Goal: Task Accomplishment & Management: Manage account settings

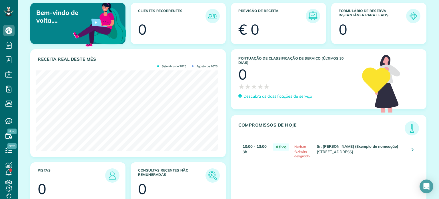
scroll to position [57, 0]
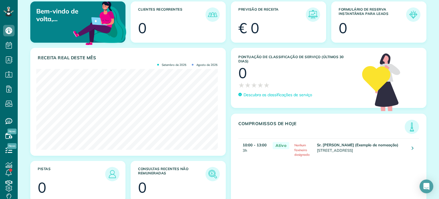
click at [205, 64] on font "Agosto de 2025" at bounding box center [207, 65] width 21 height 4
click at [166, 64] on font "Setembro de 2025" at bounding box center [174, 65] width 24 height 4
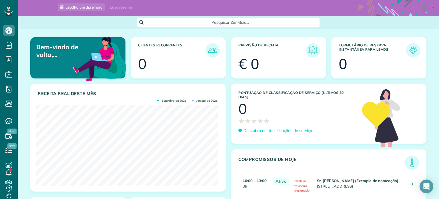
scroll to position [0, 0]
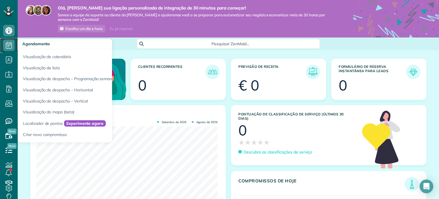
click at [8, 44] on use at bounding box center [9, 45] width 6 height 7
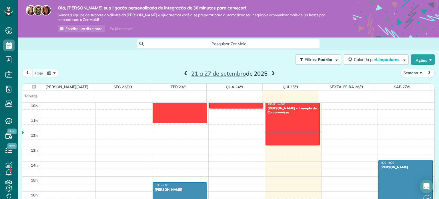
scroll to position [219, 0]
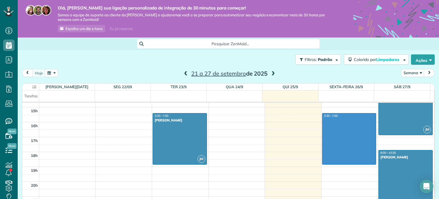
drag, startPoint x: 322, startPoint y: 114, endPoint x: 328, endPoint y: 161, distance: 47.3
click at [328, 161] on div "00:00 1h da manhã 2 da manhã 3 da manhã 4 da manhã 5 da manhã 6h da manhã 7h da…" at bounding box center [228, 62] width 412 height 357
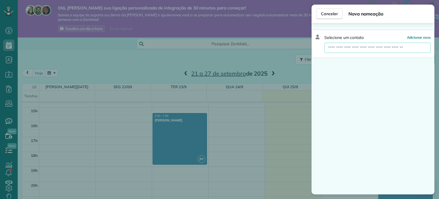
click at [395, 48] on input "text" at bounding box center [378, 48] width 106 height 10
type input "*"
click at [329, 13] on font "Cancelar" at bounding box center [329, 13] width 17 height 5
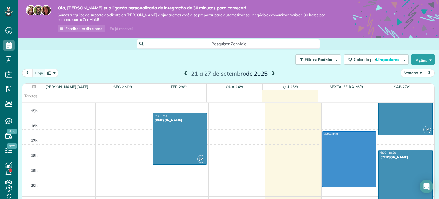
drag, startPoint x: 323, startPoint y: 143, endPoint x: 325, endPoint y: 183, distance: 40.4
click at [325, 184] on div "00:00 1h da manhã 2 da manhã 3 da manhã 4 da manhã 5 da manhã 6h da manhã 7h da…" at bounding box center [228, 62] width 412 height 357
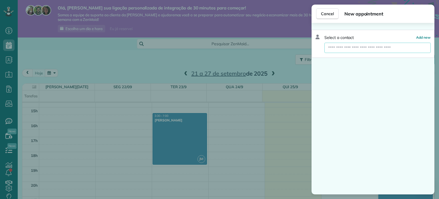
click at [365, 45] on input "text" at bounding box center [378, 48] width 106 height 10
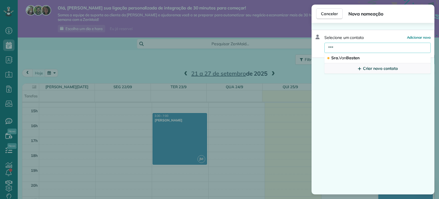
type input "***"
click at [389, 70] on font "Criar novo contato" at bounding box center [380, 68] width 35 height 5
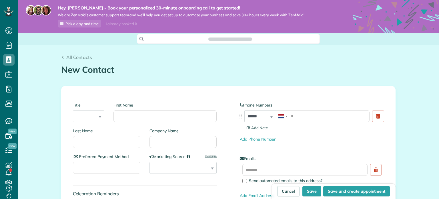
scroll to position [3, 3]
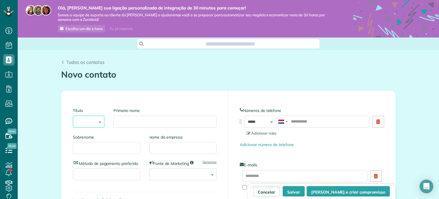
click at [83, 120] on select "******* **** *** ****" at bounding box center [88, 122] width 31 height 12
click at [132, 116] on input "Primeiro nome" at bounding box center [165, 122] width 103 height 12
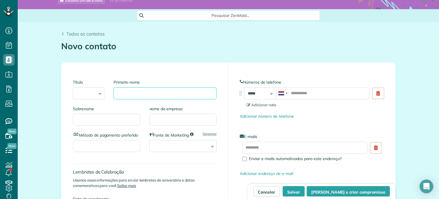
scroll to position [29, 0]
click at [77, 123] on input "Sobrenome" at bounding box center [107, 119] width 68 height 12
click at [122, 146] on input "Método de pagamento preferido" at bounding box center [107, 146] width 68 height 12
type input "******"
click at [197, 144] on select "**********" at bounding box center [184, 146] width 68 height 12
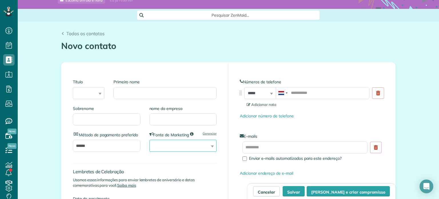
click at [163, 143] on select "**********" at bounding box center [184, 146] width 68 height 12
drag, startPoint x: 269, startPoint y: 82, endPoint x: 280, endPoint y: 88, distance: 12.8
click at [284, 80] on label "Números de telefone" at bounding box center [312, 81] width 144 height 6
click at [256, 134] on label "E-mails" at bounding box center [312, 136] width 144 height 6
drag, startPoint x: 253, startPoint y: 82, endPoint x: 284, endPoint y: 81, distance: 31.2
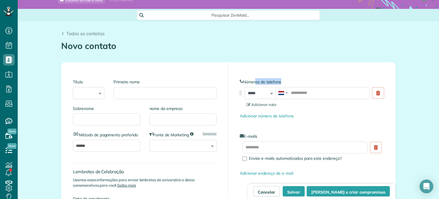
click at [284, 81] on label "Números de telefone" at bounding box center [312, 81] width 144 height 6
drag, startPoint x: 292, startPoint y: 92, endPoint x: 311, endPoint y: 92, distance: 19.5
click at [311, 92] on input "tel" at bounding box center [323, 93] width 94 height 12
click at [379, 92] on link at bounding box center [378, 92] width 12 height 11
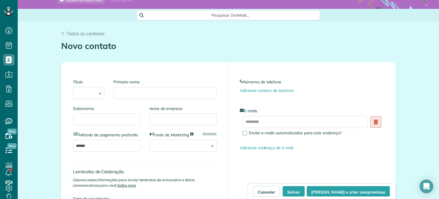
click at [375, 122] on use at bounding box center [376, 122] width 4 height 5
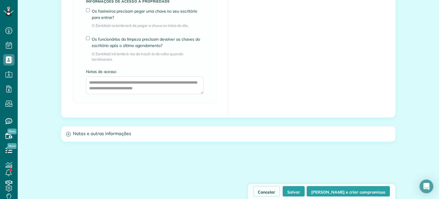
scroll to position [559, 0]
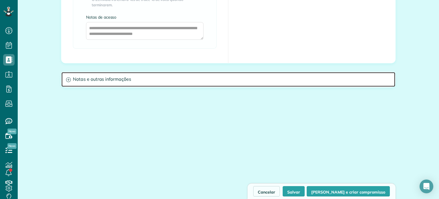
click at [131, 82] on h3 "Notas e outras informações" at bounding box center [229, 79] width 334 height 15
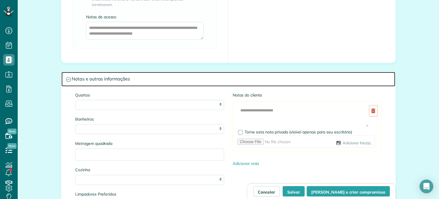
click at [66, 80] on icon at bounding box center [68, 79] width 5 height 5
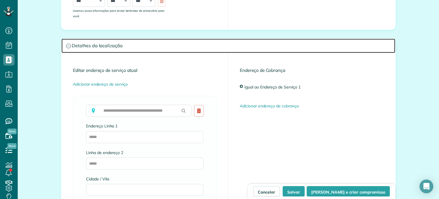
click at [66, 46] on icon at bounding box center [68, 45] width 5 height 5
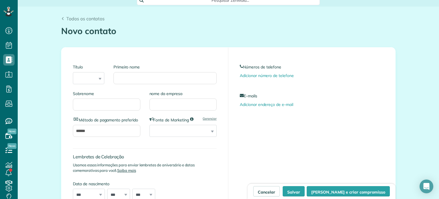
scroll to position [34, 0]
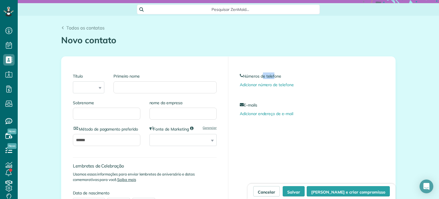
drag, startPoint x: 272, startPoint y: 76, endPoint x: 261, endPoint y: 76, distance: 11.2
click at [261, 76] on font "Números de telefone" at bounding box center [262, 76] width 38 height 5
drag, startPoint x: 255, startPoint y: 105, endPoint x: 244, endPoint y: 106, distance: 11.2
click at [244, 106] on font "E-mails" at bounding box center [250, 104] width 13 height 5
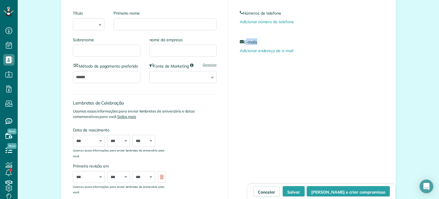
scroll to position [92, 0]
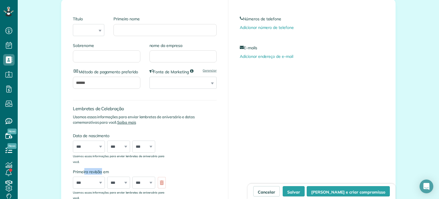
drag, startPoint x: 82, startPoint y: 170, endPoint x: 104, endPoint y: 168, distance: 21.3
click at [100, 171] on font "Primeira revisão em" at bounding box center [91, 171] width 36 height 5
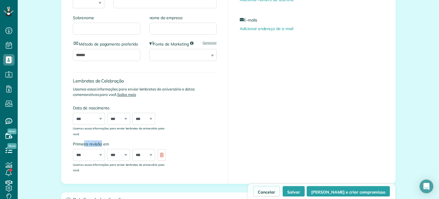
scroll to position [120, 0]
click at [159, 155] on div "*** **** **** **** **** **** **** **** **** **** **** **** **** **** **** **** …" at bounding box center [121, 154] width 96 height 12
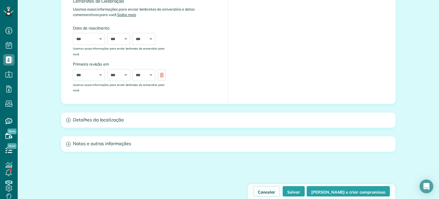
scroll to position [200, 0]
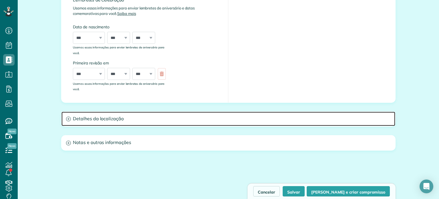
click at [76, 117] on font "Detalhes da localização" at bounding box center [98, 119] width 51 height 6
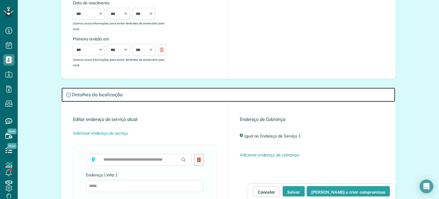
scroll to position [286, 0]
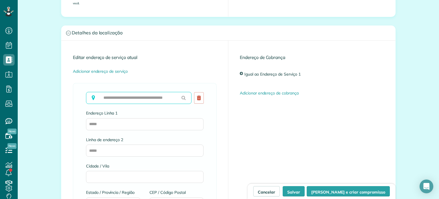
click at [150, 97] on input "text" at bounding box center [139, 98] width 106 height 12
click at [153, 97] on input "text" at bounding box center [139, 98] width 106 height 12
paste input "**********"
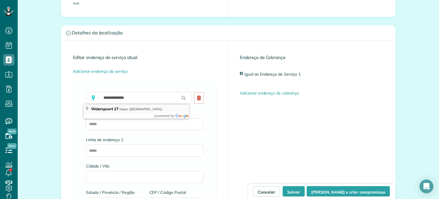
type input "**********"
type input "*****"
type input "**"
type input "*******"
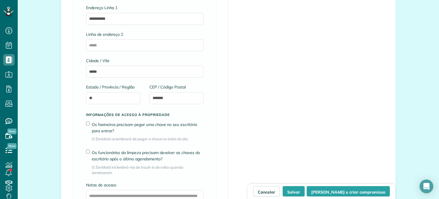
scroll to position [400, 0]
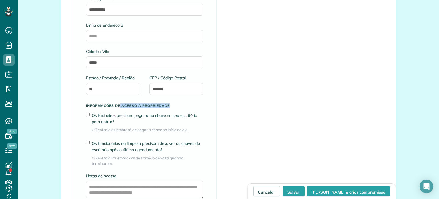
drag, startPoint x: 127, startPoint y: 106, endPoint x: 172, endPoint y: 107, distance: 45.2
click at [172, 107] on h5 "Informações de acesso à propriedade" at bounding box center [145, 106] width 118 height 4
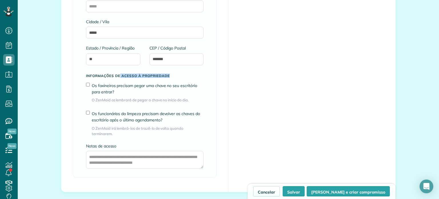
scroll to position [458, 0]
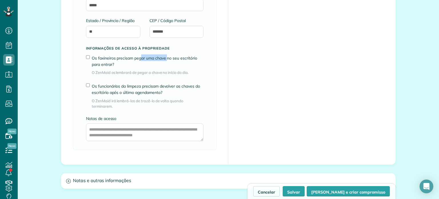
drag, startPoint x: 139, startPoint y: 58, endPoint x: 165, endPoint y: 58, distance: 26.6
click at [165, 58] on font "Os faxineiros precisam pegar uma chave no seu escritório para entrar?" at bounding box center [145, 60] width 106 height 11
drag, startPoint x: 116, startPoint y: 86, endPoint x: 134, endPoint y: 85, distance: 18.6
click at [134, 85] on font "Os funcionários da limpeza precisam devolver as chaves do escritório após o últ…" at bounding box center [146, 89] width 108 height 11
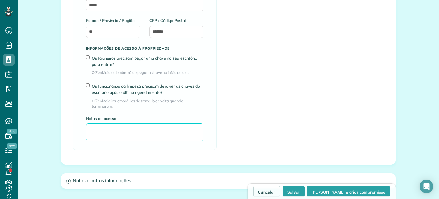
click at [113, 130] on textarea "Notas de acesso" at bounding box center [145, 132] width 118 height 18
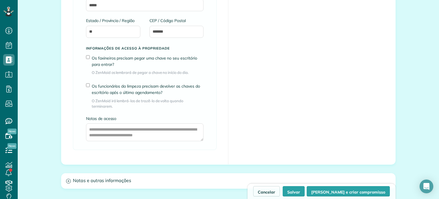
click at [192, 115] on label "Notas de acesso" at bounding box center [145, 118] width 118 height 6
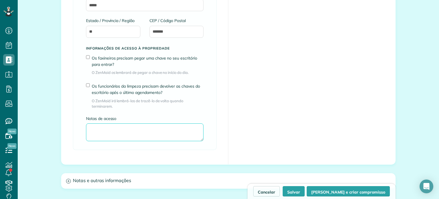
click at [192, 123] on textarea "Notas de acesso" at bounding box center [145, 132] width 118 height 18
click at [125, 129] on textarea "Notas de acesso" at bounding box center [145, 132] width 118 height 18
type textarea "*"
click at [130, 130] on textarea "**********" at bounding box center [145, 132] width 118 height 18
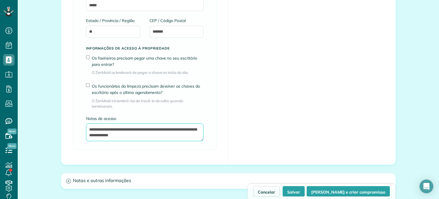
click at [130, 130] on textarea "**********" at bounding box center [145, 132] width 118 height 18
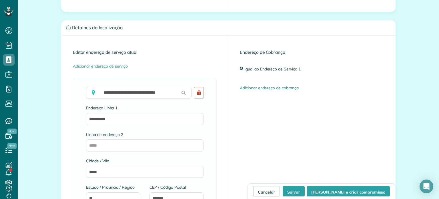
scroll to position [286, 0]
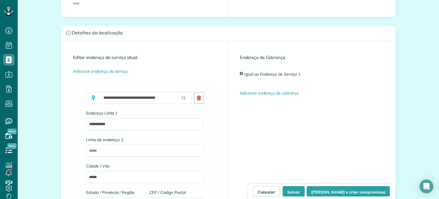
type textarea "**********"
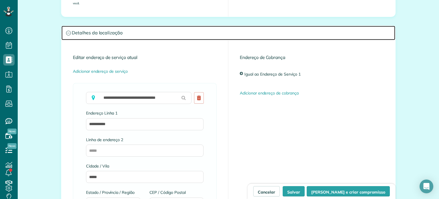
click at [66, 32] on icon at bounding box center [68, 33] width 5 height 5
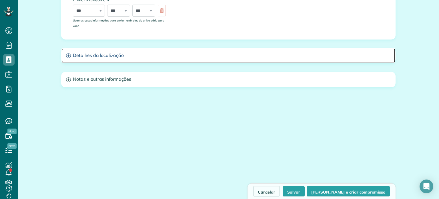
scroll to position [263, 0]
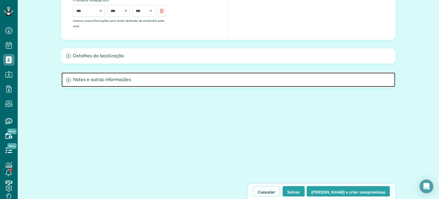
click at [95, 79] on font "Notas e outras informações" at bounding box center [102, 79] width 58 height 6
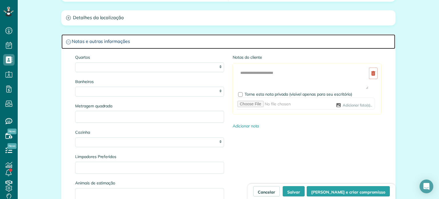
scroll to position [292, 0]
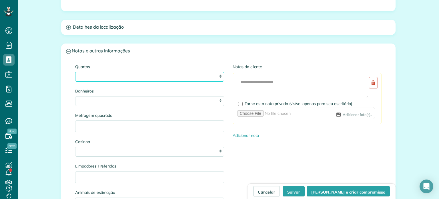
click at [91, 74] on select "* * * * **" at bounding box center [149, 77] width 149 height 10
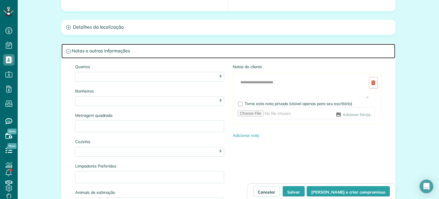
click at [203, 56] on h3 "Notas e outras informações" at bounding box center [229, 51] width 334 height 15
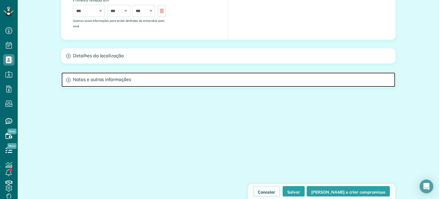
click at [146, 75] on h3 "Notas e outras informações" at bounding box center [229, 79] width 334 height 15
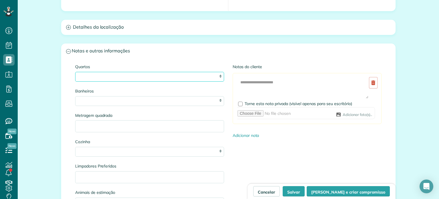
click at [92, 77] on select "* * * * **" at bounding box center [149, 77] width 149 height 10
select select "*"
click at [75, 72] on select "* * * * **" at bounding box center [149, 77] width 149 height 10
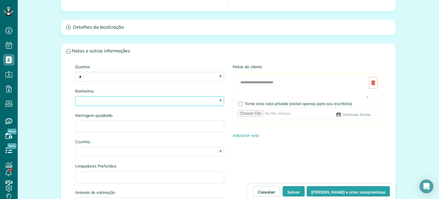
click at [85, 100] on select "* *** * *** * *** * *** **" at bounding box center [149, 101] width 149 height 10
select select "*"
click at [75, 96] on select "* *** * *** * *** * *** **" at bounding box center [149, 101] width 149 height 10
click at [134, 126] on input "Metragem quadrada" at bounding box center [149, 126] width 149 height 12
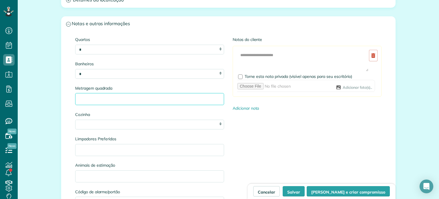
scroll to position [320, 0]
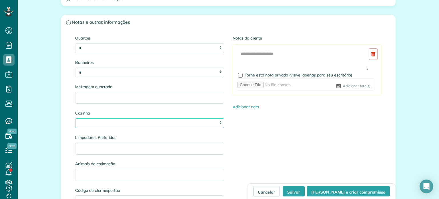
click at [152, 120] on select "* * * *" at bounding box center [149, 123] width 149 height 10
select select "*"
click at [75, 118] on select "* * * *" at bounding box center [149, 123] width 149 height 10
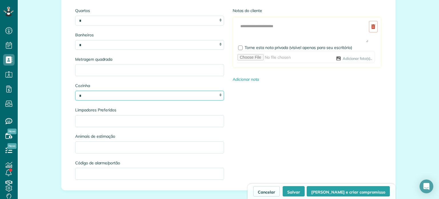
scroll to position [349, 0]
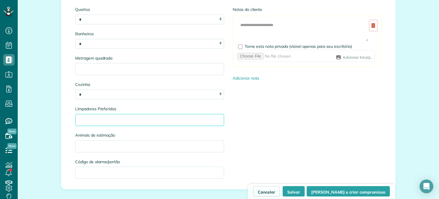
click at [100, 122] on input "Limpadores Preferidos" at bounding box center [149, 120] width 149 height 12
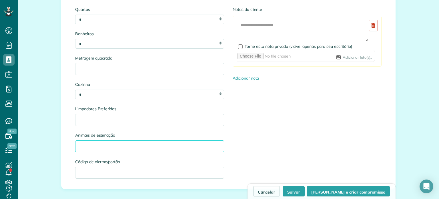
click at [132, 144] on input "Animais de estimação" at bounding box center [149, 146] width 149 height 12
type input "**********"
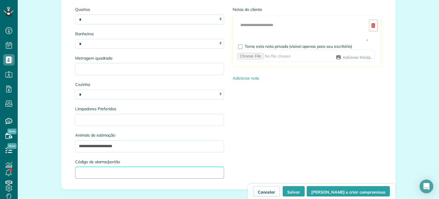
click at [99, 170] on input "Código de alarme/portão" at bounding box center [149, 172] width 149 height 12
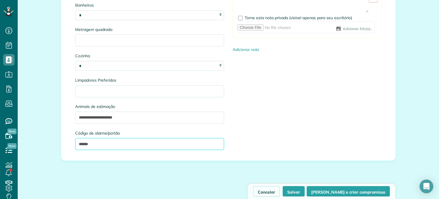
scroll to position [292, 0]
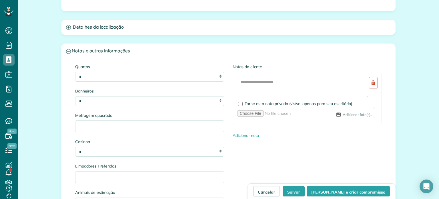
type input "******"
drag, startPoint x: 233, startPoint y: 67, endPoint x: 247, endPoint y: 67, distance: 14.0
click at [246, 67] on font "Notas do cliente" at bounding box center [247, 66] width 29 height 5
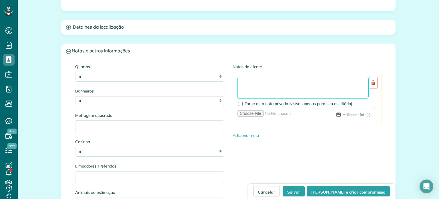
click at [265, 84] on textarea at bounding box center [303, 88] width 132 height 22
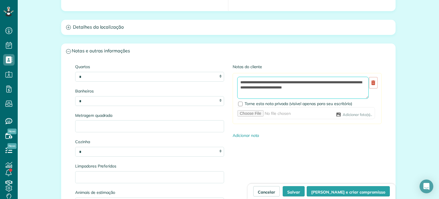
type textarea "**********"
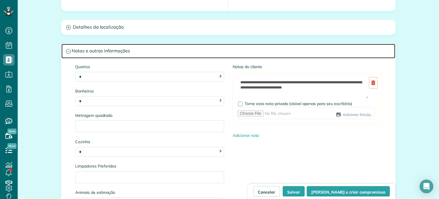
click at [83, 49] on font "Notas e outras informações" at bounding box center [101, 51] width 58 height 6
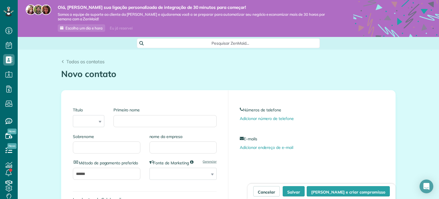
scroll to position [0, 0]
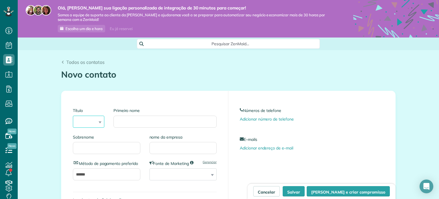
click at [96, 120] on select "******* **** *** ****" at bounding box center [88, 122] width 31 height 12
select select "****"
click at [73, 116] on select "******* **** *** ****" at bounding box center [88, 122] width 31 height 12
click at [146, 117] on input "Primeiro nome" at bounding box center [165, 122] width 103 height 12
type input "******"
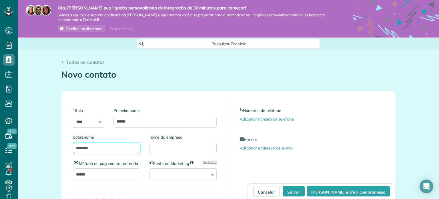
type input "********"
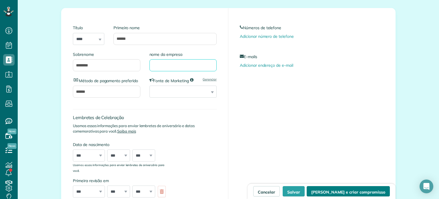
scroll to position [86, 0]
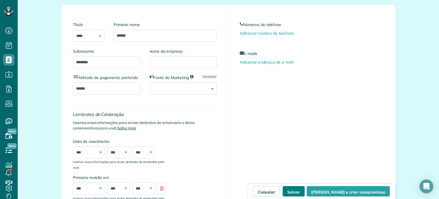
click at [300, 193] on font "Salvar" at bounding box center [293, 191] width 13 height 5
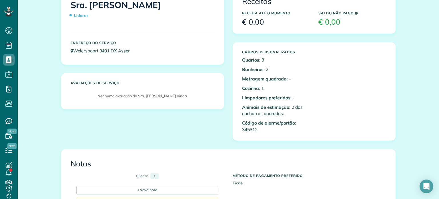
scroll to position [57, 0]
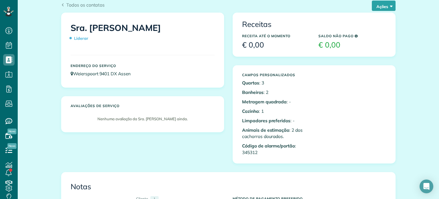
drag, startPoint x: 258, startPoint y: 73, endPoint x: 292, endPoint y: 121, distance: 58.8
click at [295, 114] on div "Campos personalizados Quartos : 3 Banheiros : 2 Metragem quadrada : - Cozinha :…" at bounding box center [276, 114] width 76 height 88
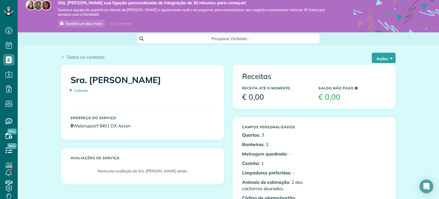
scroll to position [0, 0]
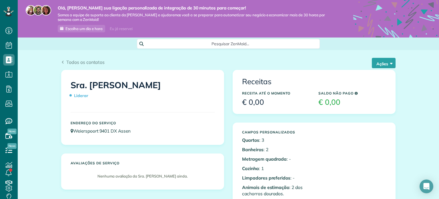
drag, startPoint x: 265, startPoint y: 103, endPoint x: 239, endPoint y: 102, distance: 26.1
click at [239, 102] on div "Receita até o momento € 0,00" at bounding box center [276, 98] width 76 height 21
drag, startPoint x: 328, startPoint y: 102, endPoint x: 244, endPoint y: 78, distance: 87.6
click at [244, 78] on div "Receitas Receita até o momento € 0,00 Saldo não pago € 0,00" at bounding box center [314, 91] width 162 height 43
click at [248, 80] on font "Receitas" at bounding box center [256, 81] width 29 height 9
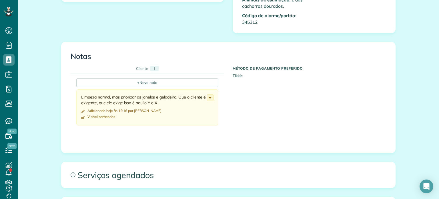
scroll to position [257, 0]
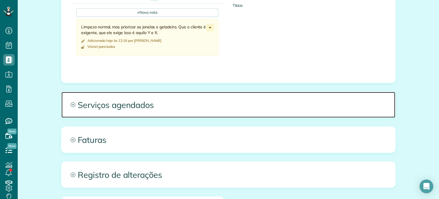
click at [121, 105] on font "Serviços agendados" at bounding box center [116, 105] width 76 height 10
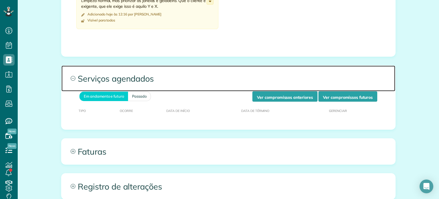
scroll to position [286, 0]
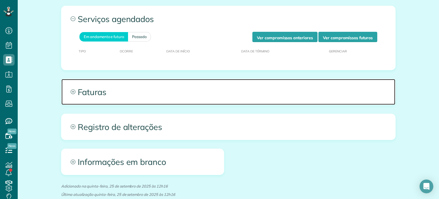
click at [83, 91] on font "Faturas" at bounding box center [92, 92] width 29 height 10
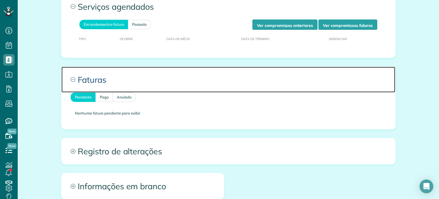
scroll to position [372, 0]
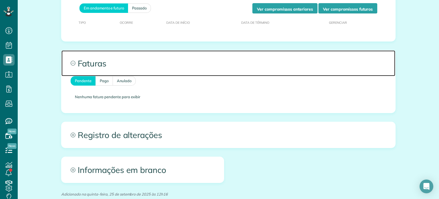
click at [93, 60] on font "Faturas" at bounding box center [92, 63] width 29 height 10
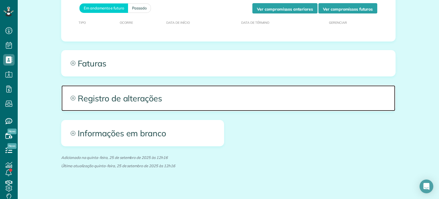
click at [122, 102] on font "Registro de alterações" at bounding box center [120, 98] width 84 height 10
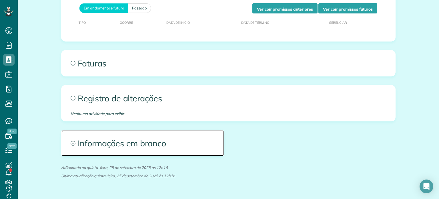
click at [110, 150] on span "Informações em branco" at bounding box center [143, 143] width 162 height 26
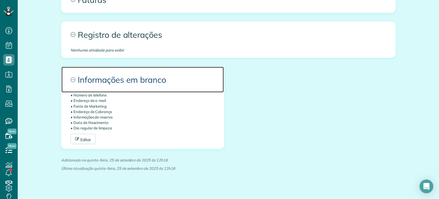
scroll to position [444, 0]
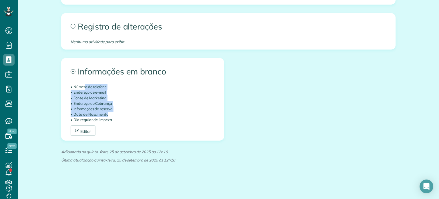
drag, startPoint x: 112, startPoint y: 115, endPoint x: 84, endPoint y: 87, distance: 39.6
click at [84, 87] on ul "• Número de telefone • Endereço de e-mail • Fonte de Marketing • Endereço de Co…" at bounding box center [143, 103] width 144 height 38
drag, startPoint x: 104, startPoint y: 101, endPoint x: 160, endPoint y: 100, distance: 55.8
click at [104, 101] on font "• Endereço de Cobrança" at bounding box center [91, 103] width 41 height 5
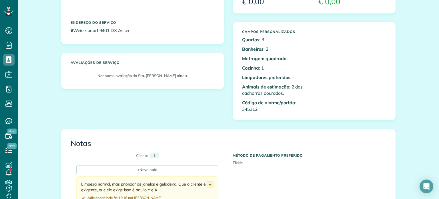
scroll to position [0, 0]
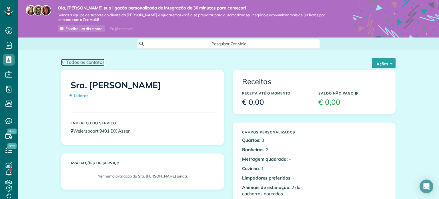
click at [91, 64] on font "Todos os contatos" at bounding box center [85, 62] width 38 height 6
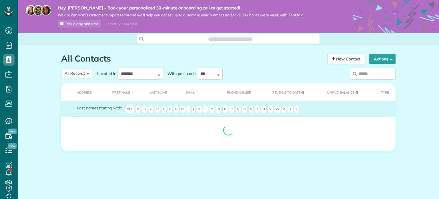
scroll to position [3, 3]
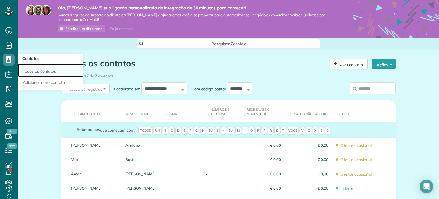
click at [30, 68] on link "Todos os contatos" at bounding box center [51, 70] width 66 height 13
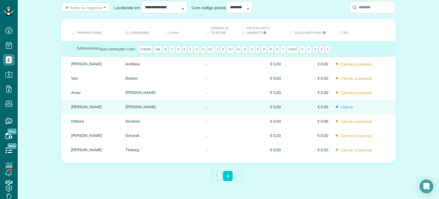
scroll to position [99, 0]
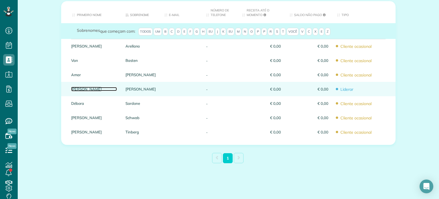
click at [89, 88] on link "[PERSON_NAME]" at bounding box center [94, 89] width 46 height 4
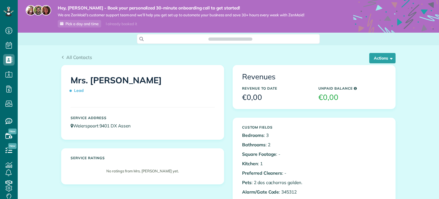
scroll to position [3, 3]
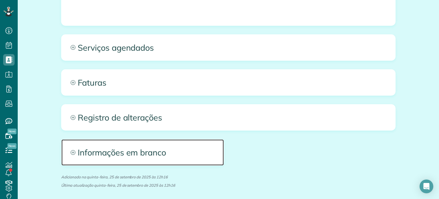
click at [116, 142] on span "Informações em branco" at bounding box center [143, 152] width 162 height 26
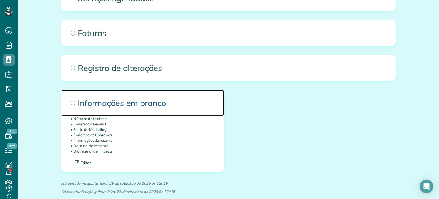
scroll to position [372, 0]
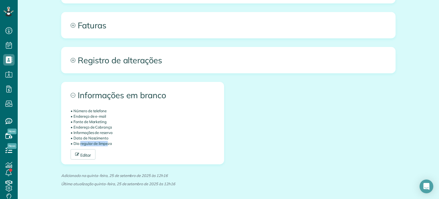
drag, startPoint x: 79, startPoint y: 144, endPoint x: 106, endPoint y: 145, distance: 27.5
click at [106, 144] on font "• Dia regular de limpeza" at bounding box center [91, 143] width 41 height 5
click at [88, 152] on font "Editar" at bounding box center [85, 154] width 11 height 5
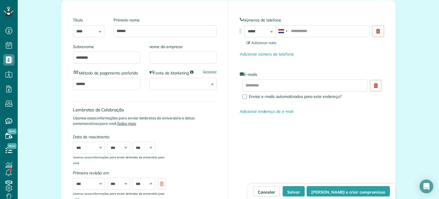
scroll to position [119, 0]
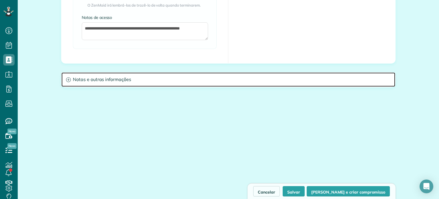
click at [127, 80] on font "Notas e outras informações" at bounding box center [102, 79] width 58 height 6
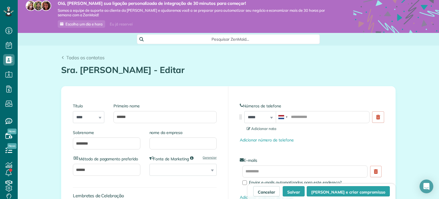
scroll to position [0, 0]
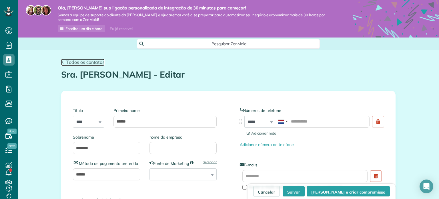
click at [80, 62] on font "Todos os contatos" at bounding box center [85, 62] width 38 height 6
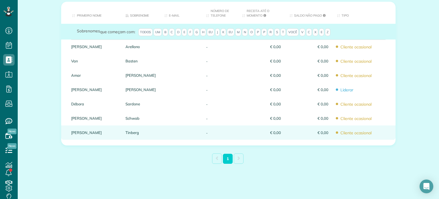
scroll to position [99, 0]
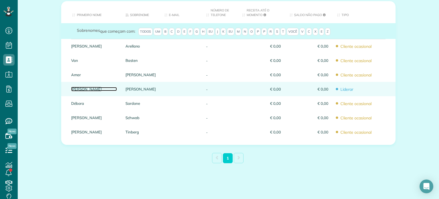
click at [91, 87] on link "[PERSON_NAME]" at bounding box center [94, 89] width 46 height 4
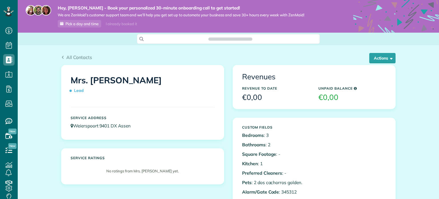
scroll to position [3, 3]
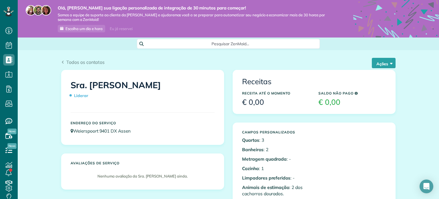
click at [75, 96] on font "Liderar" at bounding box center [81, 95] width 14 height 5
drag, startPoint x: 386, startPoint y: 57, endPoint x: 386, endPoint y: 60, distance: 3.2
click at [386, 58] on div "Todos os contatos Ações Editar Adicionar compromisso Atividade recente Enviar e…" at bounding box center [228, 59] width 343 height 19
click at [386, 61] on font "Ações" at bounding box center [383, 63] width 12 height 5
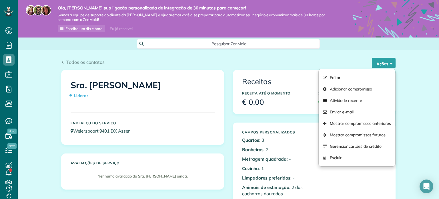
drag, startPoint x: 409, startPoint y: 94, endPoint x: 385, endPoint y: 68, distance: 34.8
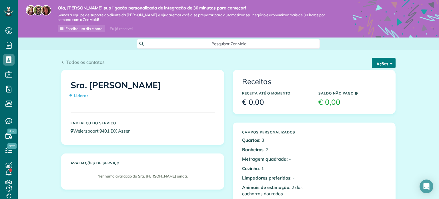
drag, startPoint x: 383, startPoint y: 62, endPoint x: 384, endPoint y: 68, distance: 6.3
click at [383, 62] on font "Ações" at bounding box center [383, 63] width 12 height 5
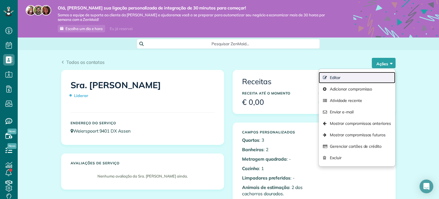
click at [330, 76] on font "Editar" at bounding box center [335, 77] width 11 height 5
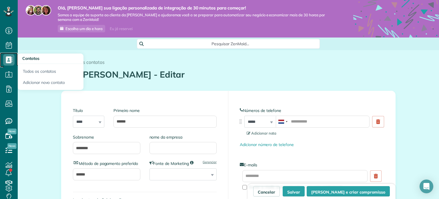
click at [9, 56] on icon at bounding box center [8, 59] width 11 height 11
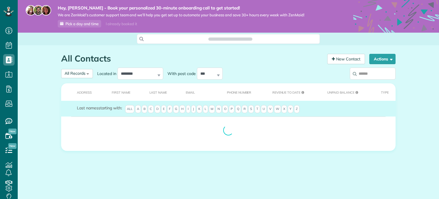
scroll to position [3, 3]
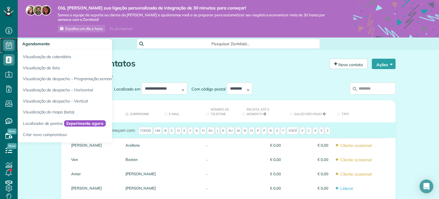
click at [10, 44] on use at bounding box center [9, 45] width 6 height 7
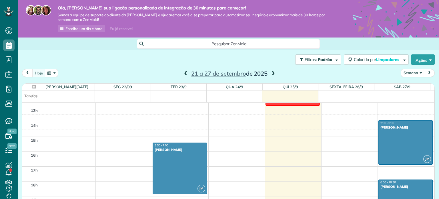
scroll to position [189, 0]
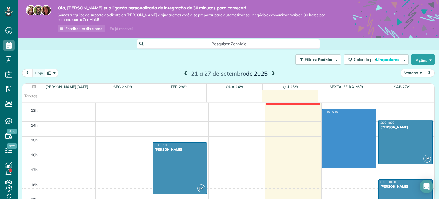
drag, startPoint x: 325, startPoint y: 112, endPoint x: 331, endPoint y: 164, distance: 52.2
click at [331, 166] on div "00:00 1h da manhã 2 da manhã 3 da manhã 4 da manhã 5 da manhã 6h da manhã 7h da…" at bounding box center [228, 91] width 412 height 357
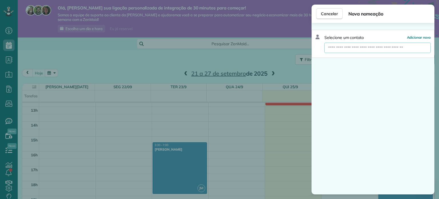
click at [378, 47] on input "text" at bounding box center [378, 48] width 106 height 10
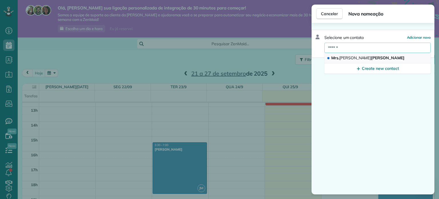
type input "******"
click at [342, 56] on span "[PERSON_NAME]" at bounding box center [356, 57] width 32 height 5
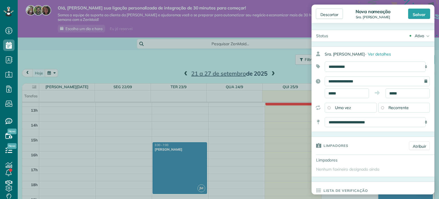
click at [419, 37] on font "Ativo" at bounding box center [419, 35] width 9 height 5
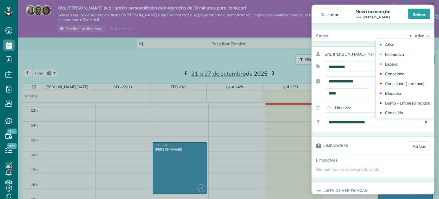
click at [317, 73] on div "**********" at bounding box center [373, 89] width 123 height 86
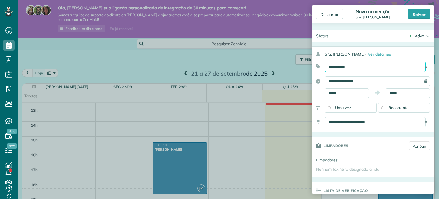
click at [350, 66] on select "**********" at bounding box center [375, 67] width 101 height 10
click at [346, 65] on select "**********" at bounding box center [375, 67] width 101 height 10
click at [348, 66] on select "**********" at bounding box center [375, 67] width 101 height 10
click at [345, 64] on select "**********" at bounding box center [375, 67] width 101 height 10
click at [383, 107] on div "Recorrente" at bounding box center [404, 108] width 52 height 10
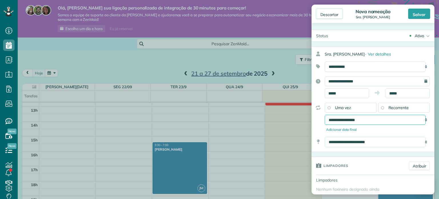
click at [364, 119] on select "**********" at bounding box center [375, 120] width 101 height 10
click at [366, 121] on select "**********" at bounding box center [375, 120] width 101 height 10
click at [364, 120] on select "**********" at bounding box center [375, 120] width 101 height 10
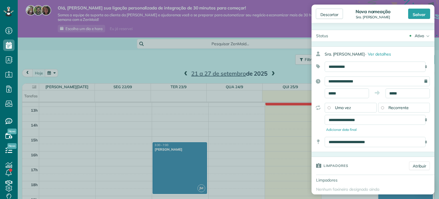
click at [323, 122] on div "**********" at bounding box center [373, 118] width 123 height 30
click at [336, 119] on select "**********" at bounding box center [375, 120] width 101 height 10
click at [325, 115] on select "**********" at bounding box center [375, 120] width 101 height 10
click at [339, 120] on select "**********" at bounding box center [375, 120] width 101 height 10
click at [325, 115] on select "**********" at bounding box center [375, 120] width 101 height 10
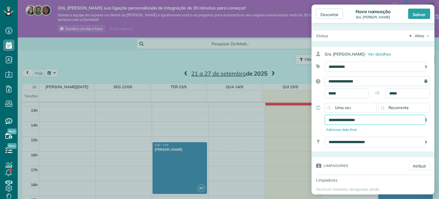
click at [344, 116] on select "**********" at bounding box center [375, 120] width 101 height 10
click at [325, 115] on select "**********" at bounding box center [375, 120] width 101 height 10
drag, startPoint x: 361, startPoint y: 120, endPoint x: 361, endPoint y: 116, distance: 3.7
click at [361, 120] on select "**********" at bounding box center [375, 120] width 101 height 10
click at [325, 115] on select "**********" at bounding box center [375, 120] width 101 height 10
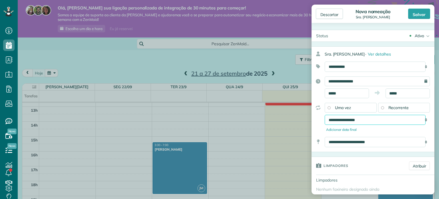
drag, startPoint x: 377, startPoint y: 122, endPoint x: 374, endPoint y: 116, distance: 6.9
click at [377, 122] on select "**********" at bounding box center [375, 120] width 101 height 10
click at [325, 115] on select "**********" at bounding box center [375, 120] width 101 height 10
drag, startPoint x: 380, startPoint y: 119, endPoint x: 380, endPoint y: 116, distance: 3.4
click at [380, 119] on select "**********" at bounding box center [375, 120] width 101 height 10
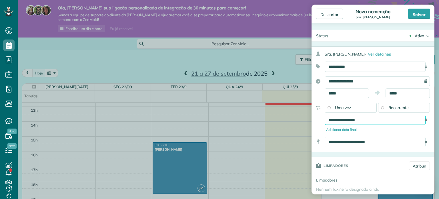
click at [325, 115] on select "**********" at bounding box center [375, 120] width 101 height 10
drag, startPoint x: 379, startPoint y: 119, endPoint x: 376, endPoint y: 115, distance: 4.3
click at [376, 115] on select "**********" at bounding box center [375, 120] width 101 height 10
click at [325, 115] on select "**********" at bounding box center [375, 120] width 101 height 10
drag, startPoint x: 380, startPoint y: 120, endPoint x: 377, endPoint y: 116, distance: 4.9
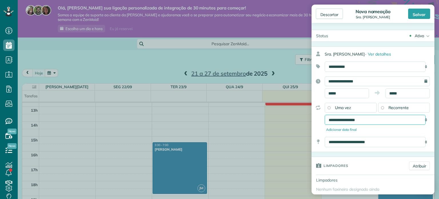
click at [379, 119] on select "**********" at bounding box center [375, 120] width 101 height 10
click at [325, 115] on select "**********" at bounding box center [375, 120] width 101 height 10
click at [374, 116] on select "**********" at bounding box center [375, 120] width 101 height 10
click at [325, 115] on select "**********" at bounding box center [375, 120] width 101 height 10
click at [373, 120] on select "**********" at bounding box center [375, 120] width 101 height 10
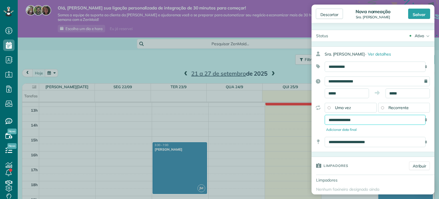
click at [325, 115] on select "**********" at bounding box center [375, 120] width 101 height 10
click at [370, 119] on select "**********" at bounding box center [375, 120] width 101 height 10
select select "**********"
click at [325, 115] on select "**********" at bounding box center [375, 120] width 101 height 10
click at [347, 128] on font "Adicionar data final" at bounding box center [341, 129] width 31 height 4
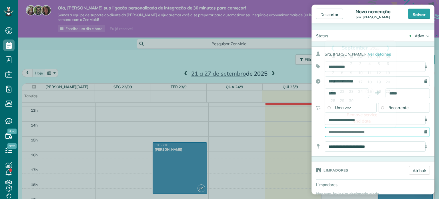
click at [369, 131] on input "text" at bounding box center [377, 132] width 105 height 10
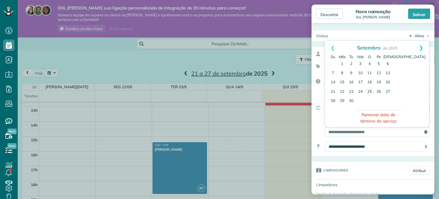
click at [414, 47] on link "Próximo" at bounding box center [422, 48] width 16 height 14
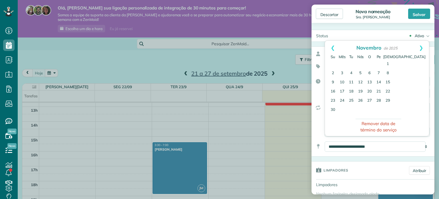
click at [414, 47] on link "Próximo" at bounding box center [422, 48] width 16 height 14
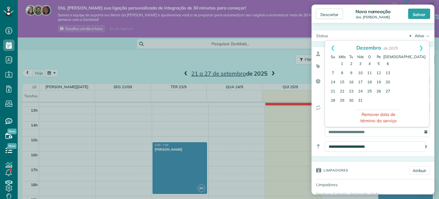
click at [414, 47] on link "Próximo" at bounding box center [422, 48] width 16 height 14
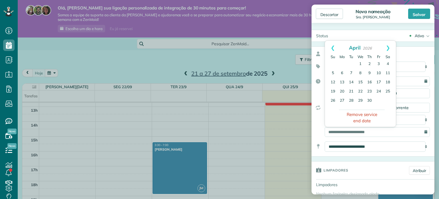
click at [389, 47] on link "Next" at bounding box center [388, 48] width 16 height 14
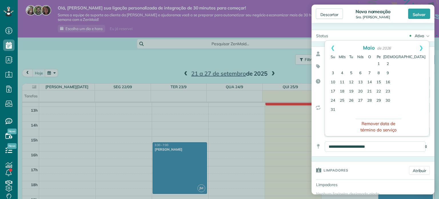
click at [367, 127] on font "Remover data de término do serviço" at bounding box center [379, 127] width 36 height 12
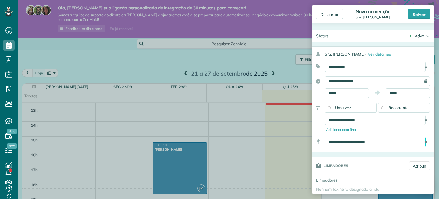
click at [348, 142] on select "**********" at bounding box center [375, 142] width 101 height 10
click at [347, 140] on select "**********" at bounding box center [375, 142] width 101 height 10
click at [372, 53] on font "Ver detalhes" at bounding box center [379, 53] width 23 height 5
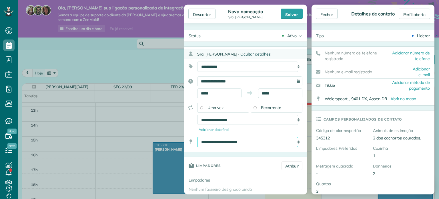
click at [248, 143] on select "**********" at bounding box center [247, 142] width 101 height 10
click at [266, 139] on select "**********" at bounding box center [247, 142] width 101 height 10
click at [324, 15] on font "Fechar" at bounding box center [327, 14] width 13 height 5
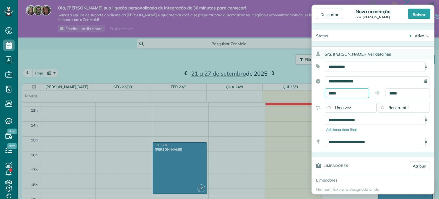
click at [340, 94] on input "*****" at bounding box center [347, 93] width 44 height 10
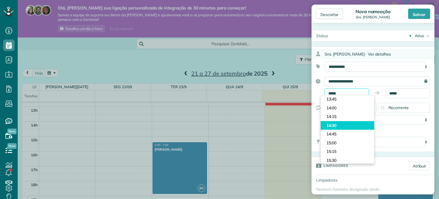
scroll to position [474, 0]
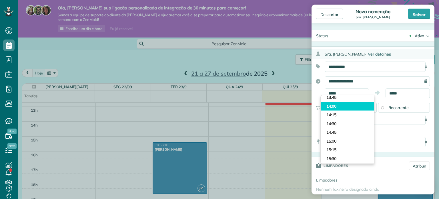
type input "*****"
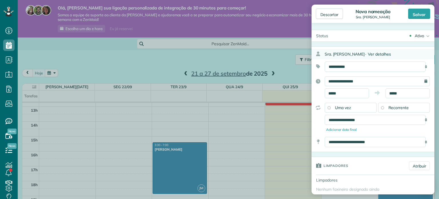
click at [342, 106] on body "Painel Agendamento Visualização de calendário Visualização de lista" at bounding box center [219, 99] width 439 height 199
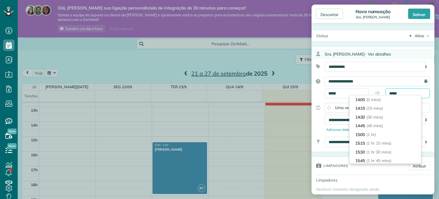
click at [396, 94] on input "*****" at bounding box center [408, 93] width 44 height 10
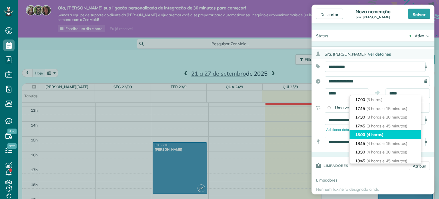
type input "*****"
click at [371, 133] on font "(4 horas)" at bounding box center [375, 134] width 17 height 5
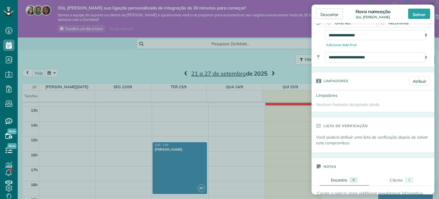
scroll to position [86, 0]
click at [414, 82] on font "Atribuir" at bounding box center [419, 80] width 13 height 5
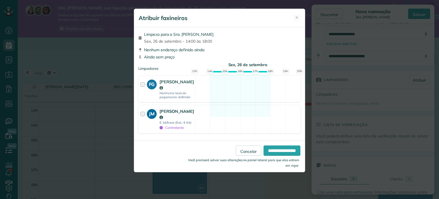
click at [142, 108] on div at bounding box center [143, 119] width 7 height 22
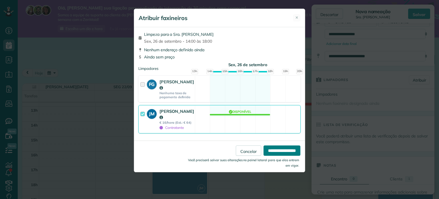
drag, startPoint x: 269, startPoint y: 138, endPoint x: 260, endPoint y: 137, distance: 9.5
click at [267, 145] on input "**********" at bounding box center [282, 150] width 37 height 10
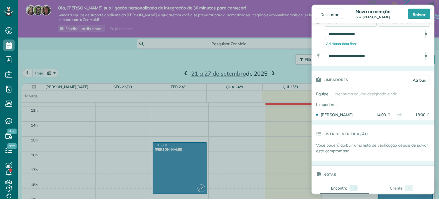
click at [361, 121] on form "Status Ativo Ativo Estimativa Espera Cancelado" at bounding box center [373, 191] width 123 height 494
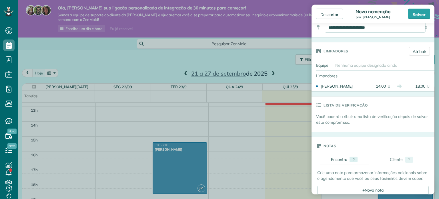
click at [352, 117] on font "Você poderá atribuir uma lista de verificação depois de salvar este compromisso." at bounding box center [372, 119] width 112 height 11
click at [342, 120] on font "Você poderá atribuir uma lista de verificação depois de salvar este compromisso." at bounding box center [372, 119] width 112 height 11
drag, startPoint x: 356, startPoint y: 124, endPoint x: 317, endPoint y: 116, distance: 39.4
click at [317, 116] on p "Você poderá atribuir uma lista de verificação depois de salvar este compromisso." at bounding box center [375, 119] width 118 height 11
click at [353, 120] on p "Você poderá atribuir uma lista de verificação depois de salvar este compromisso." at bounding box center [375, 119] width 118 height 11
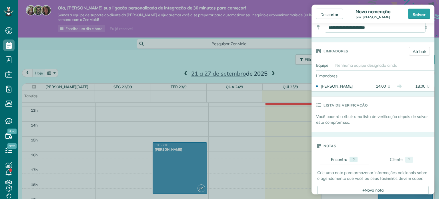
click at [339, 115] on font "Você poderá atribuir uma lista de verificação depois de salvar este compromisso." at bounding box center [372, 119] width 112 height 11
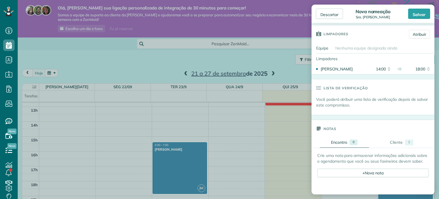
scroll to position [130, 0]
click at [340, 101] on font "Você poderá atribuir uma lista de verificação depois de salvar este compromisso." at bounding box center [372, 103] width 112 height 11
drag, startPoint x: 358, startPoint y: 105, endPoint x: 321, endPoint y: 97, distance: 37.8
click at [321, 97] on div "Lista de verificação Você poderá atribuir uma lista de verificação depois de sa…" at bounding box center [373, 98] width 123 height 36
click at [323, 97] on icon at bounding box center [318, 88] width 12 height 17
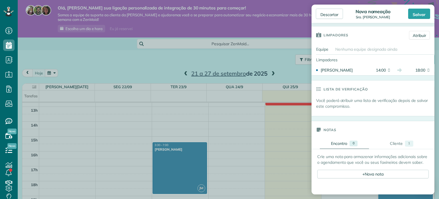
drag, startPoint x: 317, startPoint y: 98, endPoint x: 356, endPoint y: 106, distance: 40.1
click at [356, 106] on p "Você poderá atribuir uma lista de verificação depois de salvar este compromisso." at bounding box center [375, 103] width 118 height 11
drag, startPoint x: 363, startPoint y: 107, endPoint x: 325, endPoint y: 94, distance: 40.7
click at [325, 94] on div "Lista de verificação Você poderá atribuir uma lista de verificação depois de sa…" at bounding box center [373, 98] width 123 height 36
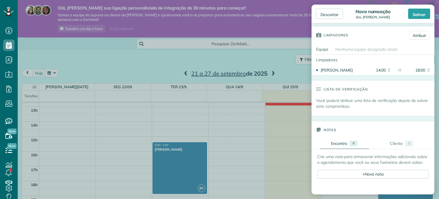
click at [347, 103] on font "Você poderá atribuir uma lista de verificação depois de salvar este compromisso." at bounding box center [372, 103] width 112 height 11
drag, startPoint x: 347, startPoint y: 106, endPoint x: 323, endPoint y: 100, distance: 25.0
click at [323, 100] on p "Você poderá atribuir uma lista de verificação depois de salvar este compromisso." at bounding box center [375, 103] width 118 height 11
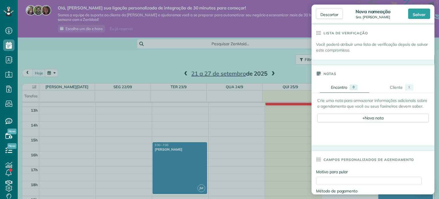
scroll to position [188, 0]
click at [386, 85] on link "Cliente 1" at bounding box center [401, 86] width 49 height 11
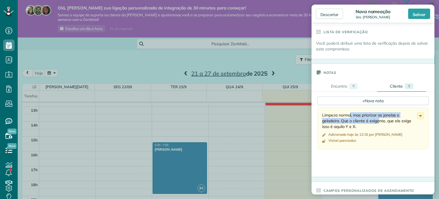
drag, startPoint x: 358, startPoint y: 115, endPoint x: 358, endPoint y: 120, distance: 4.9
click at [366, 119] on font "Limpeza normal, mas priorizar as janelas e geladeira. Que o cliente é exigente,…" at bounding box center [366, 120] width 89 height 17
drag, startPoint x: 352, startPoint y: 123, endPoint x: 368, endPoint y: 123, distance: 15.2
click at [368, 124] on div "Limpeza normal, mas priorizar as janelas e geladeira. Que o cliente é exigente,…" at bounding box center [369, 120] width 95 height 17
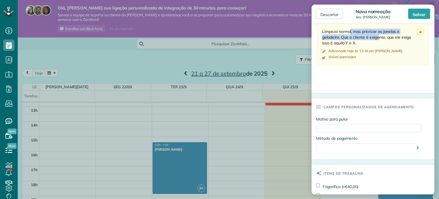
scroll to position [273, 0]
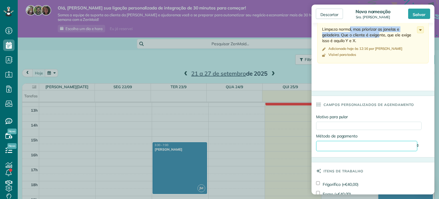
click at [345, 143] on select "**********" at bounding box center [366, 146] width 101 height 10
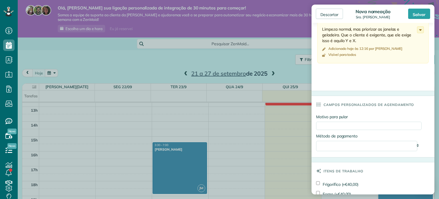
click at [379, 111] on h3 "Campos personalizados de agendamento" at bounding box center [369, 104] width 90 height 17
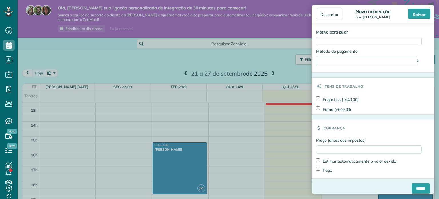
scroll to position [359, 0]
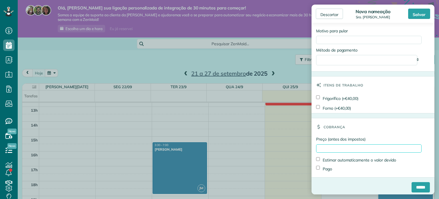
click at [351, 147] on input "Preço (antes dos impostos)" at bounding box center [369, 148] width 106 height 8
click at [393, 143] on div "Preço (antes dos impostos) Estimar automaticamente o valor devido Pago" at bounding box center [373, 156] width 123 height 42
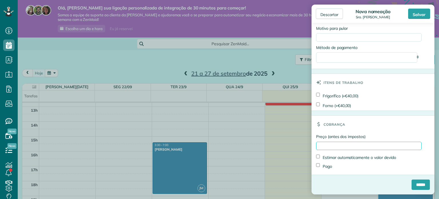
click at [336, 144] on input "Preço (antes dos impostos)" at bounding box center [369, 146] width 106 height 8
click at [420, 185] on input "******" at bounding box center [421, 184] width 18 height 10
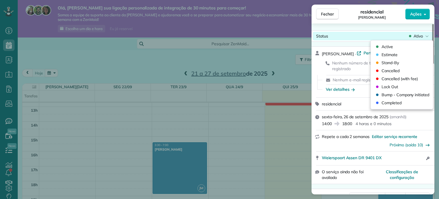
click at [419, 38] on font "Ativo" at bounding box center [418, 35] width 9 height 5
drag, startPoint x: 416, startPoint y: 35, endPoint x: 399, endPoint y: 38, distance: 17.7
click at [415, 35] on font "Ativo" at bounding box center [418, 35] width 9 height 5
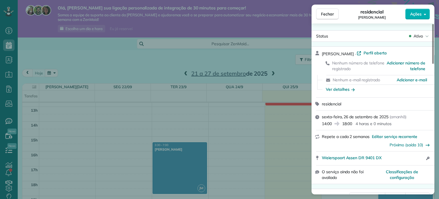
scroll to position [57, 0]
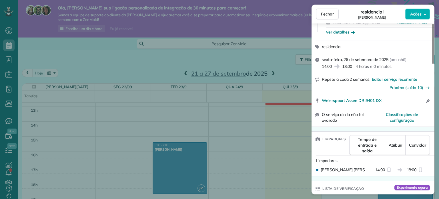
drag, startPoint x: 390, startPoint y: 61, endPoint x: 374, endPoint y: 63, distance: 17.0
click at [409, 58] on div "sexta-feira, 26 de setembro de 2025 ( amanhã ) 14:00 18:00 4 horas e 0 minutos" at bounding box center [376, 63] width 109 height 13
drag, startPoint x: 365, startPoint y: 68, endPoint x: 379, endPoint y: 68, distance: 14.3
click at [378, 68] on font "4 horas e 0 minutos" at bounding box center [374, 66] width 36 height 5
drag, startPoint x: 358, startPoint y: 80, endPoint x: 368, endPoint y: 78, distance: 10.5
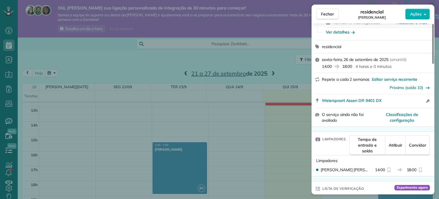
click at [368, 78] on font "Repete a cada 2 semanas" at bounding box center [346, 79] width 48 height 5
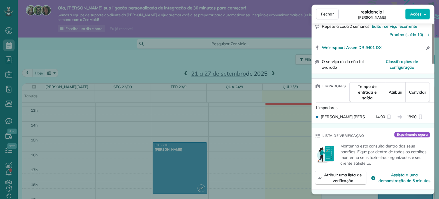
scroll to position [114, 0]
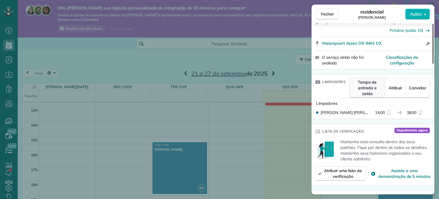
click at [363, 90] on font "Tempo de entrada e saída" at bounding box center [367, 88] width 19 height 17
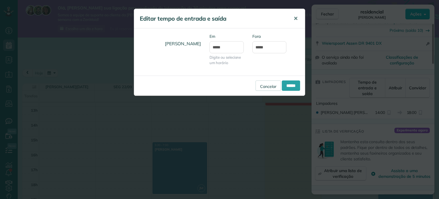
click at [295, 21] on font "✕" at bounding box center [296, 18] width 4 height 7
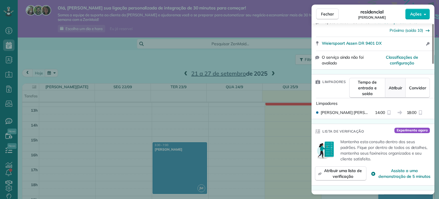
click at [397, 88] on font "Atribuir" at bounding box center [396, 87] width 14 height 5
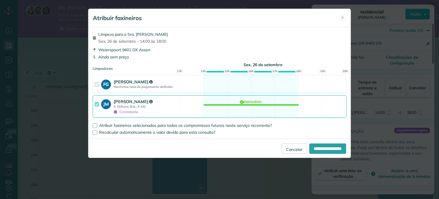
click at [117, 81] on font "Felipe Gomes" at bounding box center [131, 81] width 35 height 5
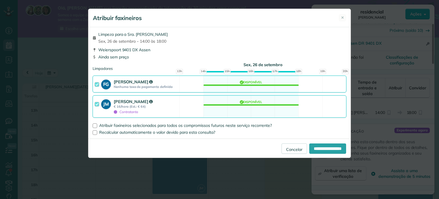
click at [98, 83] on div at bounding box center [98, 84] width 7 height 11
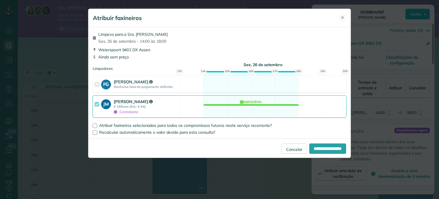
click at [346, 17] on button "✕" at bounding box center [342, 17] width 7 height 7
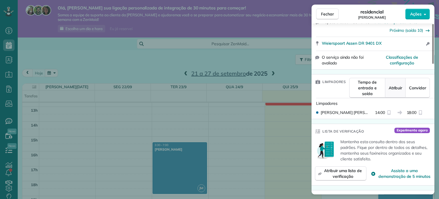
click at [396, 94] on button "Atribuir" at bounding box center [395, 88] width 21 height 20
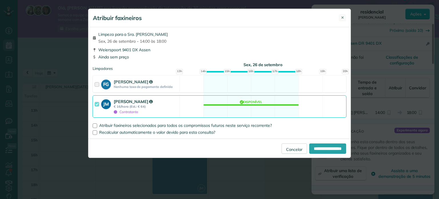
click at [344, 18] on font "✕" at bounding box center [342, 17] width 3 height 5
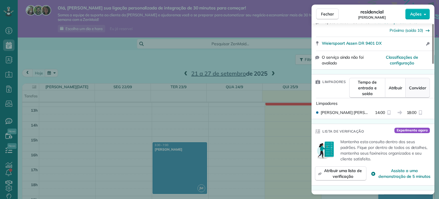
click at [420, 86] on button "Convidar" at bounding box center [418, 88] width 25 height 20
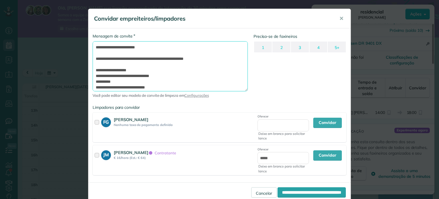
drag, startPoint x: 174, startPoint y: 74, endPoint x: 203, endPoint y: 69, distance: 29.1
click at [203, 69] on textarea "**********" at bounding box center [170, 66] width 155 height 50
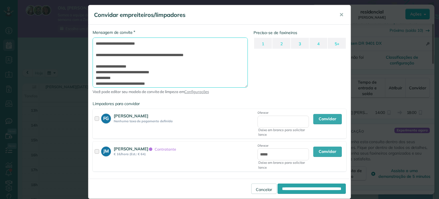
scroll to position [0, 0]
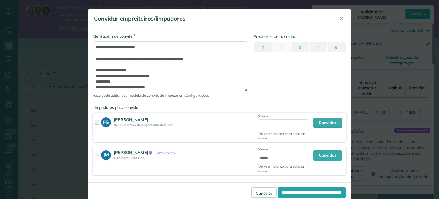
click at [281, 49] on font "2" at bounding box center [282, 47] width 2 height 5
click at [262, 49] on font "1" at bounding box center [263, 47] width 2 height 5
click at [340, 20] on font "✕" at bounding box center [342, 18] width 4 height 7
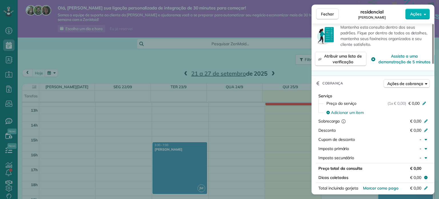
scroll to position [200, 0]
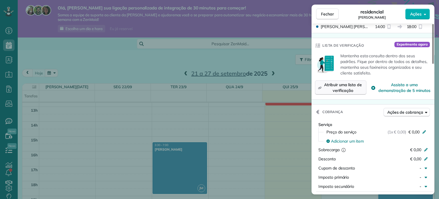
click at [333, 91] on span "Atribuir uma lista de verificação" at bounding box center [343, 87] width 39 height 11
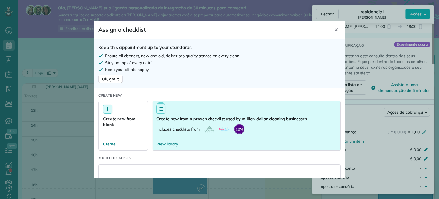
scroll to position [38, 0]
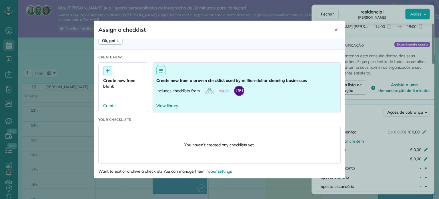
click at [192, 84] on button "Create new from a proven checklist used by million-dollar cleaning businesses I…" at bounding box center [247, 87] width 188 height 50
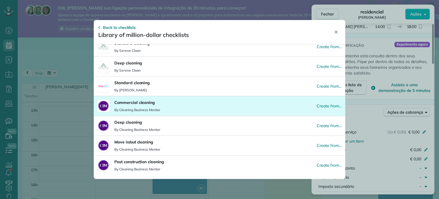
scroll to position [0, 0]
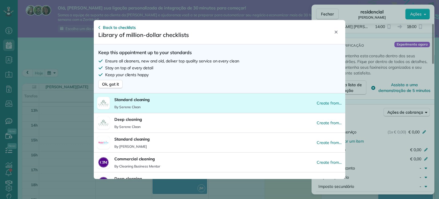
click at [128, 108] on p "By Serene Clean" at bounding box center [131, 107] width 35 height 5
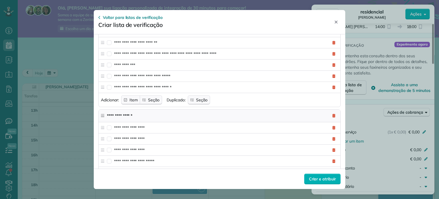
scroll to position [1205, 0]
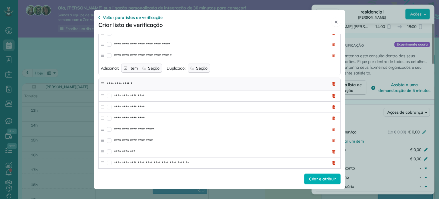
click at [338, 23] on icon "Fechar" at bounding box center [336, 22] width 5 height 5
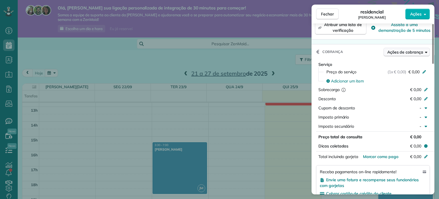
scroll to position [257, 0]
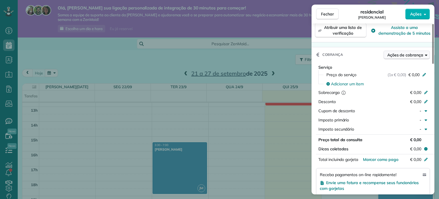
click at [408, 57] on font "Ações de cobrança" at bounding box center [406, 54] width 36 height 5
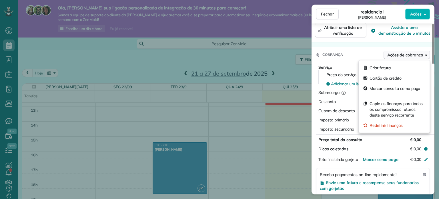
click at [408, 55] on font "Ações de cobrança" at bounding box center [406, 54] width 36 height 5
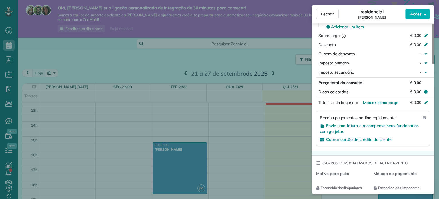
scroll to position [257, 0]
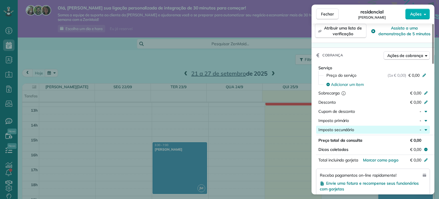
click at [422, 131] on div "-" at bounding box center [411, 130] width 25 height 6
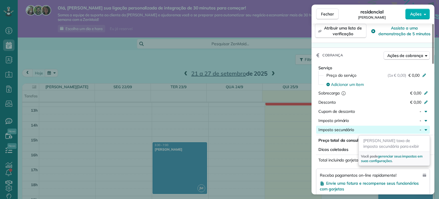
click at [424, 130] on icon "button" at bounding box center [426, 129] width 5 height 5
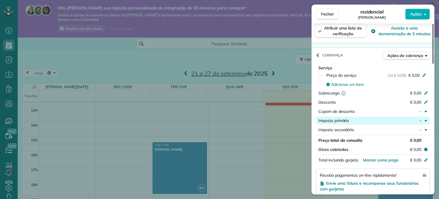
click at [423, 121] on div "-" at bounding box center [411, 121] width 25 height 6
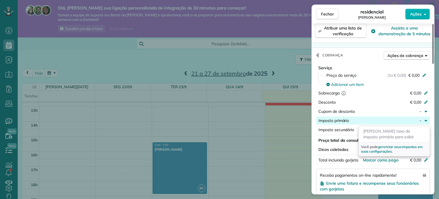
click at [423, 121] on div "-" at bounding box center [411, 121] width 25 height 6
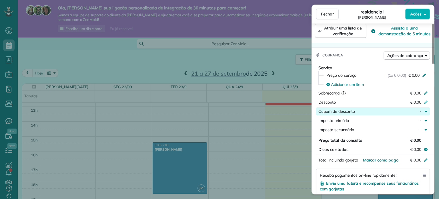
click at [422, 112] on div "-" at bounding box center [411, 111] width 25 height 6
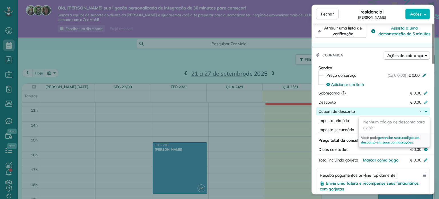
click at [422, 112] on div "-" at bounding box center [411, 111] width 25 height 6
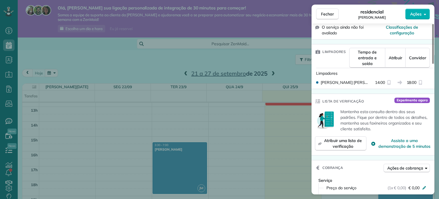
scroll to position [171, 0]
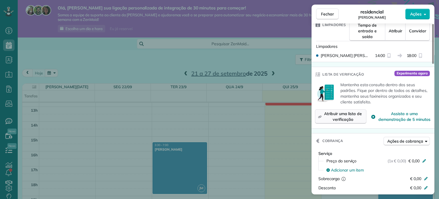
click at [348, 118] on font "Atribuir uma lista de verificação" at bounding box center [343, 116] width 38 height 11
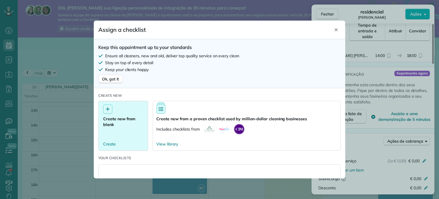
click at [128, 111] on div "Create new from blank" at bounding box center [123, 115] width 40 height 23
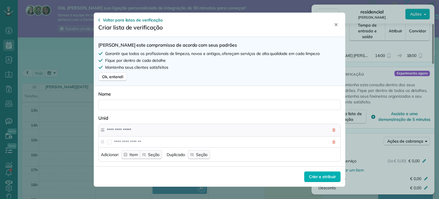
click at [141, 103] on div at bounding box center [219, 105] width 243 height 10
click at [303, 31] on div "Voltar para listas de verificação Criar lista de verificação Fechar" at bounding box center [219, 24] width 243 height 15
click at [333, 27] on div "Fechar" at bounding box center [336, 24] width 9 height 9
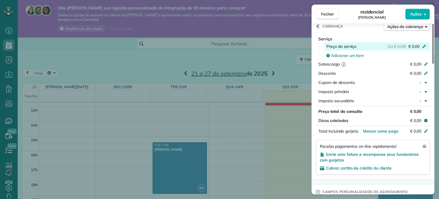
scroll to position [257, 0]
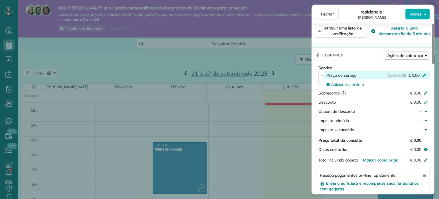
click at [423, 77] on icon at bounding box center [424, 74] width 5 height 5
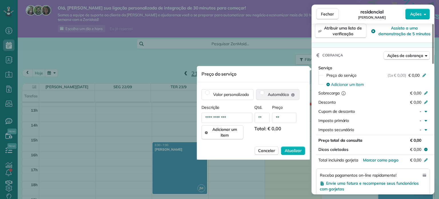
click at [275, 94] on font "Automático" at bounding box center [278, 94] width 21 height 5
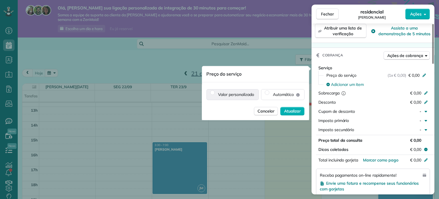
click at [242, 94] on font "Valor personalizado" at bounding box center [236, 94] width 36 height 5
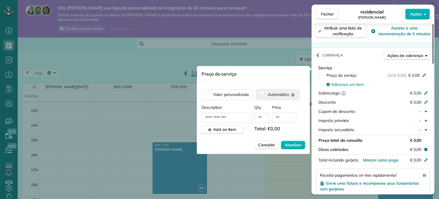
click at [275, 94] on font "Automático" at bounding box center [278, 94] width 21 height 5
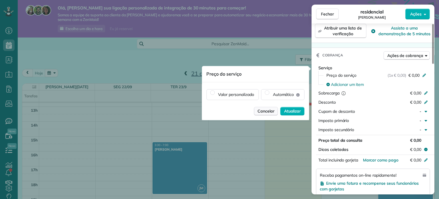
click at [269, 110] on font "Cancelar" at bounding box center [266, 110] width 17 height 5
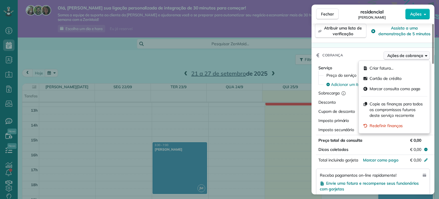
click at [404, 57] on font "Ações de cobrança" at bounding box center [406, 55] width 36 height 5
click at [348, 56] on div "Cobrança Ações de cobrança" at bounding box center [373, 55] width 123 height 15
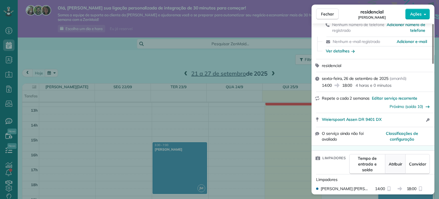
scroll to position [0, 0]
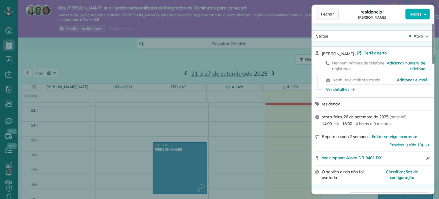
click at [325, 11] on span "Fechar" at bounding box center [327, 14] width 13 height 6
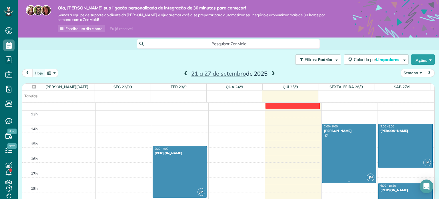
scroll to position [184, 0]
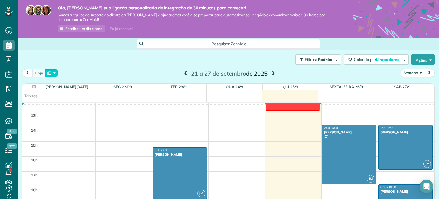
click at [47, 71] on button "button" at bounding box center [51, 73] width 13 height 8
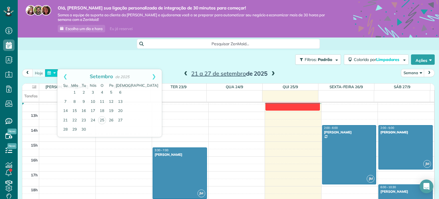
click at [48, 71] on button "button" at bounding box center [51, 73] width 13 height 8
click at [428, 57] on button "Ações" at bounding box center [423, 59] width 24 height 10
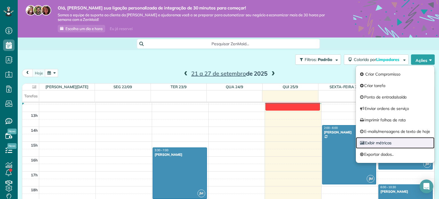
click at [384, 140] on font "Exibir métricas" at bounding box center [378, 142] width 26 height 5
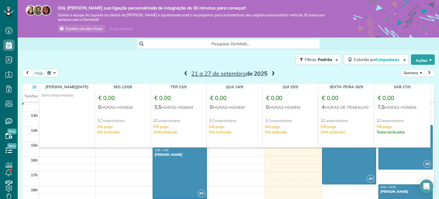
drag, startPoint x: 330, startPoint y: 121, endPoint x: 338, endPoint y: 122, distance: 7.2
click at [338, 122] on font "Compromissos" at bounding box center [336, 120] width 25 height 5
drag, startPoint x: 323, startPoint y: 126, endPoint x: 341, endPoint y: 131, distance: 18.9
click at [341, 130] on div "€ 0,00 4 horas de trabalho 2 Compromissos 0% pago 50% atribuído" at bounding box center [346, 135] width 55 height 90
click at [66, 53] on div "Filtros: Padrão Colorido por Limpadores Cor por Limpador Cor por equipe Colorir…" at bounding box center [229, 59] width 422 height 19
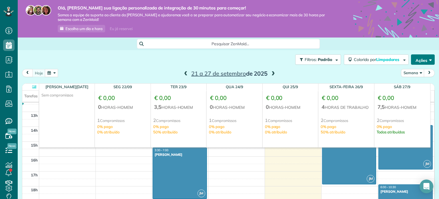
click at [428, 61] on span "button" at bounding box center [430, 59] width 4 height 4
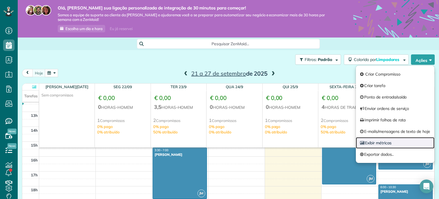
click at [383, 146] on link "Exibir métricas" at bounding box center [395, 142] width 79 height 11
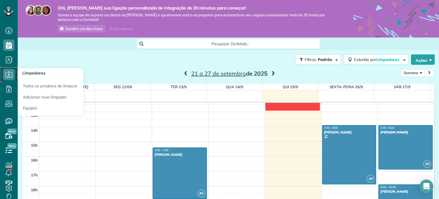
click at [10, 75] on icon at bounding box center [8, 74] width 11 height 11
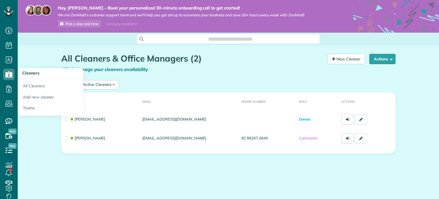
scroll to position [3, 3]
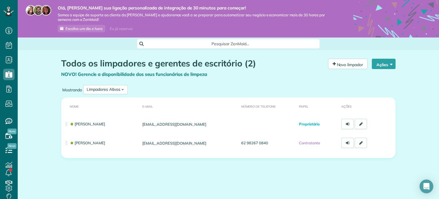
click at [118, 27] on font "Eu já reservei" at bounding box center [121, 28] width 23 height 5
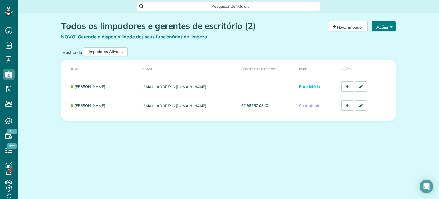
click at [380, 27] on font "Ações" at bounding box center [383, 26] width 12 height 5
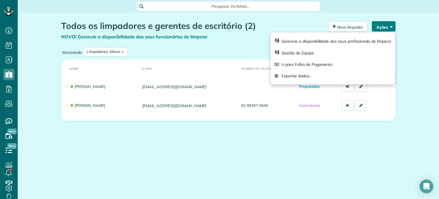
click at [381, 25] on font "Ações" at bounding box center [383, 26] width 12 height 5
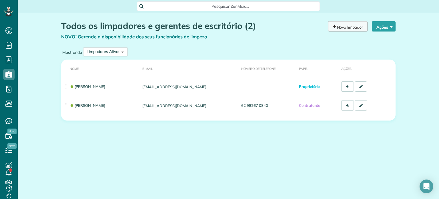
click at [361, 28] on font "Novo limpador" at bounding box center [350, 26] width 26 height 5
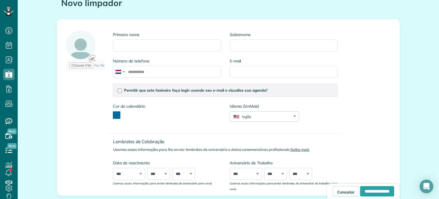
scroll to position [57, 0]
click at [120, 89] on div at bounding box center [120, 90] width 5 height 5
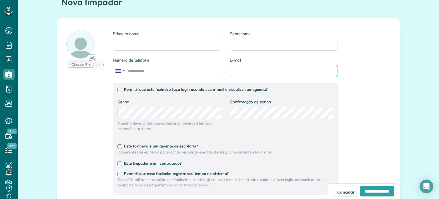
click at [243, 74] on input "E-mail" at bounding box center [284, 71] width 108 height 12
drag, startPoint x: 237, startPoint y: 73, endPoint x: 261, endPoint y: 68, distance: 23.9
click at [261, 68] on input "E-mail" at bounding box center [284, 71] width 108 height 12
click at [118, 90] on div at bounding box center [120, 90] width 5 height 5
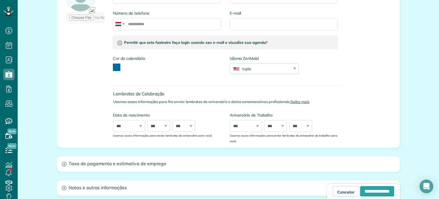
scroll to position [114, 0]
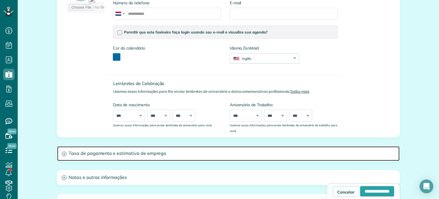
click at [244, 156] on h3 "Taxa de pagamento e estimativa de emprego" at bounding box center [228, 153] width 343 height 15
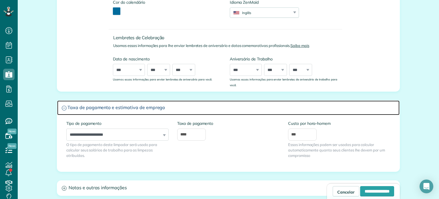
scroll to position [172, 0]
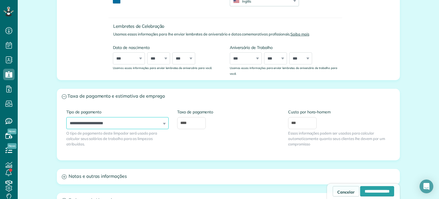
click at [92, 123] on select "**********" at bounding box center [117, 123] width 102 height 12
select select "******"
click at [66, 117] on select "**********" at bounding box center [117, 123] width 102 height 12
click at [195, 123] on input "****" at bounding box center [191, 123] width 29 height 12
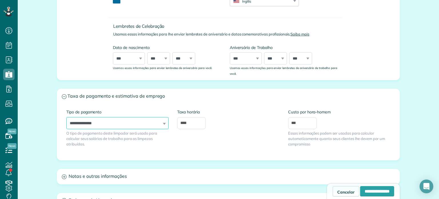
click at [138, 120] on select "**********" at bounding box center [117, 123] width 102 height 12
click at [135, 123] on select "**********" at bounding box center [117, 123] width 102 height 12
click at [183, 123] on input "****" at bounding box center [191, 123] width 29 height 12
type input "**"
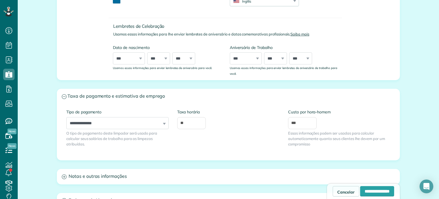
click at [191, 141] on div "**********" at bounding box center [228, 131] width 333 height 47
click at [131, 123] on select "**********" at bounding box center [117, 123] width 102 height 12
select select "**********"
click at [66, 117] on select "**********" at bounding box center [117, 123] width 102 height 12
click at [191, 123] on input "**" at bounding box center [191, 123] width 29 height 12
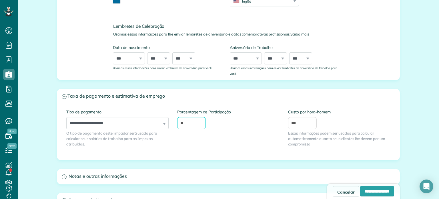
click at [191, 123] on input "**" at bounding box center [191, 123] width 29 height 12
type input "*"
click at [139, 143] on span "O tipo de pagamento deste limpador será usado para calcular seus salários de tr…" at bounding box center [117, 138] width 102 height 16
click at [106, 124] on select "**********" at bounding box center [117, 123] width 102 height 12
select select "**********"
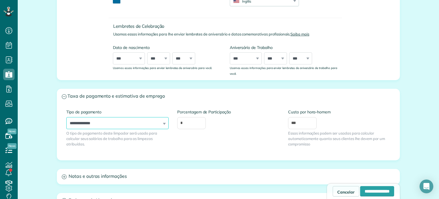
click at [66, 117] on select "**********" at bounding box center [117, 123] width 102 height 12
click at [186, 125] on input "*" at bounding box center [191, 123] width 29 height 12
type input "**"
drag, startPoint x: 200, startPoint y: 113, endPoint x: 185, endPoint y: 112, distance: 14.9
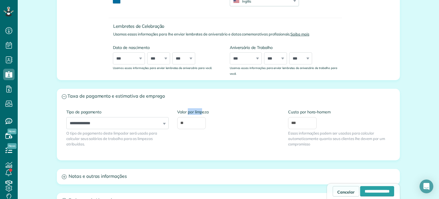
click at [185, 112] on font "Valor por limpeza" at bounding box center [192, 111] width 31 height 5
click at [211, 138] on div "**********" at bounding box center [228, 131] width 333 height 47
drag, startPoint x: 196, startPoint y: 123, endPoint x: 176, endPoint y: 127, distance: 20.3
click at [177, 127] on input "**" at bounding box center [191, 123] width 29 height 12
click at [149, 126] on select "**********" at bounding box center [117, 123] width 102 height 12
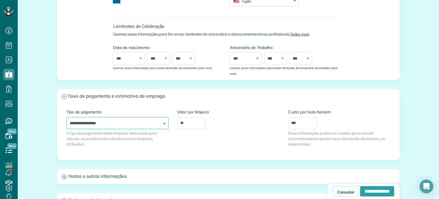
click at [66, 117] on select "**********" at bounding box center [117, 123] width 102 height 12
click at [153, 122] on select "**********" at bounding box center [117, 123] width 102 height 12
select select "******"
click at [66, 117] on select "**********" at bounding box center [117, 123] width 102 height 12
drag, startPoint x: 295, startPoint y: 111, endPoint x: 327, endPoint y: 108, distance: 31.6
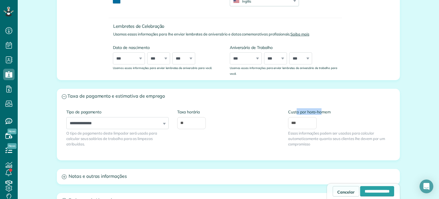
click at [324, 108] on label "Custo por hora-homem" at bounding box center [339, 111] width 102 height 6
click at [337, 111] on label "Custo por hora-homem" at bounding box center [339, 111] width 102 height 6
click at [317, 117] on input "***" at bounding box center [302, 123] width 29 height 12
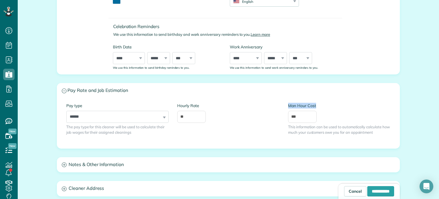
drag, startPoint x: 285, startPoint y: 104, endPoint x: 318, endPoint y: 104, distance: 32.3
click at [318, 104] on div "Man Hour Cost *** This information can be used to automatically calculate how m…" at bounding box center [339, 122] width 111 height 38
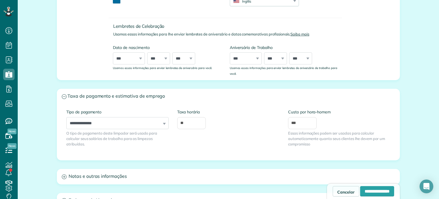
click at [330, 122] on div "Custo por hora-homem *** Essas informações podem ser usadas para calcular autom…" at bounding box center [339, 127] width 102 height 38
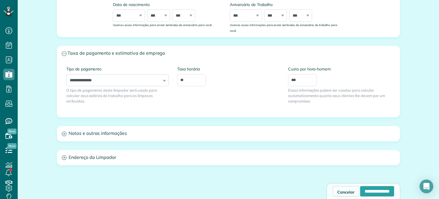
scroll to position [229, 0]
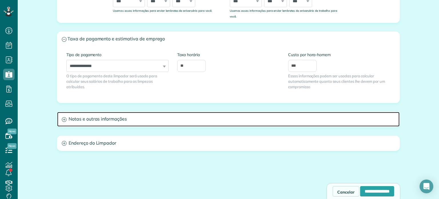
click at [117, 120] on font "Notas e outras informações" at bounding box center [98, 119] width 58 height 6
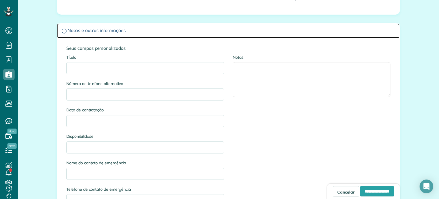
scroll to position [315, 0]
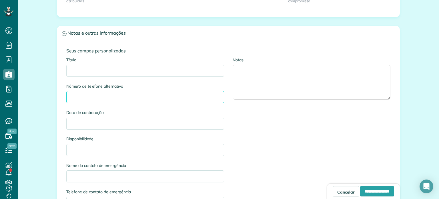
click at [96, 99] on input "Número de telefone alternativo" at bounding box center [145, 97] width 158 height 12
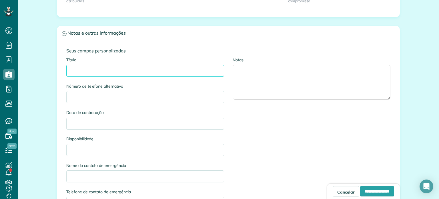
click at [106, 66] on input "Título" at bounding box center [145, 71] width 158 height 12
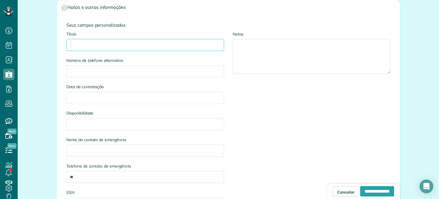
scroll to position [343, 0]
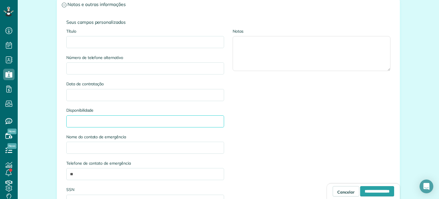
click at [174, 120] on input "Disponibilidade" at bounding box center [145, 121] width 158 height 12
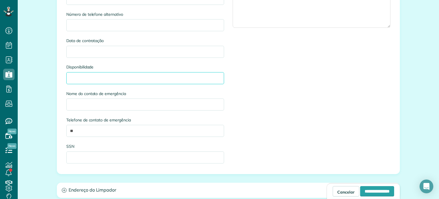
scroll to position [400, 0]
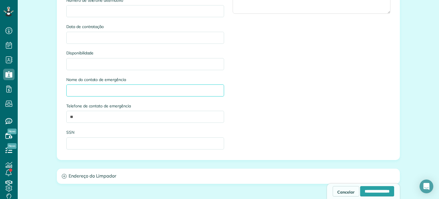
click at [92, 87] on input "Nome do contato de emergência" at bounding box center [145, 90] width 158 height 12
click at [62, 118] on div "Título Número de telefone alternativo Data de contratação Disponibilidade Nome …" at bounding box center [145, 62] width 166 height 185
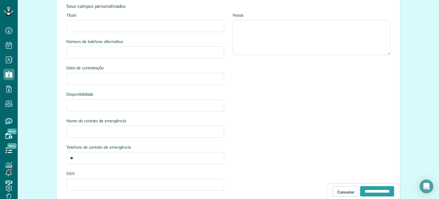
scroll to position [315, 0]
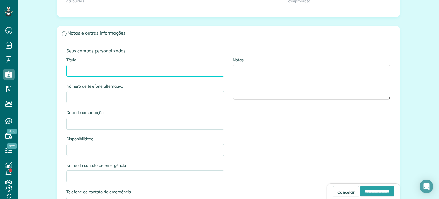
drag, startPoint x: 79, startPoint y: 68, endPoint x: 74, endPoint y: 72, distance: 5.8
click at [74, 72] on input "Título" at bounding box center [145, 71] width 158 height 12
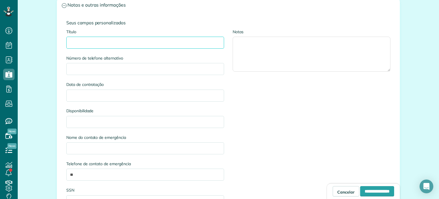
scroll to position [343, 0]
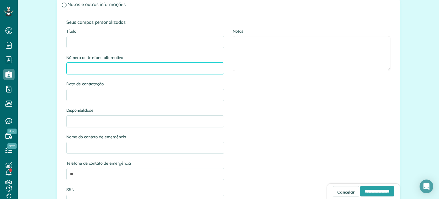
click at [81, 68] on input "Número de telefone alternativo" at bounding box center [145, 68] width 158 height 12
click at [82, 94] on input "Data de contratação" at bounding box center [145, 95] width 158 height 12
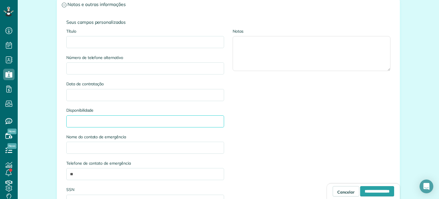
click at [107, 122] on input "Disponibilidade" at bounding box center [145, 121] width 158 height 12
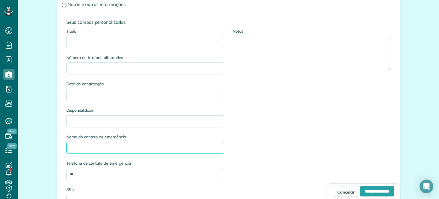
click at [71, 145] on input "Nome do contato de emergência" at bounding box center [145, 148] width 158 height 12
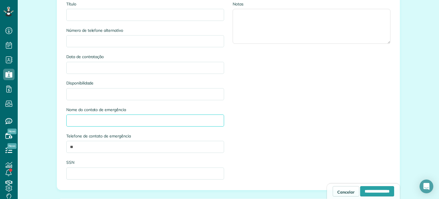
scroll to position [372, 0]
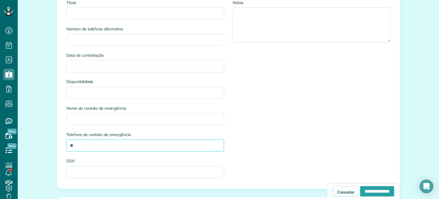
click at [80, 146] on input "**" at bounding box center [145, 145] width 158 height 12
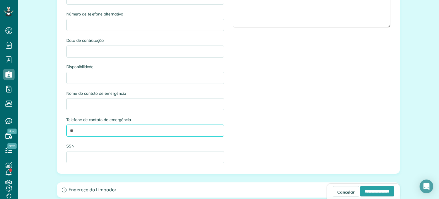
scroll to position [458, 0]
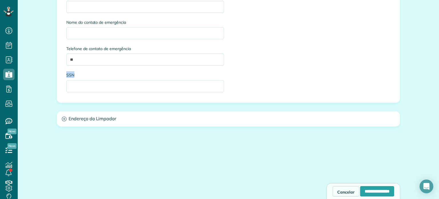
drag, startPoint x: 63, startPoint y: 75, endPoint x: 73, endPoint y: 75, distance: 9.4
click at [73, 75] on div "Título Número de telefone alternativo Data de contratação Disponibilidade Nome …" at bounding box center [145, 5] width 166 height 185
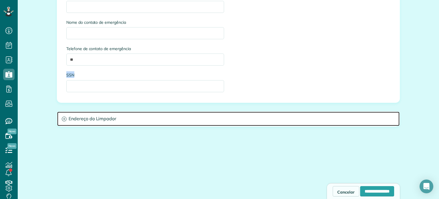
click at [99, 120] on font "Endereço do Limpador" at bounding box center [93, 119] width 48 height 6
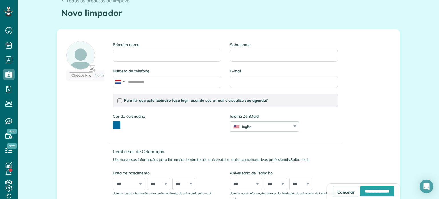
scroll to position [0, 0]
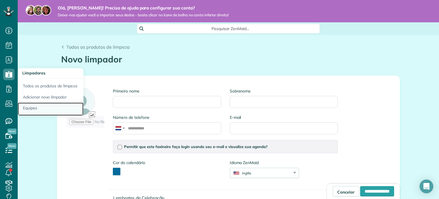
click at [33, 106] on font "Equipes" at bounding box center [30, 107] width 14 height 5
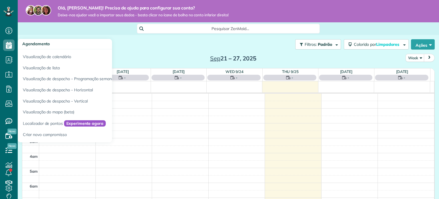
scroll to position [104, 0]
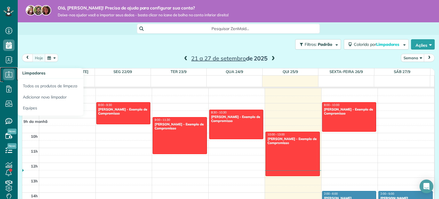
click at [7, 74] on icon at bounding box center [8, 74] width 11 height 11
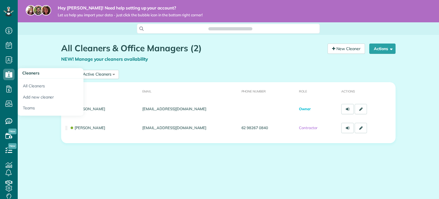
scroll to position [3, 3]
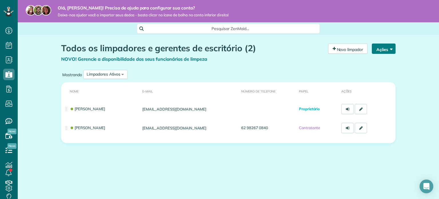
click at [384, 45] on button "Ações" at bounding box center [384, 48] width 24 height 10
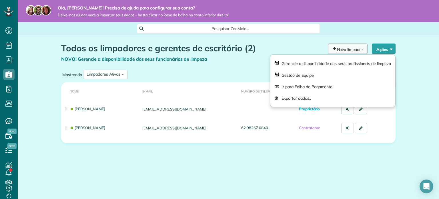
click at [346, 53] on link "Novo limpador" at bounding box center [347, 48] width 39 height 10
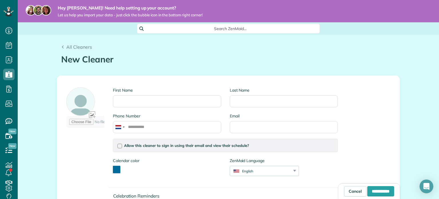
scroll to position [114, 0]
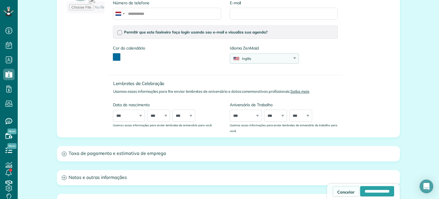
click at [245, 62] on div "Inglês English Español Polskie Suomalainen" at bounding box center [264, 58] width 69 height 10
click at [257, 75] on li "Espanhol" at bounding box center [265, 79] width 68 height 9
click at [259, 58] on div "Espanhol" at bounding box center [261, 58] width 62 height 5
click at [257, 88] on li "polonês" at bounding box center [265, 88] width 68 height 9
drag, startPoint x: 259, startPoint y: 57, endPoint x: 253, endPoint y: 76, distance: 19.8
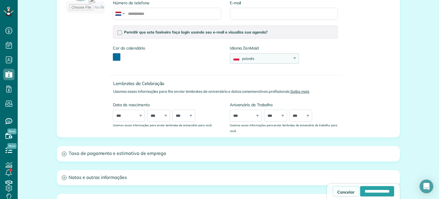
click at [259, 59] on div "polonês" at bounding box center [261, 58] width 62 height 5
click at [256, 97] on font "Suomalainen" at bounding box center [253, 97] width 21 height 4
click at [265, 59] on div "Suomalainen" at bounding box center [261, 58] width 62 height 5
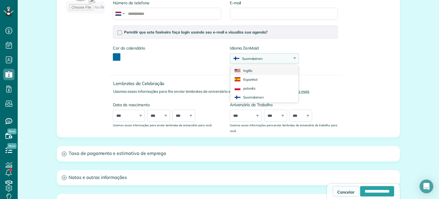
click at [266, 73] on li "Inglês" at bounding box center [265, 70] width 68 height 9
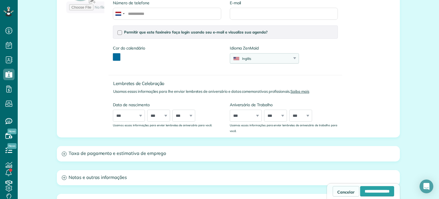
click at [261, 56] on div "Inglês" at bounding box center [261, 58] width 62 height 5
drag, startPoint x: 251, startPoint y: 76, endPoint x: 253, endPoint y: 70, distance: 6.9
click at [251, 76] on li "Espanhol" at bounding box center [265, 79] width 68 height 9
click at [255, 57] on div "Espanhol" at bounding box center [261, 58] width 62 height 5
drag, startPoint x: 256, startPoint y: 88, endPoint x: 256, endPoint y: 83, distance: 4.3
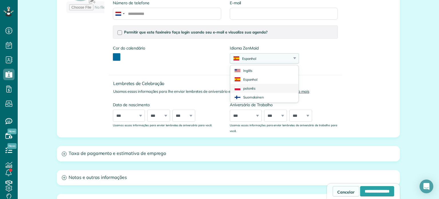
click at [256, 87] on li "polonês" at bounding box center [265, 88] width 68 height 9
click at [255, 56] on div "polonês" at bounding box center [261, 58] width 62 height 5
drag, startPoint x: 252, startPoint y: 96, endPoint x: 250, endPoint y: 91, distance: 5.4
click at [251, 94] on li "Suomalainen" at bounding box center [265, 97] width 68 height 9
click at [251, 60] on font "Suomalainen" at bounding box center [252, 58] width 21 height 4
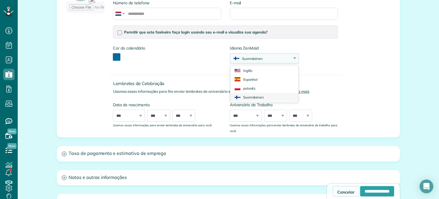
click at [251, 93] on li "Suomalainen" at bounding box center [265, 97] width 68 height 9
click at [249, 56] on font "Suomalainen" at bounding box center [252, 58] width 21 height 4
click at [251, 69] on li "Inglês" at bounding box center [265, 70] width 68 height 9
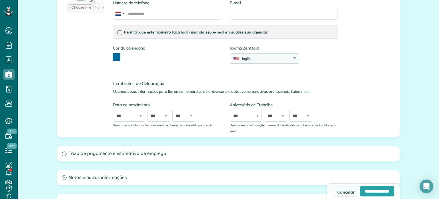
click at [249, 57] on div "Inglês" at bounding box center [261, 58] width 62 height 5
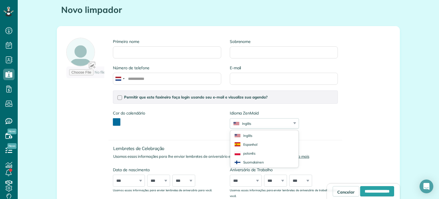
scroll to position [29, 0]
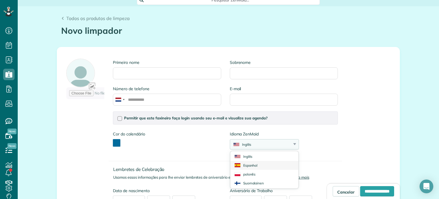
click at [260, 168] on li "Espanhol" at bounding box center [265, 165] width 68 height 9
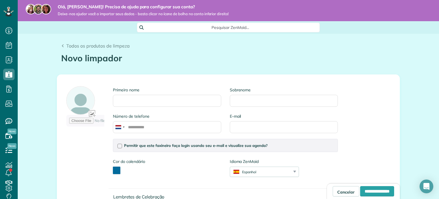
scroll to position [0, 0]
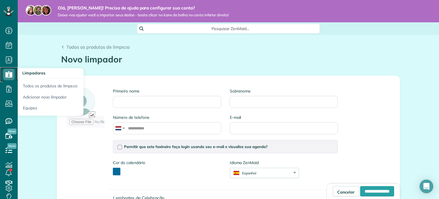
click at [7, 75] on use at bounding box center [8, 74] width 7 height 6
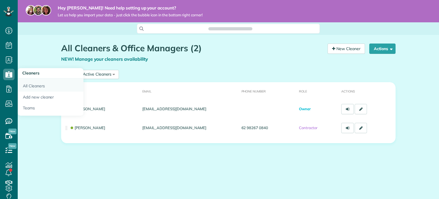
scroll to position [3, 3]
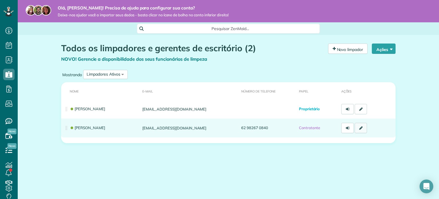
click at [362, 128] on icon at bounding box center [361, 128] width 3 height 4
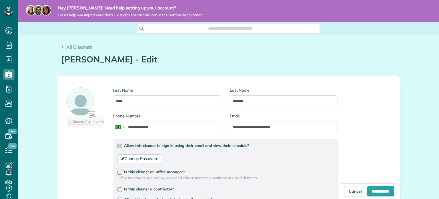
type input "**********"
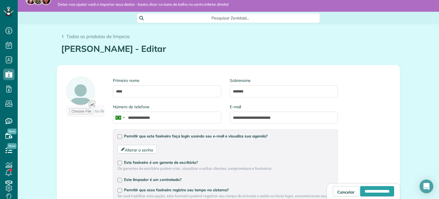
scroll to position [29, 0]
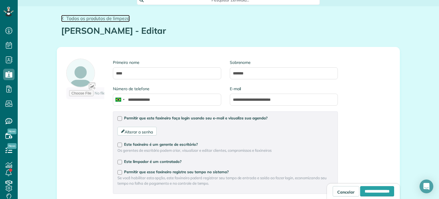
click at [81, 20] on font "Todos os produtos de limpeza" at bounding box center [98, 18] width 64 height 6
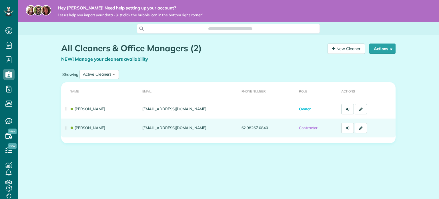
scroll to position [3, 3]
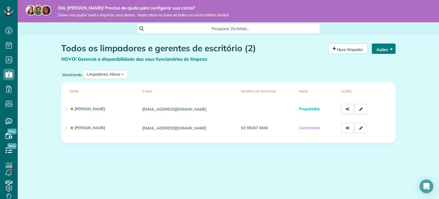
click at [390, 45] on button "Ações" at bounding box center [384, 48] width 24 height 10
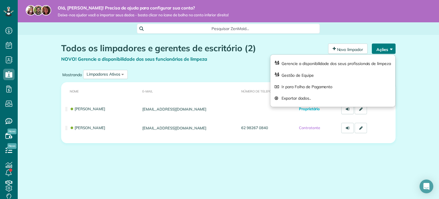
click at [390, 45] on button "Ações" at bounding box center [384, 48] width 24 height 10
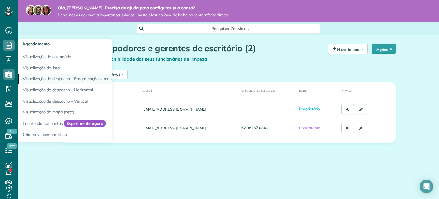
click at [65, 81] on link "Visualização de despacho - Programação semanal (beta)" at bounding box center [89, 78] width 143 height 11
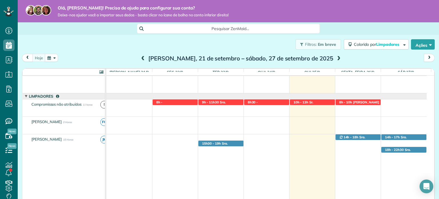
scroll to position [12, 0]
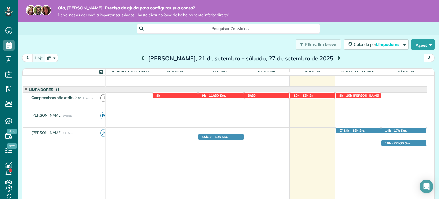
drag, startPoint x: 36, startPoint y: 134, endPoint x: 55, endPoint y: 133, distance: 18.9
click at [53, 134] on font "[PERSON_NAME]" at bounding box center [46, 132] width 31 height 5
drag, startPoint x: 61, startPoint y: 133, endPoint x: 65, endPoint y: 133, distance: 3.4
click at [65, 133] on font "15 Horas" at bounding box center [68, 132] width 10 height 3
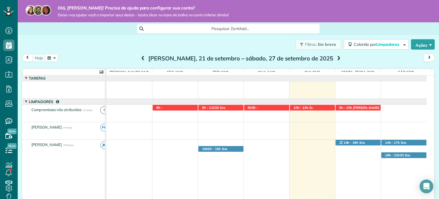
scroll to position [0, 0]
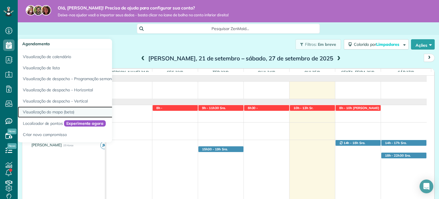
click at [52, 113] on font "Visualização do mapa (beta)" at bounding box center [48, 111] width 51 height 5
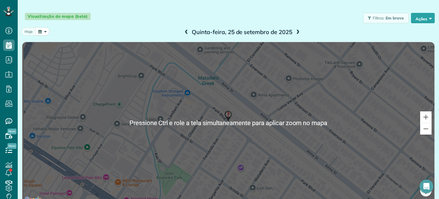
scroll to position [40, 0]
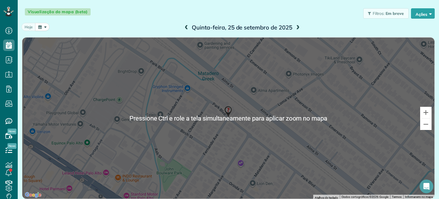
click at [254, 121] on div at bounding box center [228, 117] width 412 height 161
click at [421, 124] on button "Diminuir ou ampliar" at bounding box center [426, 123] width 11 height 11
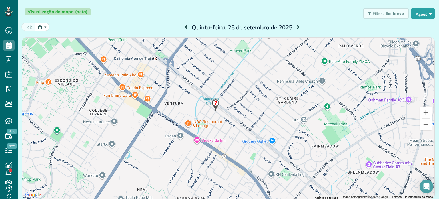
drag, startPoint x: 252, startPoint y: 112, endPoint x: 243, endPoint y: 98, distance: 16.0
click at [241, 99] on div at bounding box center [228, 117] width 412 height 161
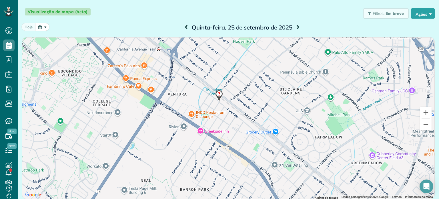
click at [421, 124] on button "Diminuir ou ampliar" at bounding box center [426, 123] width 11 height 11
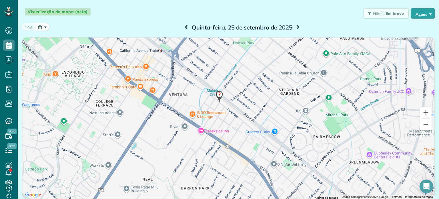
click at [421, 124] on button "Diminuir ou ampliar" at bounding box center [426, 123] width 11 height 11
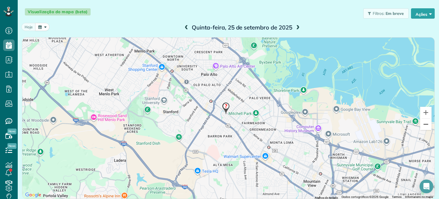
click at [421, 124] on button "Diminuir ou ampliar" at bounding box center [426, 123] width 11 height 11
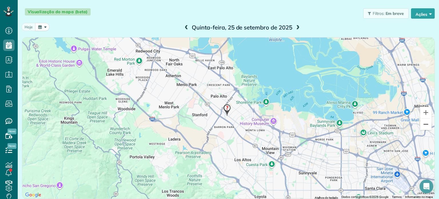
click at [421, 124] on button "Diminuir ou ampliar" at bounding box center [426, 123] width 11 height 11
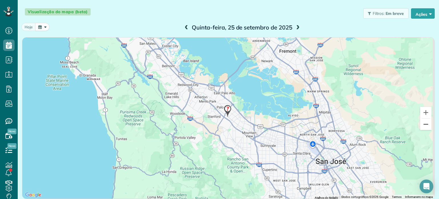
click at [421, 124] on button "Diminuir ou ampliar" at bounding box center [426, 123] width 11 height 11
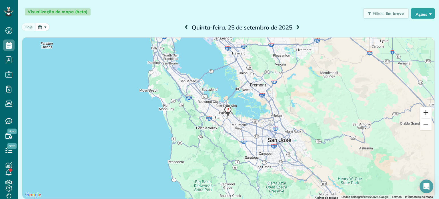
click at [422, 111] on button "Aumentar o zoom" at bounding box center [426, 112] width 11 height 11
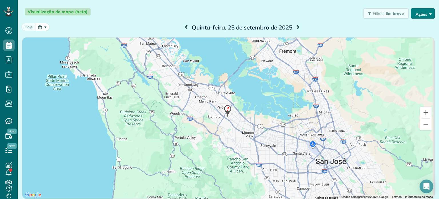
click at [416, 13] on font "Ações" at bounding box center [422, 14] width 12 height 5
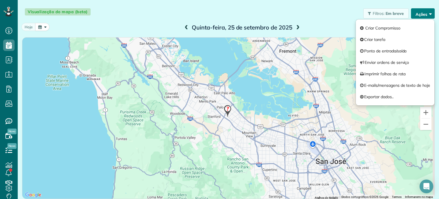
click at [416, 13] on font "Ações" at bounding box center [422, 14] width 12 height 5
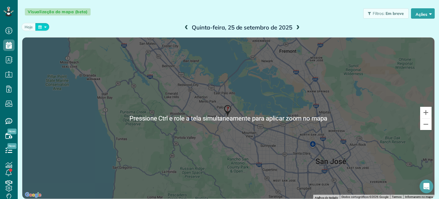
click at [42, 25] on button "button" at bounding box center [42, 27] width 14 height 8
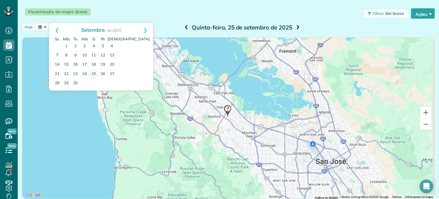
click at [132, 21] on div "Visualização do mapa (beta) Filtros: Em breve Mudanças na programação Ações Cri…" at bounding box center [229, 13] width 422 height 19
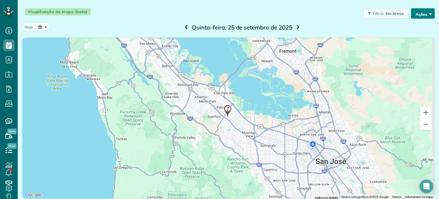
click at [417, 10] on button "Ações" at bounding box center [423, 13] width 24 height 10
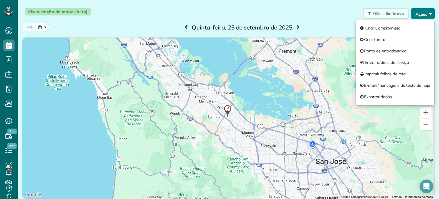
click at [416, 10] on button "Ações" at bounding box center [423, 13] width 24 height 10
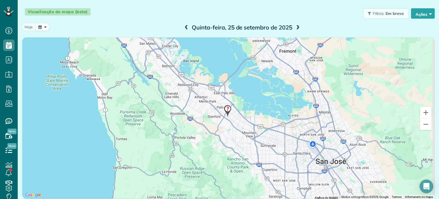
click at [396, 12] on font "Em breve" at bounding box center [395, 13] width 18 height 5
click at [45, 30] on button "button" at bounding box center [42, 27] width 14 height 8
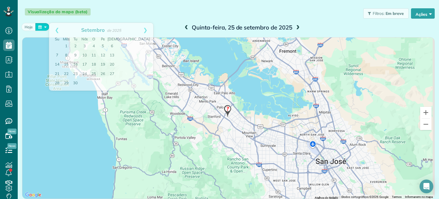
drag, startPoint x: 42, startPoint y: 27, endPoint x: 246, endPoint y: 140, distance: 233.3
click at [44, 27] on button "button" at bounding box center [42, 27] width 14 height 8
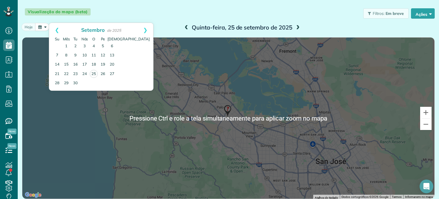
click at [270, 118] on div at bounding box center [228, 117] width 412 height 161
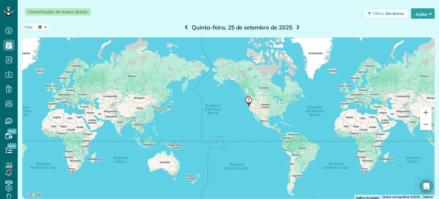
drag, startPoint x: 290, startPoint y: 132, endPoint x: 237, endPoint y: 110, distance: 57.7
click at [239, 110] on div at bounding box center [228, 117] width 412 height 161
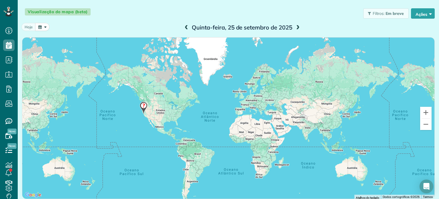
drag, startPoint x: 328, startPoint y: 95, endPoint x: 221, endPoint y: 102, distance: 106.6
click at [221, 102] on div at bounding box center [228, 117] width 412 height 161
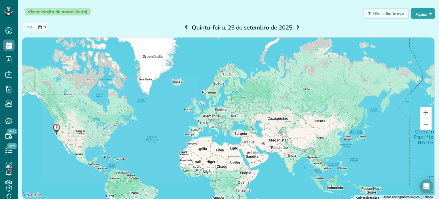
click at [211, 118] on div at bounding box center [228, 117] width 412 height 161
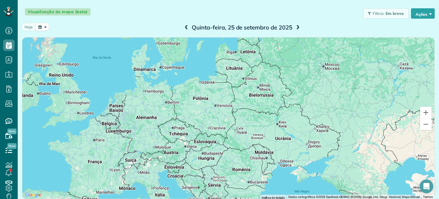
drag, startPoint x: 229, startPoint y: 109, endPoint x: 232, endPoint y: 93, distance: 16.3
click at [232, 93] on div at bounding box center [228, 117] width 412 height 161
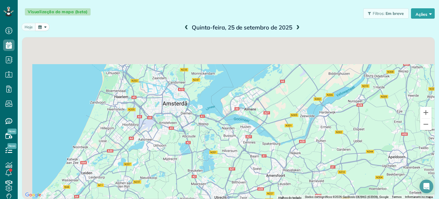
drag, startPoint x: 108, startPoint y: 77, endPoint x: 181, endPoint y: 127, distance: 88.7
click at [181, 127] on div at bounding box center [228, 117] width 412 height 161
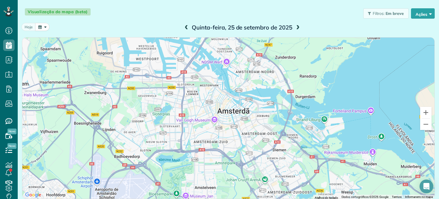
drag, startPoint x: 279, startPoint y: 115, endPoint x: 290, endPoint y: 140, distance: 27.0
click at [290, 140] on div at bounding box center [228, 117] width 412 height 161
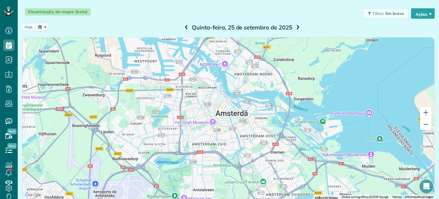
click at [297, 27] on span at bounding box center [298, 27] width 6 height 5
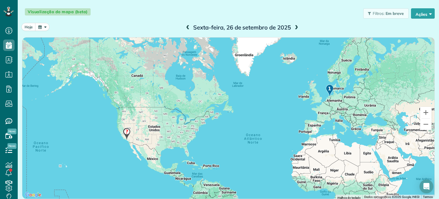
click at [328, 88] on img at bounding box center [330, 90] width 8 height 12
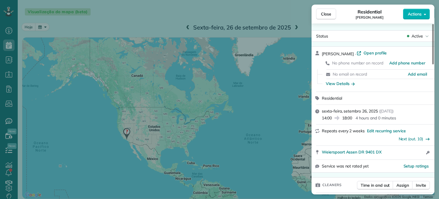
click at [253, 103] on div "Close Residential Martin Oliveira Actions Status Active Martin Oliveira · Open …" at bounding box center [219, 99] width 439 height 199
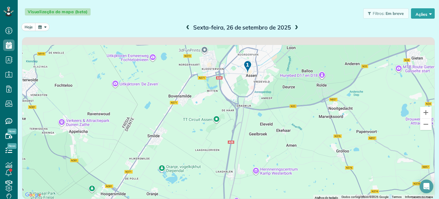
drag, startPoint x: 279, startPoint y: 77, endPoint x: 275, endPoint y: 112, distance: 34.8
click at [283, 114] on div at bounding box center [228, 117] width 412 height 161
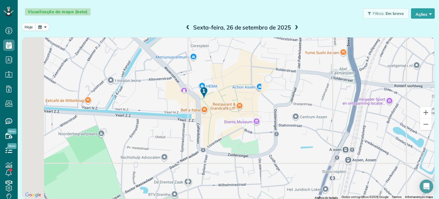
drag, startPoint x: 223, startPoint y: 97, endPoint x: 314, endPoint y: 112, distance: 92.3
click at [314, 112] on div at bounding box center [228, 117] width 412 height 161
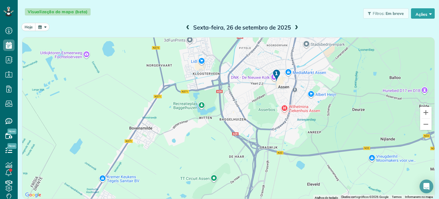
click at [305, 85] on div at bounding box center [228, 117] width 412 height 161
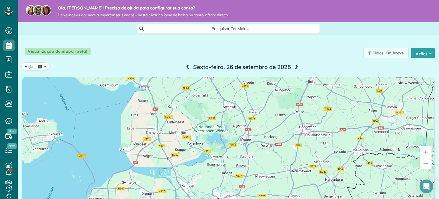
drag, startPoint x: 283, startPoint y: 158, endPoint x: 322, endPoint y: 94, distance: 75.1
click at [322, 93] on div at bounding box center [228, 157] width 412 height 161
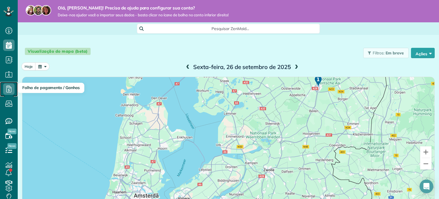
click at [10, 92] on icon at bounding box center [8, 88] width 11 height 11
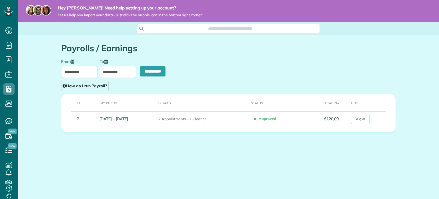
scroll to position [3, 3]
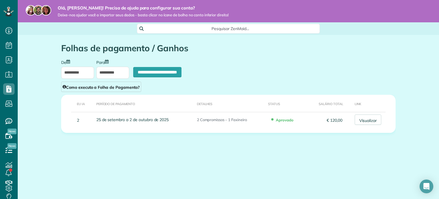
type input "**********"
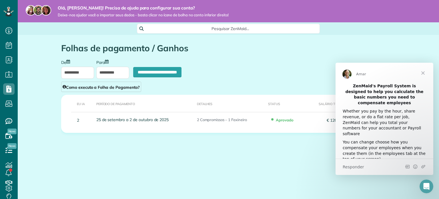
scroll to position [0, 0]
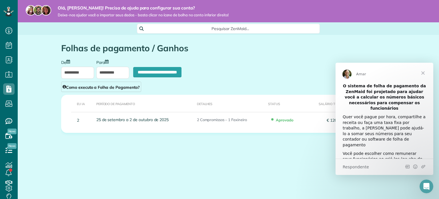
click at [420, 73] on span "Fechar" at bounding box center [423, 73] width 21 height 21
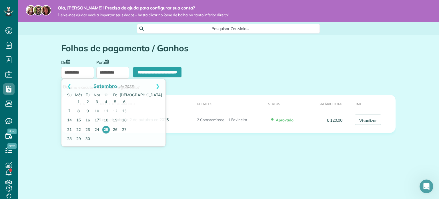
click at [68, 73] on input "**********" at bounding box center [77, 73] width 33 height 12
click at [62, 62] on font "De" at bounding box center [63, 62] width 5 height 5
click at [62, 67] on input "**********" at bounding box center [77, 73] width 33 height 12
drag, startPoint x: 71, startPoint y: 53, endPoint x: 66, endPoint y: 74, distance: 21.9
click at [71, 53] on font "Folhas de pagamento / Ganhos" at bounding box center [124, 48] width 127 height 11
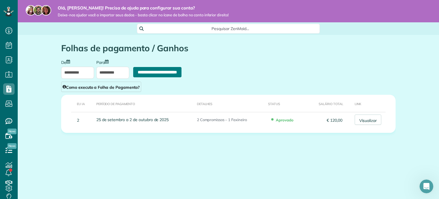
click at [176, 72] on input "**********" at bounding box center [157, 72] width 48 height 10
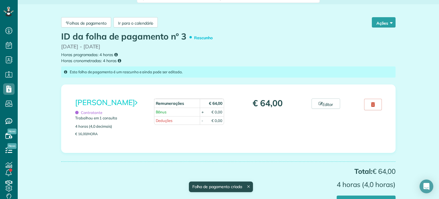
scroll to position [29, 0]
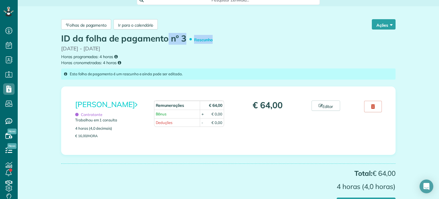
drag, startPoint x: 58, startPoint y: 49, endPoint x: 113, endPoint y: 43, distance: 55.2
click at [113, 43] on div "ID da folha de pagamento nº 3 Rascunho [DATE] - [DATE] Horas programadas: 4 hor…" at bounding box center [228, 50] width 343 height 32
drag, startPoint x: 77, startPoint y: 129, endPoint x: 88, endPoint y: 128, distance: 11.2
click at [88, 128] on font "4 horas (4,0 decimais)" at bounding box center [93, 128] width 37 height 5
drag, startPoint x: 83, startPoint y: 136, endPoint x: 93, endPoint y: 137, distance: 9.5
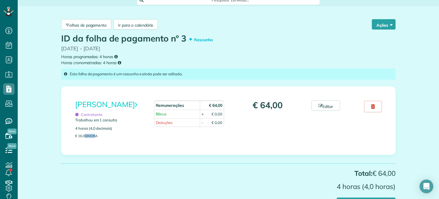
click at [93, 137] on font "€ 16,00/hora" at bounding box center [86, 136] width 23 height 4
click at [78, 137] on font "€ 16,00/hora" at bounding box center [86, 136] width 23 height 4
drag, startPoint x: 254, startPoint y: 108, endPoint x: 276, endPoint y: 105, distance: 22.7
click at [279, 106] on font "€ 64,00" at bounding box center [268, 105] width 30 height 11
click at [212, 114] on font "€ 0,00" at bounding box center [217, 114] width 11 height 5
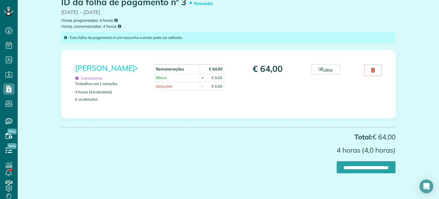
scroll to position [74, 0]
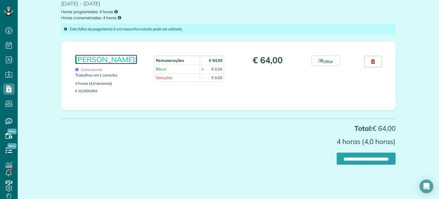
click at [87, 59] on font "[PERSON_NAME]" at bounding box center [105, 59] width 60 height 9
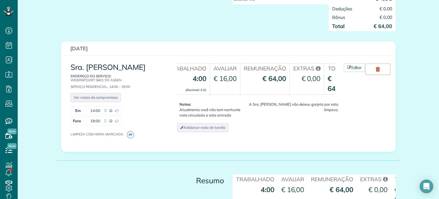
scroll to position [0, 27]
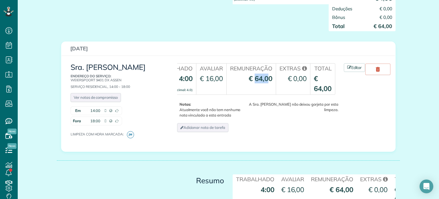
drag, startPoint x: 253, startPoint y: 85, endPoint x: 266, endPoint y: 84, distance: 13.4
click at [266, 83] on font "€ 64,00" at bounding box center [261, 78] width 24 height 9
drag, startPoint x: 82, startPoint y: 80, endPoint x: 97, endPoint y: 82, distance: 15.9
click at [98, 78] on font "Endereço do serviço:" at bounding box center [91, 76] width 41 height 4
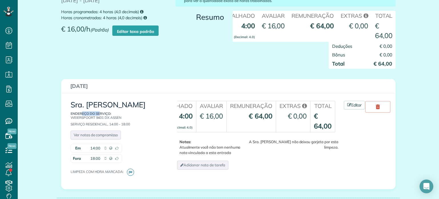
scroll to position [143, 0]
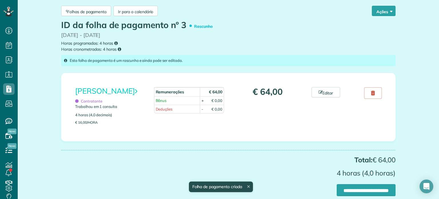
scroll to position [57, 0]
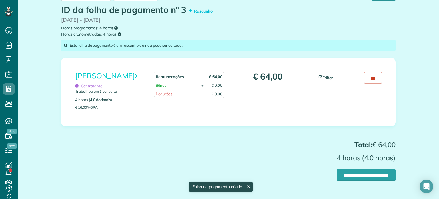
drag, startPoint x: 207, startPoint y: 93, endPoint x: 202, endPoint y: 93, distance: 5.4
click at [207, 93] on td "- € 0,00" at bounding box center [212, 94] width 24 height 9
click at [202, 94] on font "-" at bounding box center [203, 94] width 2 height 5
click at [323, 75] on font "Editar" at bounding box center [328, 77] width 11 height 5
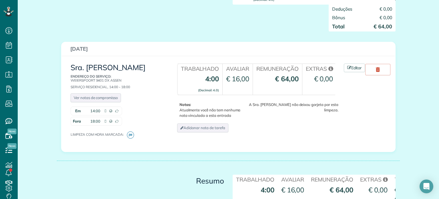
scroll to position [24, 0]
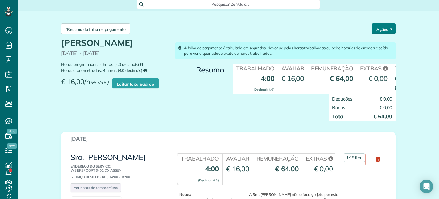
click at [378, 25] on button "Ações" at bounding box center [384, 28] width 24 height 10
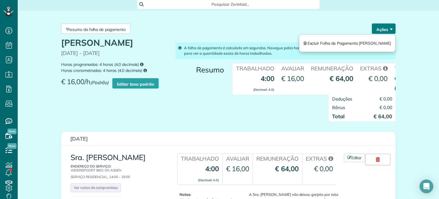
click at [378, 25] on button "Ações" at bounding box center [384, 28] width 24 height 10
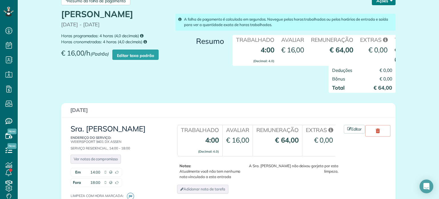
scroll to position [0, 27]
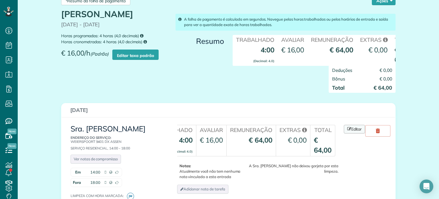
click at [349, 131] on icon at bounding box center [350, 129] width 4 height 4
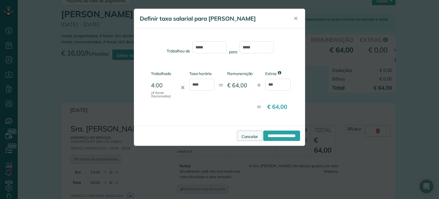
click at [242, 134] on font "Cancelar" at bounding box center [250, 136] width 16 height 5
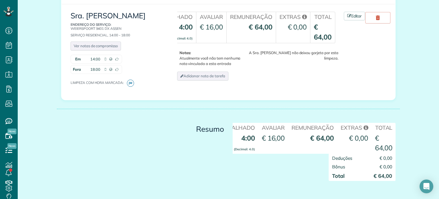
scroll to position [172, 0]
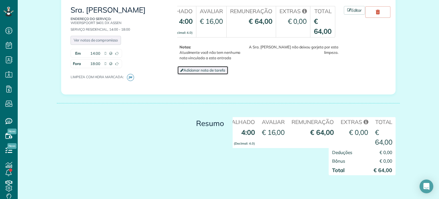
click at [192, 72] on font "Adicionar nota de tarefa" at bounding box center [205, 70] width 42 height 5
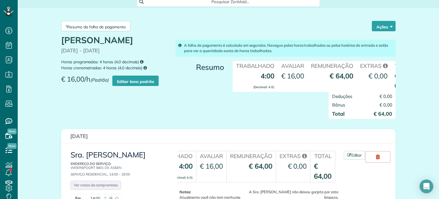
scroll to position [0, 0]
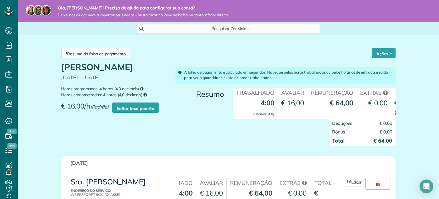
click at [71, 51] on font "Resumo da folha de pagamento" at bounding box center [96, 53] width 59 height 5
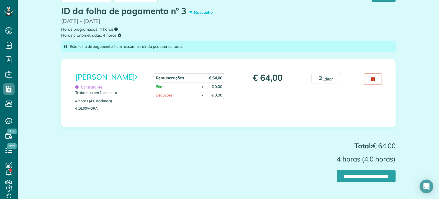
scroll to position [57, 0]
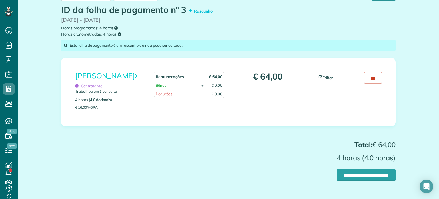
click at [202, 94] on font "-" at bounding box center [203, 94] width 2 height 5
drag, startPoint x: 153, startPoint y: 92, endPoint x: 157, endPoint y: 94, distance: 4.4
click at [156, 92] on font "Deduções" at bounding box center [164, 94] width 17 height 5
drag, startPoint x: 162, startPoint y: 94, endPoint x: 173, endPoint y: 94, distance: 10.6
click at [166, 94] on font "Deduções" at bounding box center [164, 94] width 17 height 5
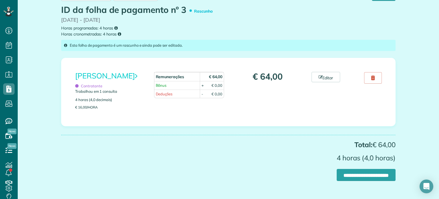
click at [212, 95] on font "€ 0,00" at bounding box center [217, 94] width 11 height 5
click at [213, 95] on font "€ 0,00" at bounding box center [217, 94] width 11 height 5
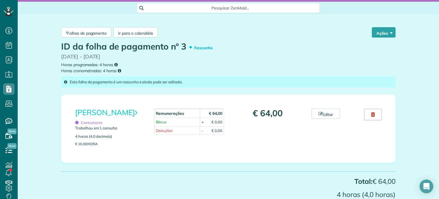
scroll to position [16, 0]
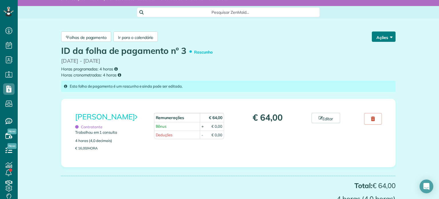
click at [378, 32] on button "Ações" at bounding box center [384, 36] width 24 height 10
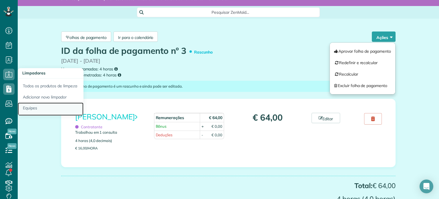
click at [35, 109] on font "Equipes" at bounding box center [30, 107] width 14 height 5
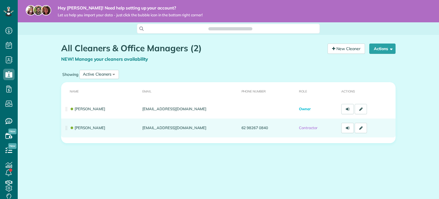
scroll to position [3, 3]
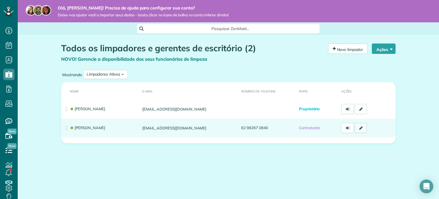
click at [359, 130] on link at bounding box center [361, 128] width 13 height 10
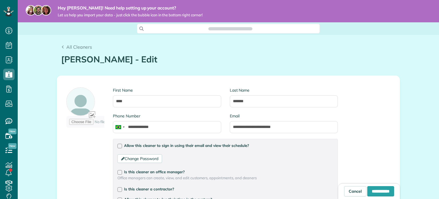
type input "**********"
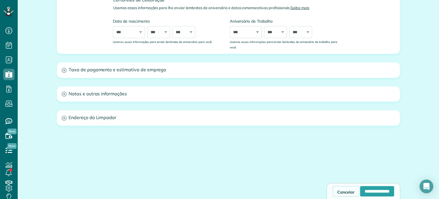
scroll to position [270, 0]
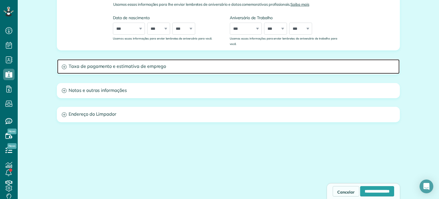
click at [95, 63] on h3 "Taxa de pagamento e estimativa de emprego" at bounding box center [228, 66] width 343 height 15
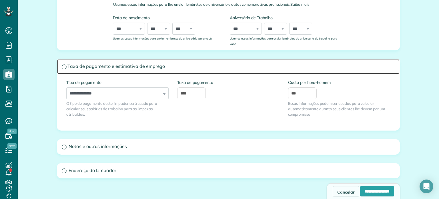
click at [95, 63] on h3 "Taxa de pagamento e estimativa de emprego" at bounding box center [228, 66] width 343 height 15
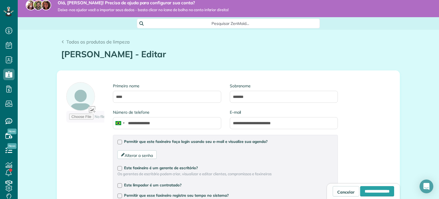
scroll to position [0, 0]
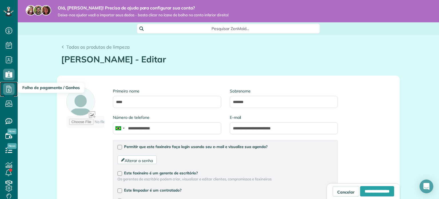
click at [9, 91] on icon at bounding box center [8, 88] width 11 height 11
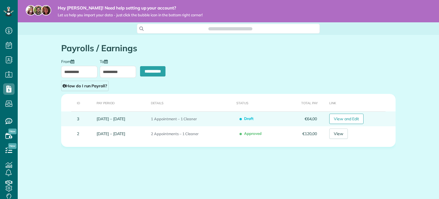
scroll to position [3, 3]
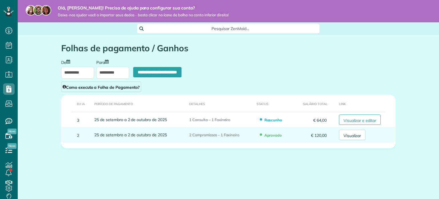
type input "**********"
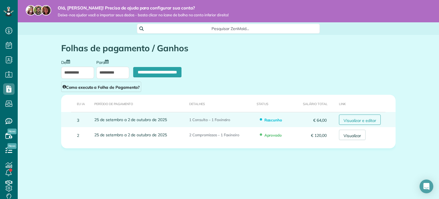
click at [354, 122] on font "Visualizar e editar" at bounding box center [360, 120] width 33 height 5
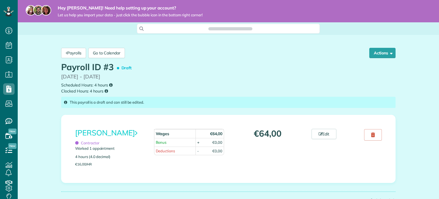
scroll to position [3, 3]
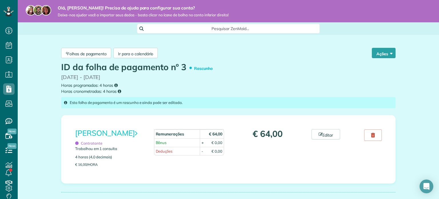
drag, startPoint x: 206, startPoint y: 150, endPoint x: 212, endPoint y: 150, distance: 6.0
click at [207, 150] on td "- € 0,00" at bounding box center [212, 151] width 24 height 9
drag, startPoint x: 216, startPoint y: 149, endPoint x: 203, endPoint y: 150, distance: 12.9
click at [215, 150] on font "€ 0,00" at bounding box center [217, 151] width 11 height 5
click at [202, 150] on font "-" at bounding box center [203, 151] width 2 height 5
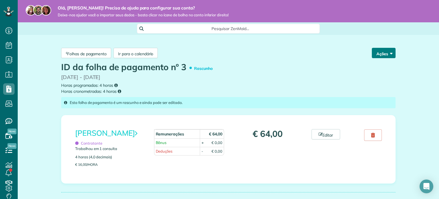
click at [380, 52] on font "Ações" at bounding box center [383, 53] width 12 height 5
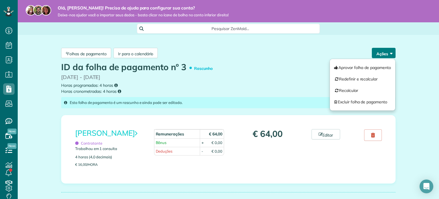
click at [382, 51] on font "Ações" at bounding box center [383, 53] width 12 height 5
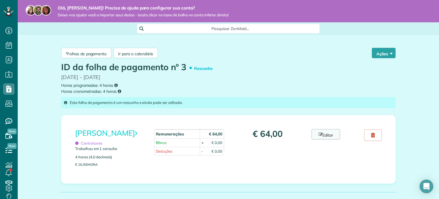
click at [319, 136] on icon at bounding box center [321, 134] width 4 height 4
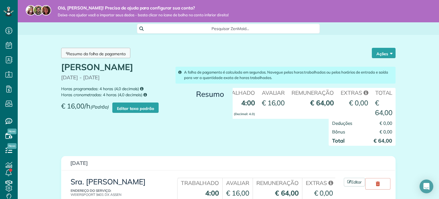
click at [97, 53] on font "Resumo da folha de pagamento" at bounding box center [96, 53] width 59 height 5
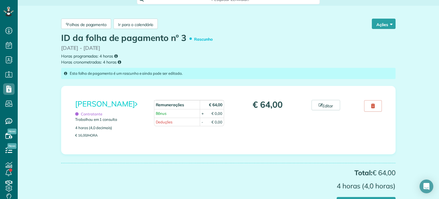
scroll to position [29, 0]
drag, startPoint x: 204, startPoint y: 123, endPoint x: 216, endPoint y: 122, distance: 11.7
click at [217, 124] on td "- € 0,00" at bounding box center [212, 122] width 24 height 9
click at [215, 122] on font "€ 0,00" at bounding box center [217, 122] width 11 height 5
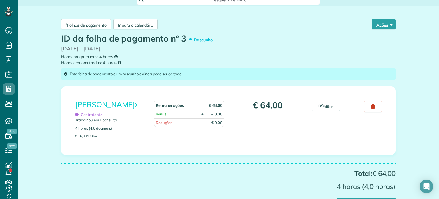
click at [215, 122] on font "€ 0,00" at bounding box center [217, 122] width 11 height 5
click at [215, 113] on font "€ 0,00" at bounding box center [217, 114] width 11 height 5
click at [267, 53] on div "ID da folha de pagamento nº 3 Rascunho 25/09/2025 - 02/10/2025 Horas programada…" at bounding box center [228, 50] width 343 height 32
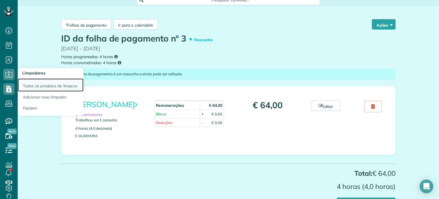
click at [37, 85] on font "Todos os produtos de limpeza" at bounding box center [50, 85] width 54 height 5
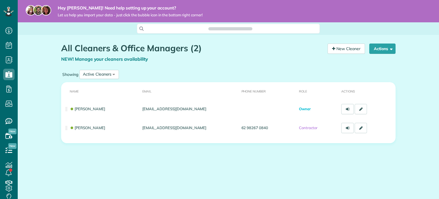
scroll to position [3, 3]
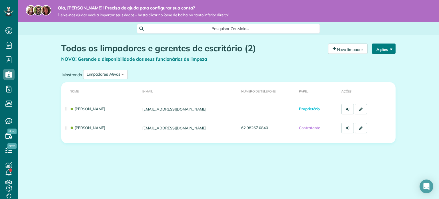
click at [388, 48] on span "button" at bounding box center [390, 48] width 4 height 4
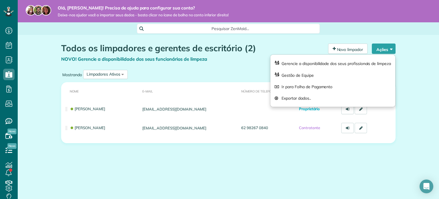
click at [369, 26] on div "Pesquisar ZenMaid…" at bounding box center [229, 29] width 422 height 10
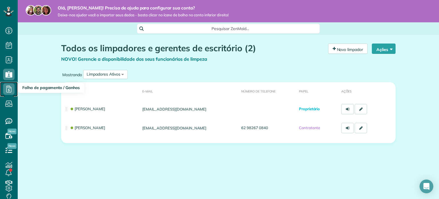
click at [13, 90] on icon at bounding box center [8, 88] width 11 height 11
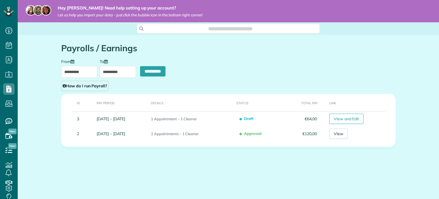
scroll to position [3, 3]
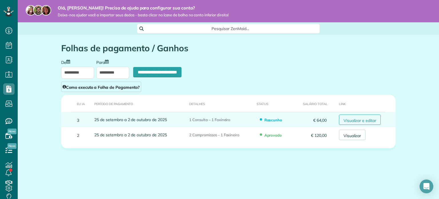
type input "**********"
click at [354, 119] on font "Visualizar e editar" at bounding box center [360, 120] width 33 height 5
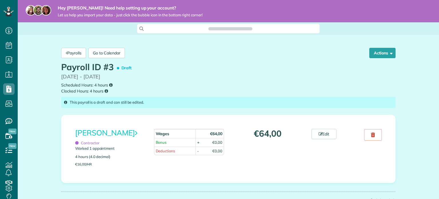
scroll to position [3, 3]
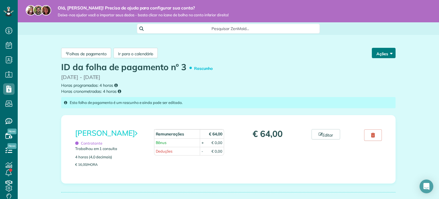
click at [384, 53] on font "Ações" at bounding box center [383, 53] width 12 height 5
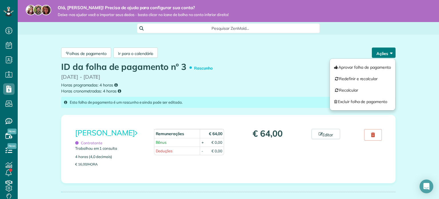
scroll to position [0, 0]
click at [308, 62] on div "Folhas de pagamento Ir para o calendário Ações Aprovar folha de pagamento Redef…" at bounding box center [228, 52] width 343 height 19
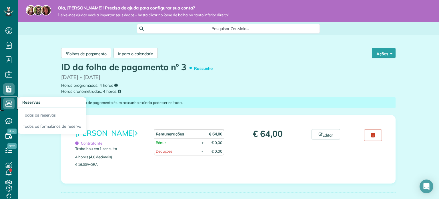
click at [8, 103] on use at bounding box center [8, 104] width 7 height 6
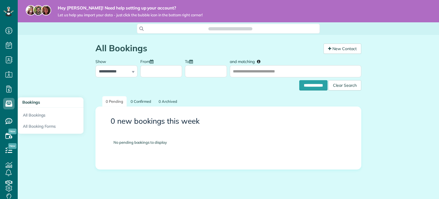
scroll to position [3, 3]
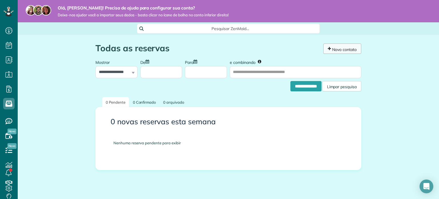
click at [342, 47] on font "Novo contato" at bounding box center [344, 49] width 25 height 5
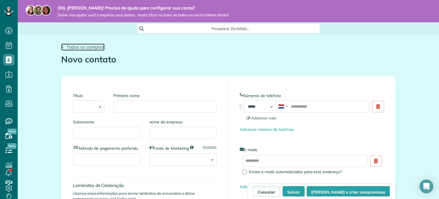
click at [74, 48] on font "Todos os contatos" at bounding box center [85, 47] width 38 height 6
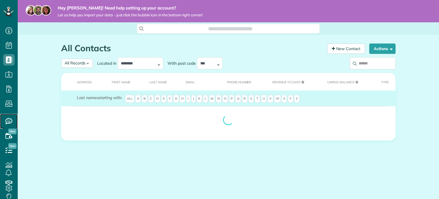
scroll to position [3, 3]
click at [9, 118] on icon at bounding box center [8, 120] width 11 height 11
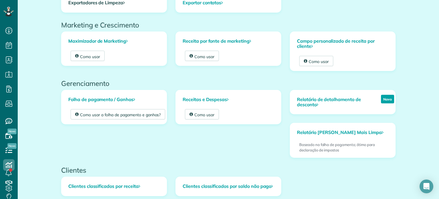
scroll to position [114, 0]
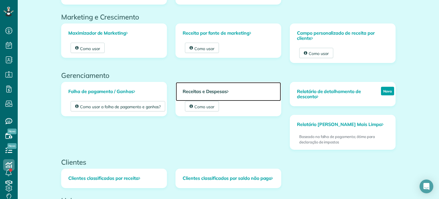
click at [196, 96] on link "Receitas e Despesas" at bounding box center [228, 91] width 105 height 19
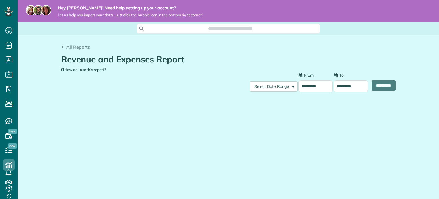
scroll to position [3, 3]
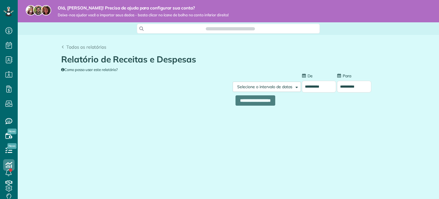
type input "**********"
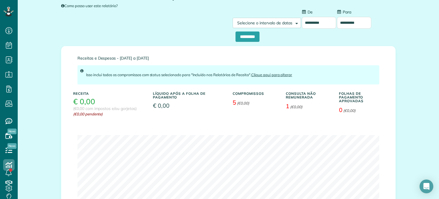
scroll to position [57, 0]
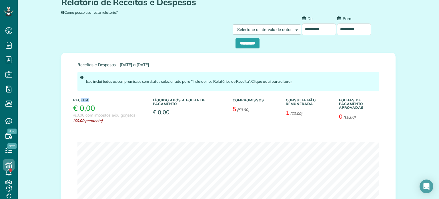
drag, startPoint x: 77, startPoint y: 100, endPoint x: 88, endPoint y: 107, distance: 12.9
click at [88, 100] on h5 "Receita" at bounding box center [108, 100] width 71 height 4
drag, startPoint x: 83, startPoint y: 111, endPoint x: 158, endPoint y: 111, distance: 74.7
click at [98, 111] on div "Receita € 0,00 (€0,00 com impostos e/ou gorjetas) (€0,00 pendente)" at bounding box center [109, 109] width 80 height 28
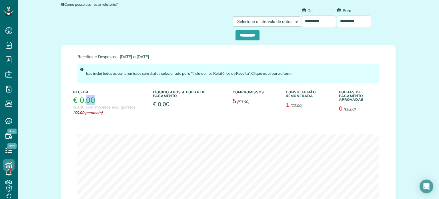
scroll to position [58, 0]
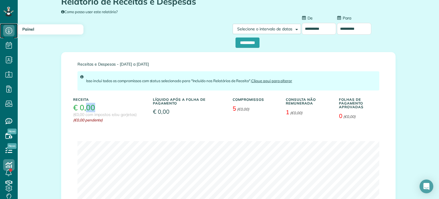
click at [8, 33] on icon at bounding box center [8, 30] width 11 height 11
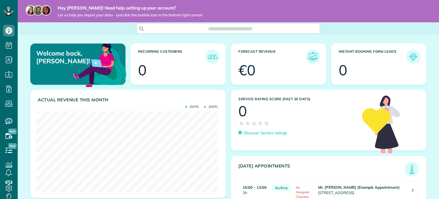
scroll to position [80, 181]
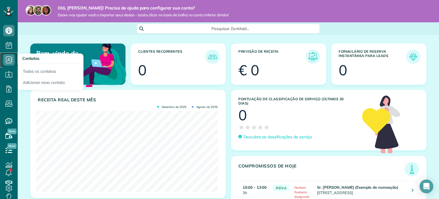
click at [8, 58] on use at bounding box center [9, 59] width 7 height 7
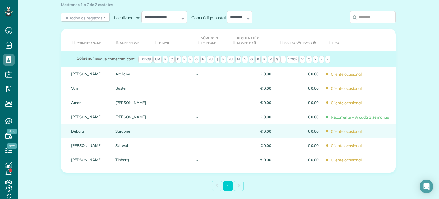
scroll to position [57, 0]
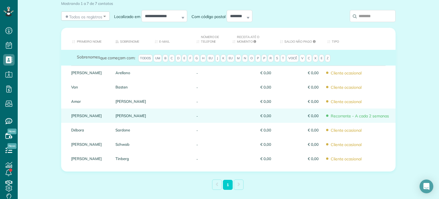
click at [344, 115] on font "Recorrente - A cada 2 semanas" at bounding box center [360, 115] width 58 height 5
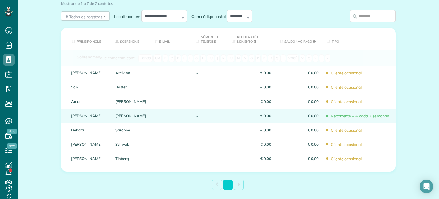
drag, startPoint x: 309, startPoint y: 109, endPoint x: 225, endPoint y: 101, distance: 83.9
click at [309, 109] on tbody "[PERSON_NAME] - € 0,00 € 0,00 Cliente ocasional [PERSON_NAME] - € 0,00 € 0,00 C…" at bounding box center [228, 116] width 335 height 100
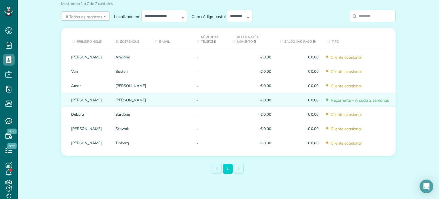
drag, startPoint x: 153, startPoint y: 96, endPoint x: 112, endPoint y: 96, distance: 41.2
click at [153, 96] on div at bounding box center [171, 100] width 42 height 14
click at [126, 100] on font "[PERSON_NAME]" at bounding box center [131, 100] width 31 height 5
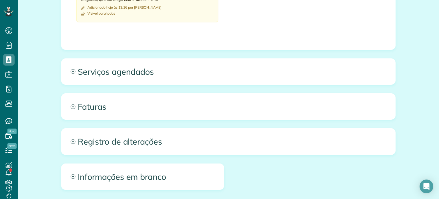
scroll to position [286, 0]
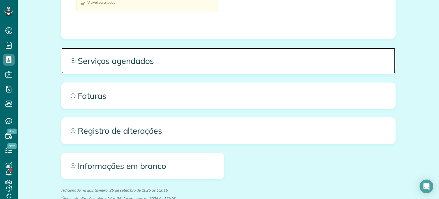
click at [100, 57] on font "Serviços agendados" at bounding box center [116, 60] width 76 height 10
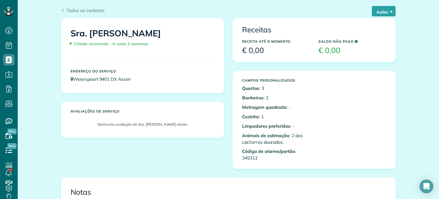
scroll to position [29, 0]
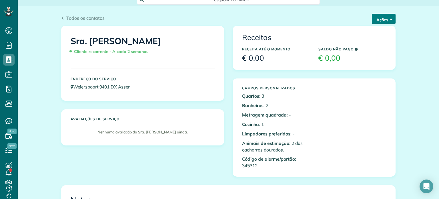
click at [377, 18] on font "Ações" at bounding box center [383, 19] width 12 height 5
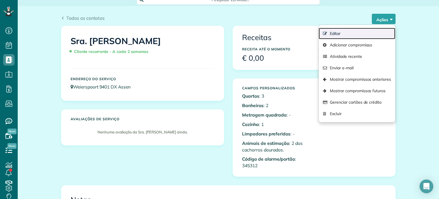
click at [358, 33] on link "Editar" at bounding box center [357, 33] width 77 height 11
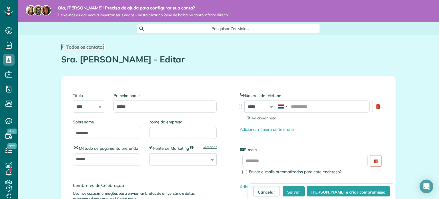
click at [68, 47] on font "Todos os contatos" at bounding box center [85, 47] width 38 height 6
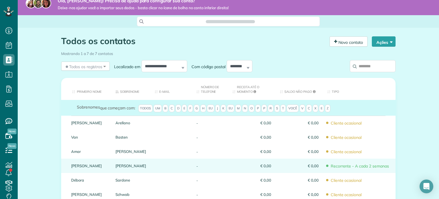
scroll to position [29, 0]
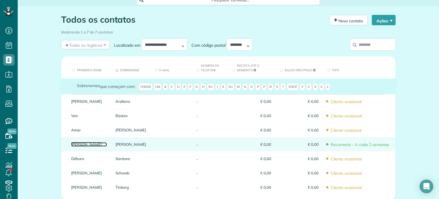
click at [73, 145] on font "Martin" at bounding box center [86, 144] width 31 height 5
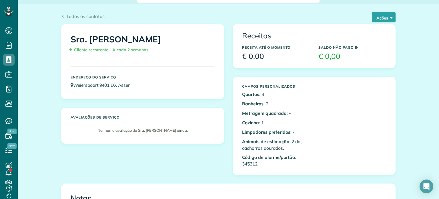
scroll to position [29, 0]
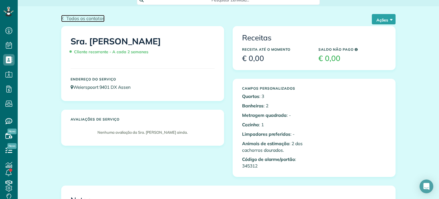
click at [78, 17] on font "Todos os contatos" at bounding box center [85, 18] width 38 height 6
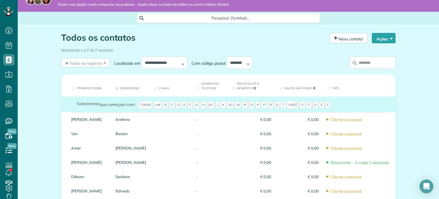
scroll to position [29, 0]
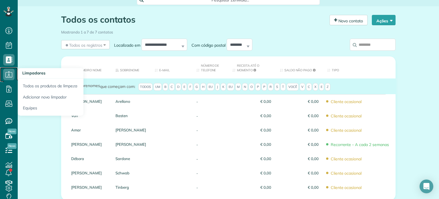
click at [8, 74] on icon at bounding box center [8, 74] width 11 height 11
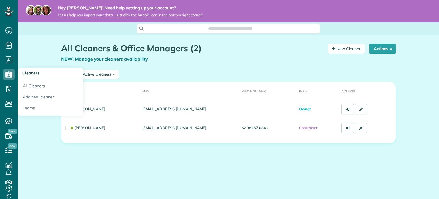
scroll to position [3, 3]
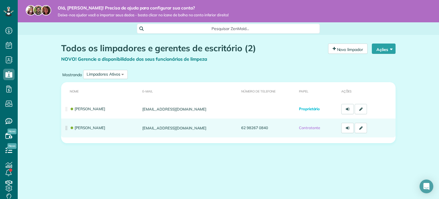
click at [111, 127] on td "[PERSON_NAME]" at bounding box center [100, 127] width 79 height 19
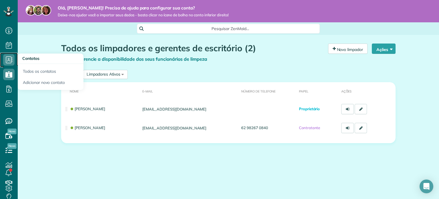
click at [9, 60] on icon at bounding box center [8, 59] width 11 height 11
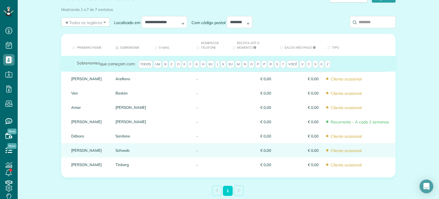
scroll to position [57, 0]
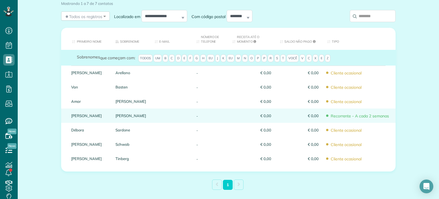
click at [75, 119] on div "Martin" at bounding box center [89, 115] width 44 height 14
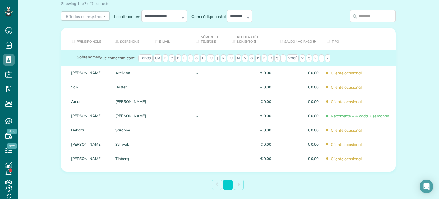
scroll to position [41, 0]
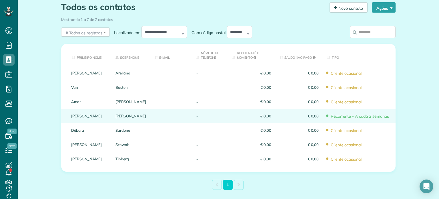
click at [347, 114] on font "Recorrente - A cada 2 semanas" at bounding box center [360, 115] width 58 height 5
click at [236, 114] on span "€ 0,00" at bounding box center [252, 116] width 39 height 4
click at [74, 116] on font "[PERSON_NAME]" at bounding box center [86, 116] width 31 height 5
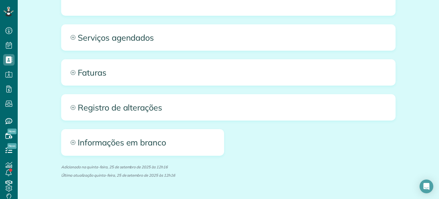
scroll to position [257, 0]
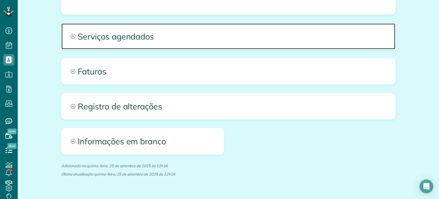
click at [84, 45] on span "Serviços agendados" at bounding box center [229, 36] width 334 height 26
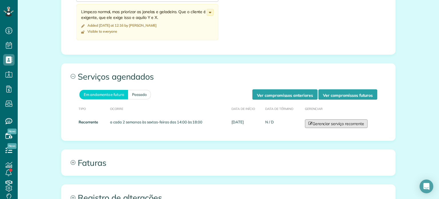
click at [323, 85] on div "Serviços agendados Em andamento e futuro Passado Ver compromissos anteriores Ve…" at bounding box center [228, 102] width 335 height 78
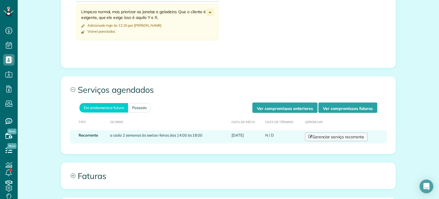
click at [319, 139] on font "Gerenciar serviço recorrente" at bounding box center [339, 136] width 52 height 5
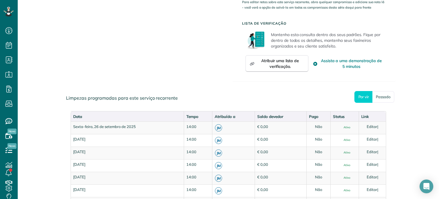
scroll to position [270, 0]
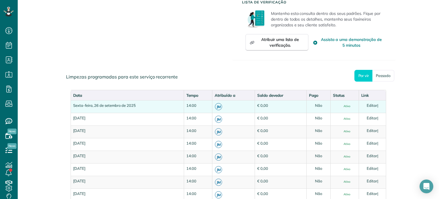
click at [317, 104] on font "Não" at bounding box center [318, 105] width 7 height 5
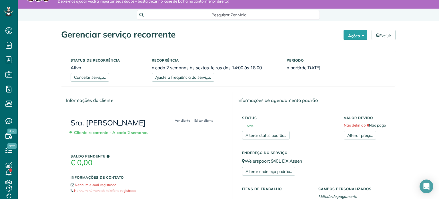
scroll to position [12, 0]
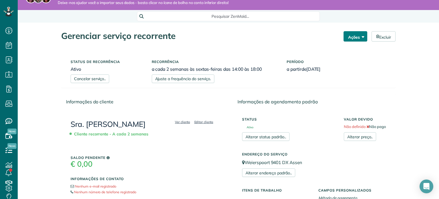
click at [358, 37] on font "Ações" at bounding box center [354, 37] width 12 height 5
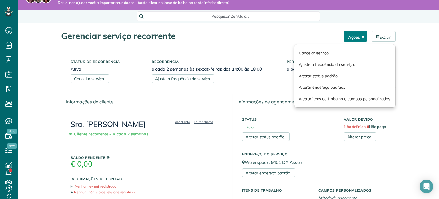
drag, startPoint x: 355, startPoint y: 34, endPoint x: 327, endPoint y: 45, distance: 30.7
click at [355, 35] on font "Ações" at bounding box center [354, 37] width 12 height 5
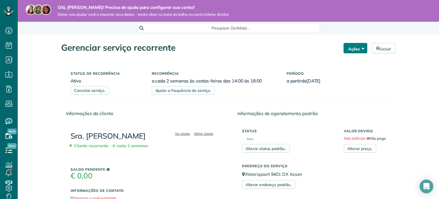
scroll to position [0, 0]
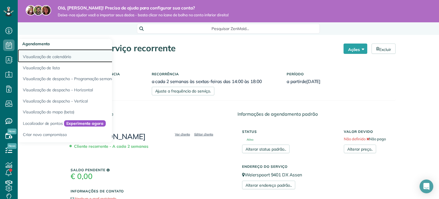
click at [61, 57] on font "Visualização de calendário" at bounding box center [47, 56] width 48 height 5
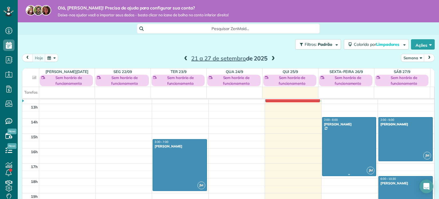
scroll to position [219, 0]
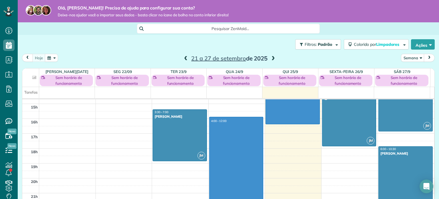
click at [293, 119] on div "00:00 1h da manhã 2 da manhã 3 da manhã 4 da manhã 5 da manhã 6h da manhã 7h da…" at bounding box center [228, 59] width 412 height 357
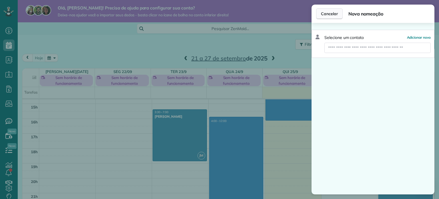
click at [333, 11] on font "Cancelar" at bounding box center [329, 13] width 17 height 5
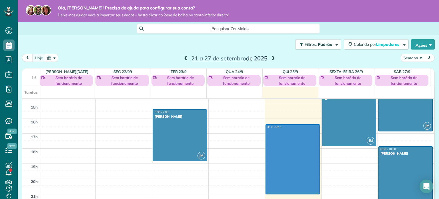
drag, startPoint x: 267, startPoint y: 131, endPoint x: 276, endPoint y: 191, distance: 60.0
click at [277, 192] on div "00:00 1h da manhã 2 da manhã 3 da manhã 4 da manhã 5 da manhã 6h da manhã 7h da…" at bounding box center [228, 59] width 412 height 357
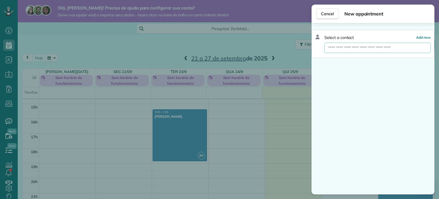
click at [356, 46] on input "text" at bounding box center [378, 48] width 106 height 10
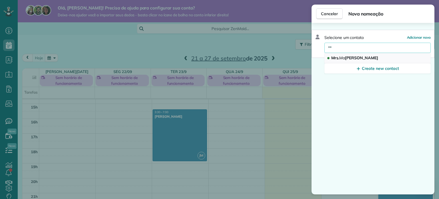
type input "**"
click at [357, 55] on span "Mrs. Ma [PERSON_NAME]" at bounding box center [355, 57] width 47 height 5
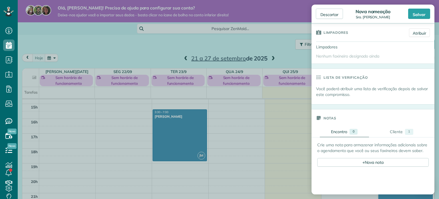
scroll to position [114, 0]
click at [413, 33] on font "Atribuir" at bounding box center [419, 31] width 13 height 5
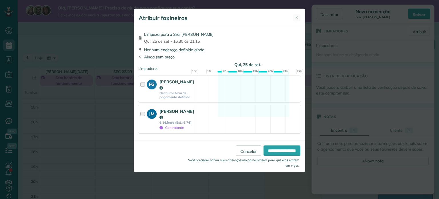
click at [174, 125] on font "Contratante" at bounding box center [174, 127] width 19 height 4
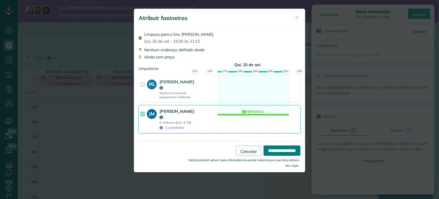
drag, startPoint x: 269, startPoint y: 139, endPoint x: 247, endPoint y: 135, distance: 22.4
click at [247, 145] on div "**********" at bounding box center [220, 150] width 162 height 10
click at [247, 148] on font "Cancelar" at bounding box center [249, 150] width 16 height 5
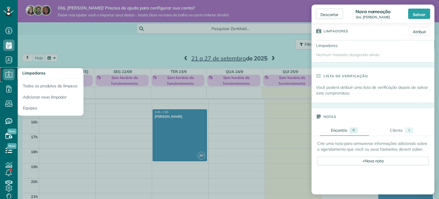
click at [8, 76] on icon at bounding box center [8, 74] width 11 height 11
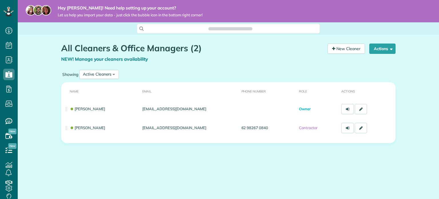
scroll to position [3, 3]
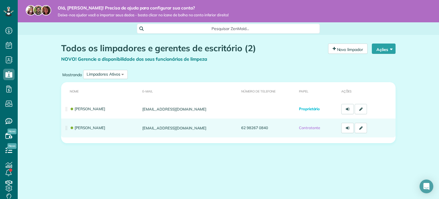
click at [186, 127] on font "[EMAIL_ADDRESS][DOMAIN_NAME]" at bounding box center [174, 128] width 64 height 5
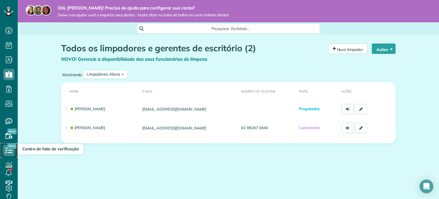
click at [11, 150] on use at bounding box center [8, 150] width 7 height 6
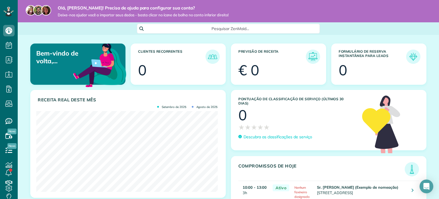
click at [434, 83] on div "Bem-vindo de volta, Felipe! Clientes recorrentes 0 Previsão de Receita € 0 Form…" at bounding box center [229, 126] width 422 height 183
click at [9, 88] on use at bounding box center [8, 89] width 5 height 7
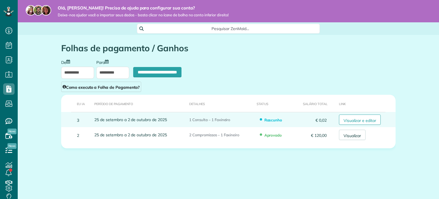
scroll to position [3, 3]
click at [348, 120] on font "Visualizar e editar" at bounding box center [360, 120] width 33 height 5
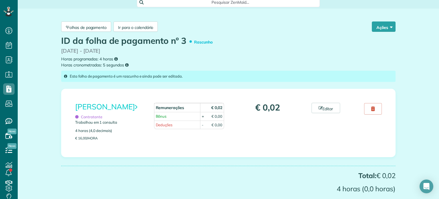
scroll to position [29, 0]
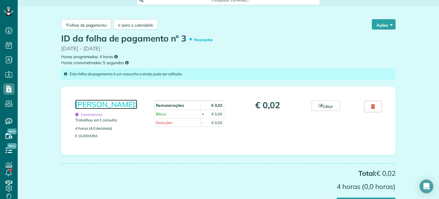
click at [94, 106] on font "[PERSON_NAME]" at bounding box center [105, 104] width 60 height 9
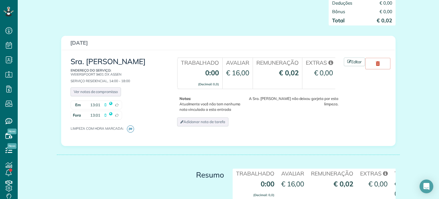
scroll to position [114, 0]
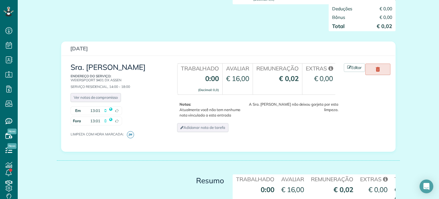
click at [383, 75] on link at bounding box center [378, 69] width 25 height 11
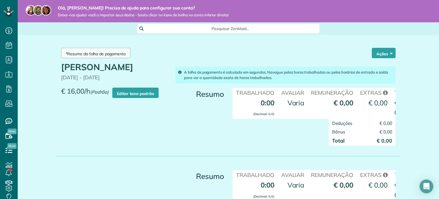
click at [105, 55] on font "Resumo da folha de pagamento" at bounding box center [96, 53] width 59 height 5
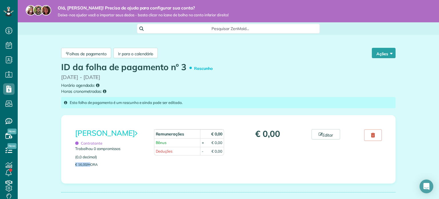
drag, startPoint x: 88, startPoint y: 163, endPoint x: 66, endPoint y: 160, distance: 22.2
click at [66, 160] on div "João Matheus Contratante Trabalhou 0 compromissos (0,0 decimal) € 16,00/hora Re…" at bounding box center [228, 149] width 335 height 68
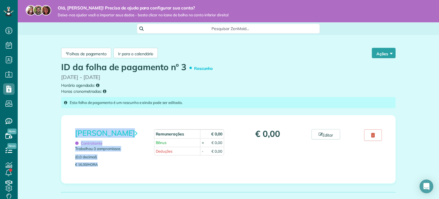
drag, startPoint x: 102, startPoint y: 165, endPoint x: 70, endPoint y: 132, distance: 45.3
click at [71, 132] on div "João Matheus Contratante Trabalhou 0 compromissos (0,0 decimal) € 16,00/hora" at bounding box center [110, 149] width 79 height 40
click at [109, 115] on div "João Matheus Contratante Trabalhou 0 compromissos (0,0 decimal) € 16,00/hora Re…" at bounding box center [228, 167] width 343 height 118
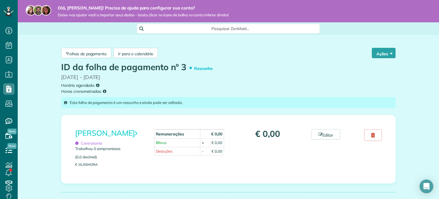
click at [282, 96] on div "Folhas de pagamento Ir para o calendário Ações Aprovar folha de pagamento Redef…" at bounding box center [228, 140] width 335 height 195
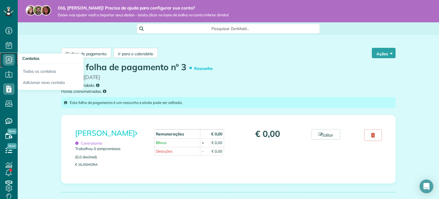
click at [11, 59] on use at bounding box center [9, 59] width 7 height 7
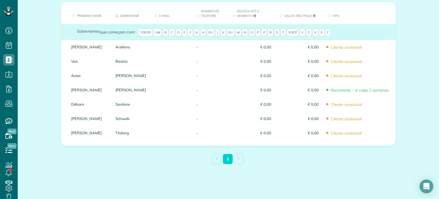
scroll to position [84, 0]
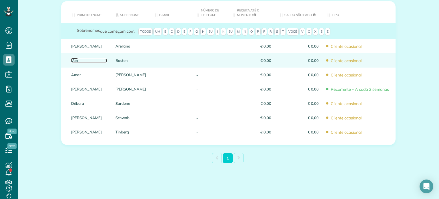
click at [73, 59] on font "Van" at bounding box center [74, 60] width 7 height 5
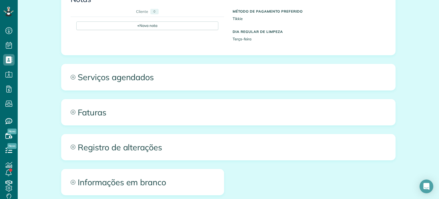
scroll to position [227, 0]
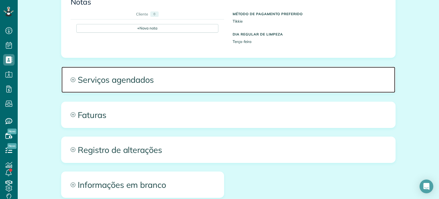
click at [104, 86] on span "Serviços agendados" at bounding box center [229, 80] width 334 height 26
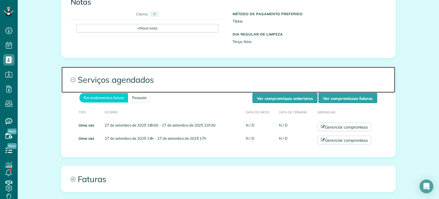
click at [86, 79] on font "Serviços agendados" at bounding box center [116, 79] width 76 height 10
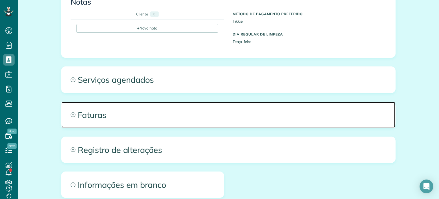
click at [95, 116] on font "Faturas" at bounding box center [92, 115] width 29 height 10
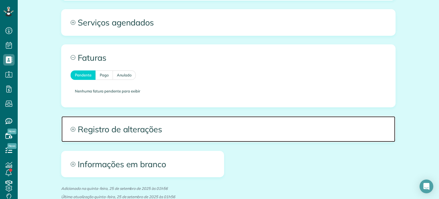
click at [104, 132] on font "Registro de alterações" at bounding box center [120, 129] width 84 height 10
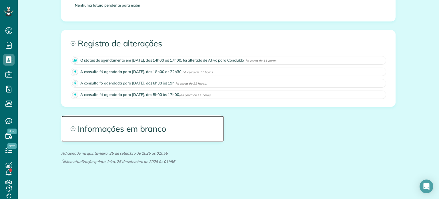
click at [98, 132] on font "Informações em branco" at bounding box center [122, 128] width 88 height 12
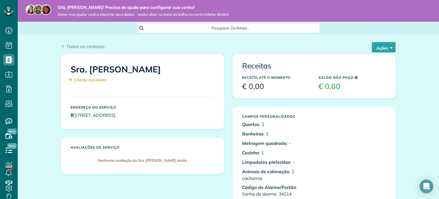
scroll to position [0, 0]
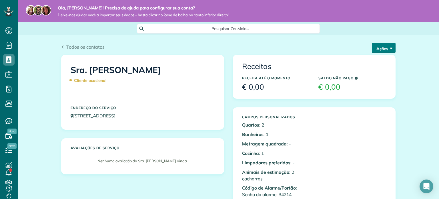
click at [388, 46] on span "button" at bounding box center [390, 47] width 4 height 4
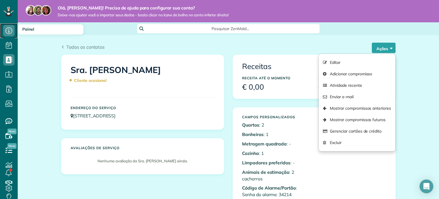
click at [8, 33] on icon at bounding box center [8, 30] width 11 height 11
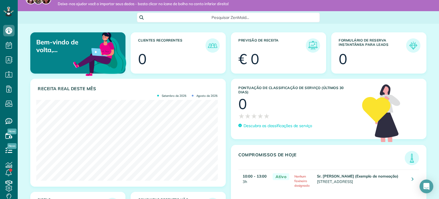
scroll to position [57, 0]
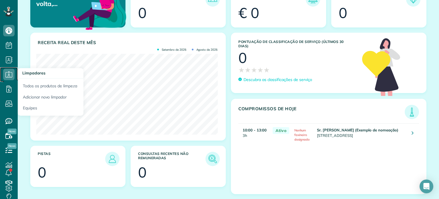
click at [10, 72] on icon at bounding box center [8, 74] width 11 height 11
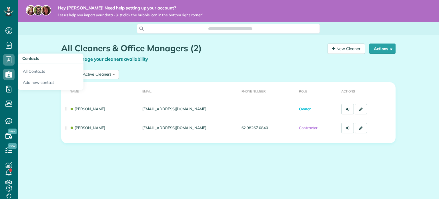
scroll to position [3, 3]
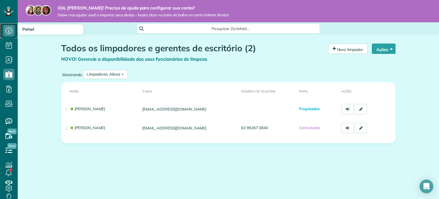
click at [9, 28] on icon at bounding box center [8, 30] width 11 height 11
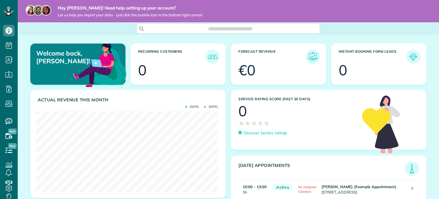
scroll to position [80, 181]
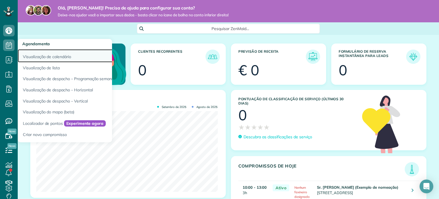
click at [50, 54] on font "Visualização de calendário" at bounding box center [47, 56] width 48 height 5
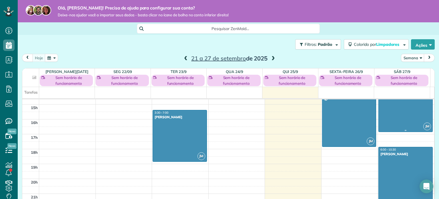
scroll to position [219, 0]
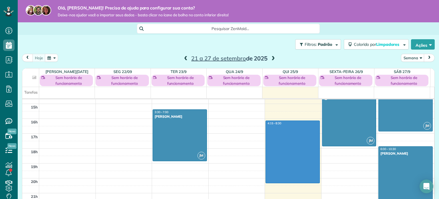
drag, startPoint x: 267, startPoint y: 123, endPoint x: 276, endPoint y: 179, distance: 56.8
click at [276, 181] on div "00:00 1h da manhã 2 da manhã 3 da manhã 4 da manhã 5 da manhã 6h da manhã 7h da…" at bounding box center [228, 59] width 412 height 357
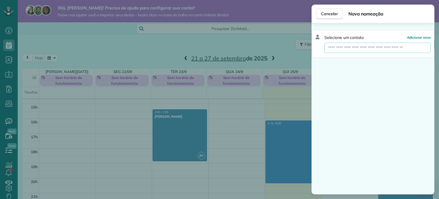
click at [400, 45] on input "text" at bounding box center [378, 48] width 106 height 10
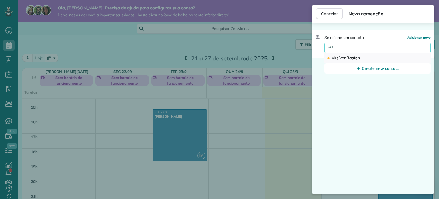
type input "***"
click at [365, 58] on button "Mrs. Van Basten" at bounding box center [378, 58] width 106 height 10
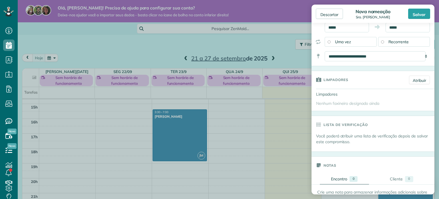
scroll to position [57, 0]
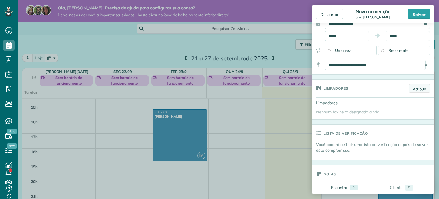
click at [413, 91] on font "Atribuir" at bounding box center [419, 88] width 13 height 5
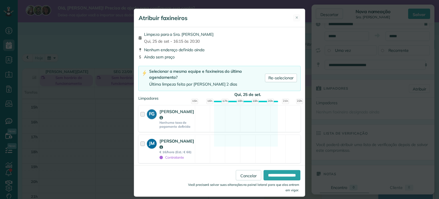
click at [203, 140] on div "JM João Matheus € 16/hora (Est.: € 68) Contratante Disponível" at bounding box center [219, 149] width 162 height 28
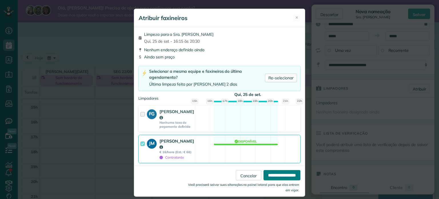
click at [274, 170] on input "**********" at bounding box center [282, 175] width 37 height 10
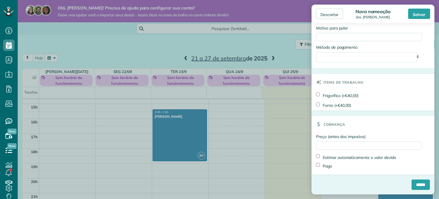
scroll to position [316, 0]
click at [418, 189] on input "******" at bounding box center [421, 184] width 18 height 10
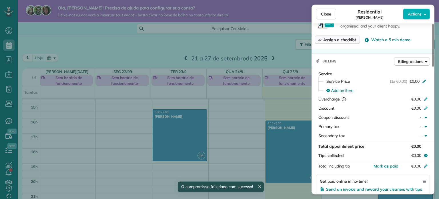
scroll to position [172, 0]
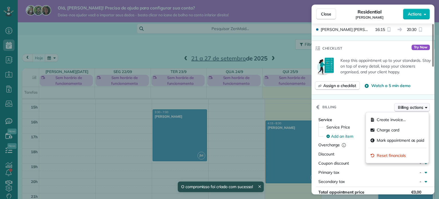
click at [409, 109] on span "Billing actions" at bounding box center [410, 107] width 25 height 6
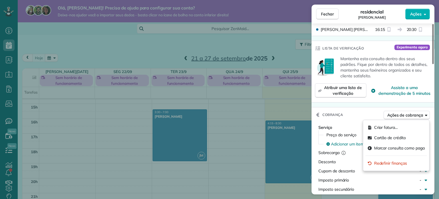
click at [361, 114] on div "Cobrança Ações de cobrança" at bounding box center [373, 114] width 123 height 15
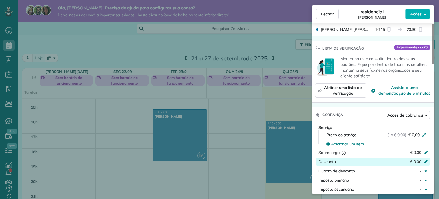
scroll to position [221, 0]
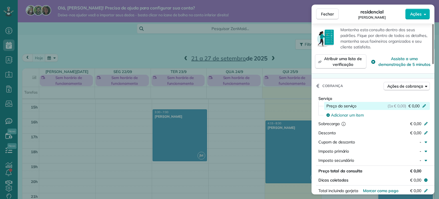
click at [418, 108] on font "€ 0,00" at bounding box center [414, 105] width 11 height 5
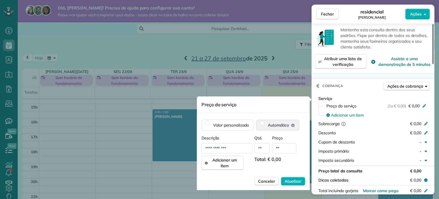
click at [273, 127] on span "Automático" at bounding box center [278, 125] width 21 height 6
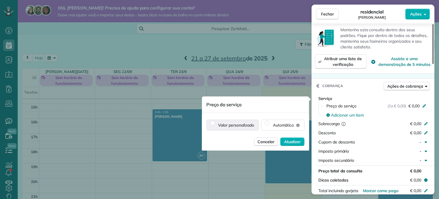
click at [239, 127] on font "Valor personalizado" at bounding box center [236, 124] width 36 height 5
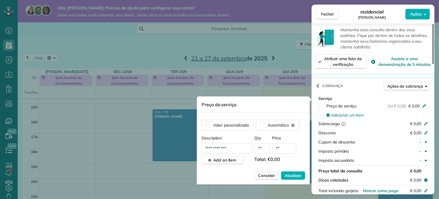
click at [241, 147] on input "**********" at bounding box center [227, 148] width 51 height 10
click at [282, 149] on input "**" at bounding box center [284, 148] width 24 height 10
type input "****"
click at [295, 176] on font "Atualizar" at bounding box center [293, 175] width 17 height 5
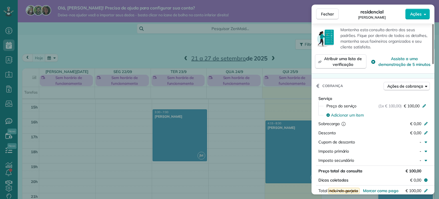
scroll to position [278, 0]
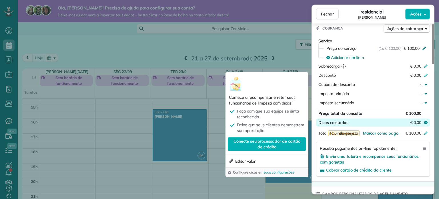
click at [426, 124] on icon at bounding box center [426, 122] width 3 height 3
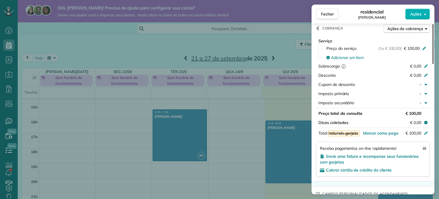
click at [374, 99] on div "Imposto primário -" at bounding box center [373, 94] width 114 height 9
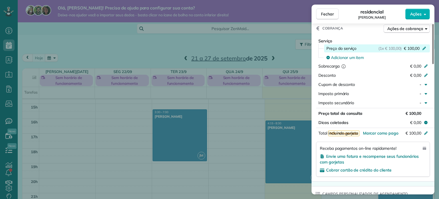
click at [414, 49] on font "€ 100,00" at bounding box center [412, 48] width 16 height 5
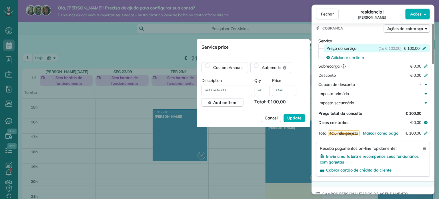
click at [414, 49] on font "€ 100,00" at bounding box center [412, 48] width 16 height 5
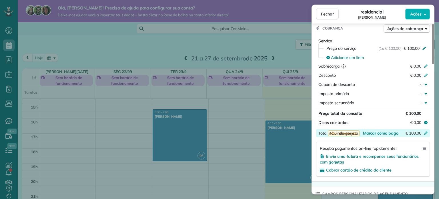
click at [427, 135] on icon at bounding box center [426, 132] width 5 height 5
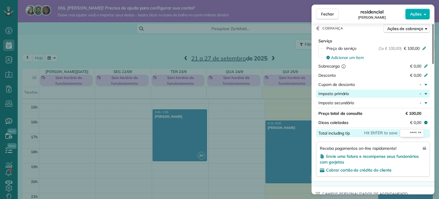
click at [362, 95] on div "Imposto primário" at bounding box center [359, 94] width 80 height 6
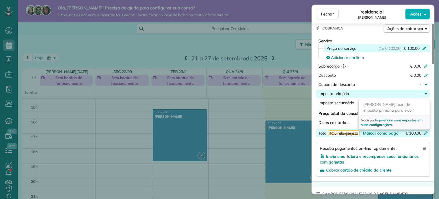
click at [417, 50] on font "€ 100,00" at bounding box center [412, 48] width 16 height 5
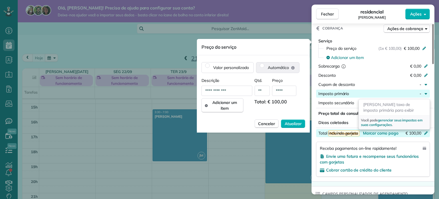
click at [270, 70] on span "Automático" at bounding box center [278, 68] width 21 height 6
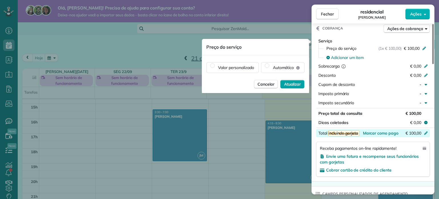
click at [289, 84] on font "Atualizar" at bounding box center [292, 84] width 17 height 5
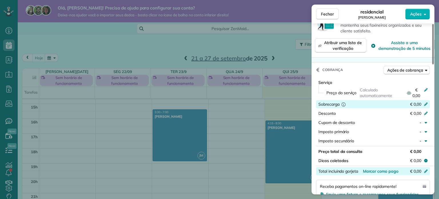
scroll to position [257, 0]
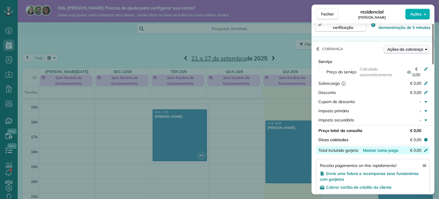
click at [411, 49] on font "Ações de cobrança" at bounding box center [406, 49] width 36 height 5
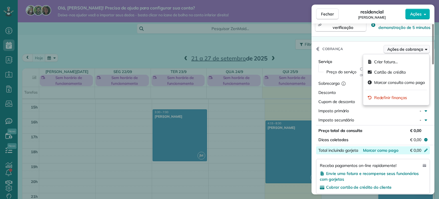
click at [404, 47] on font "Ações de cobrança" at bounding box center [406, 49] width 36 height 5
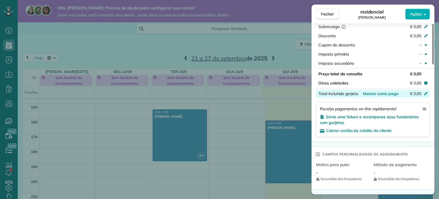
scroll to position [199, 0]
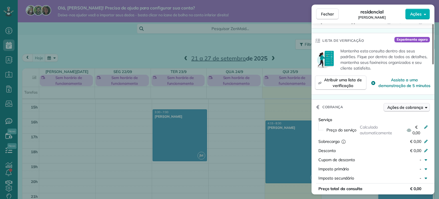
click at [409, 107] on font "Ações de cobrança" at bounding box center [406, 107] width 36 height 5
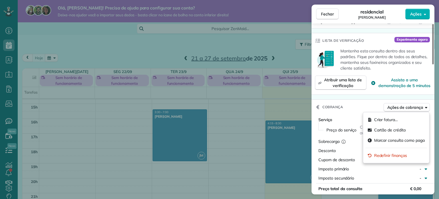
click at [354, 106] on div "Cobrança Ações de cobrança" at bounding box center [373, 107] width 123 height 15
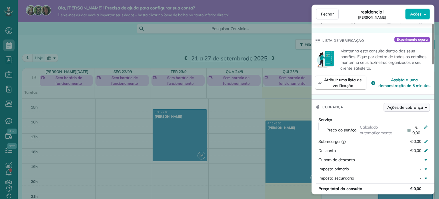
click at [395, 108] on font "Ações de cobrança" at bounding box center [406, 107] width 36 height 5
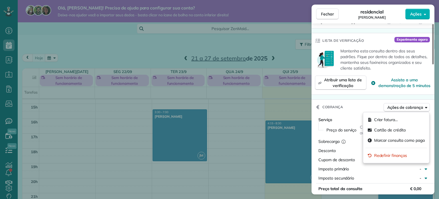
click at [348, 110] on div "Cobrança Ações de cobrança" at bounding box center [373, 107] width 123 height 15
click at [393, 106] on font "Ações de cobrança" at bounding box center [406, 107] width 36 height 5
click at [383, 153] on font "Redefinir finanças" at bounding box center [390, 155] width 33 height 5
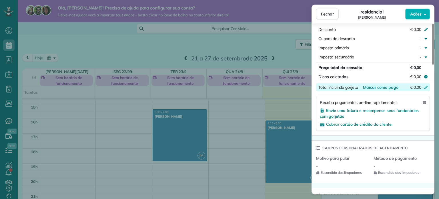
scroll to position [314, 0]
drag, startPoint x: 55, startPoint y: 107, endPoint x: 77, endPoint y: 95, distance: 25.0
click at [55, 107] on div "Fechar residencial Van Basten Ações Status Ativo Van Basten · Perfil aberto Nen…" at bounding box center [219, 99] width 439 height 199
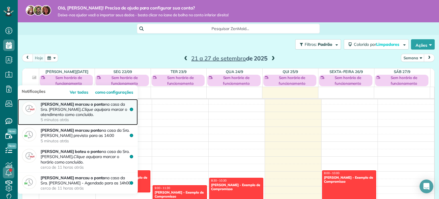
click at [70, 113] on font "para marcar o atendimento como concluído." at bounding box center [84, 112] width 87 height 10
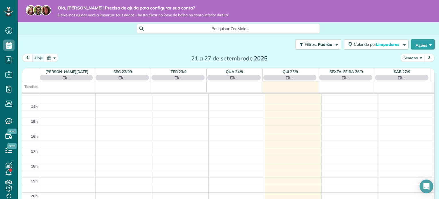
scroll to position [219, 0]
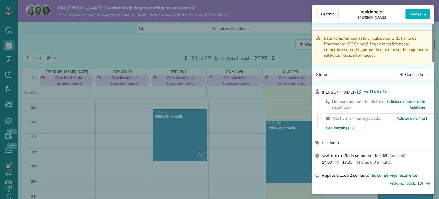
click at [329, 12] on font "Fechar" at bounding box center [327, 13] width 13 height 5
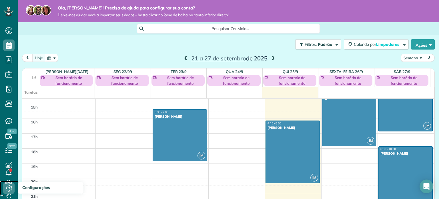
click at [8, 187] on icon at bounding box center [8, 187] width 11 height 11
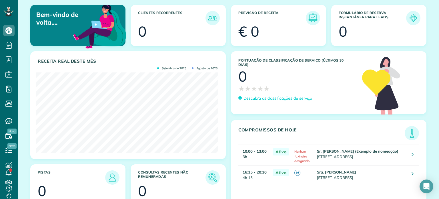
scroll to position [57, 0]
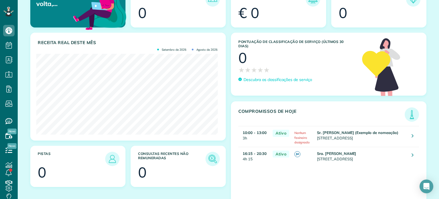
click at [417, 15] on article "Formulário de reserva instantânea para leads 0" at bounding box center [379, 6] width 95 height 41
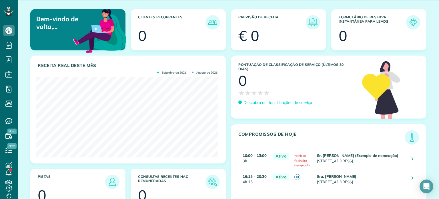
scroll to position [0, 0]
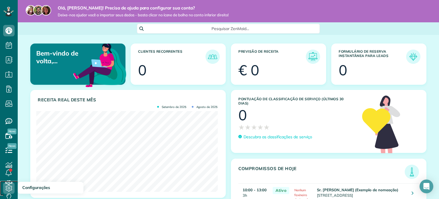
click at [10, 186] on use at bounding box center [9, 188] width 7 height 7
